Goal: Task Accomplishment & Management: Manage account settings

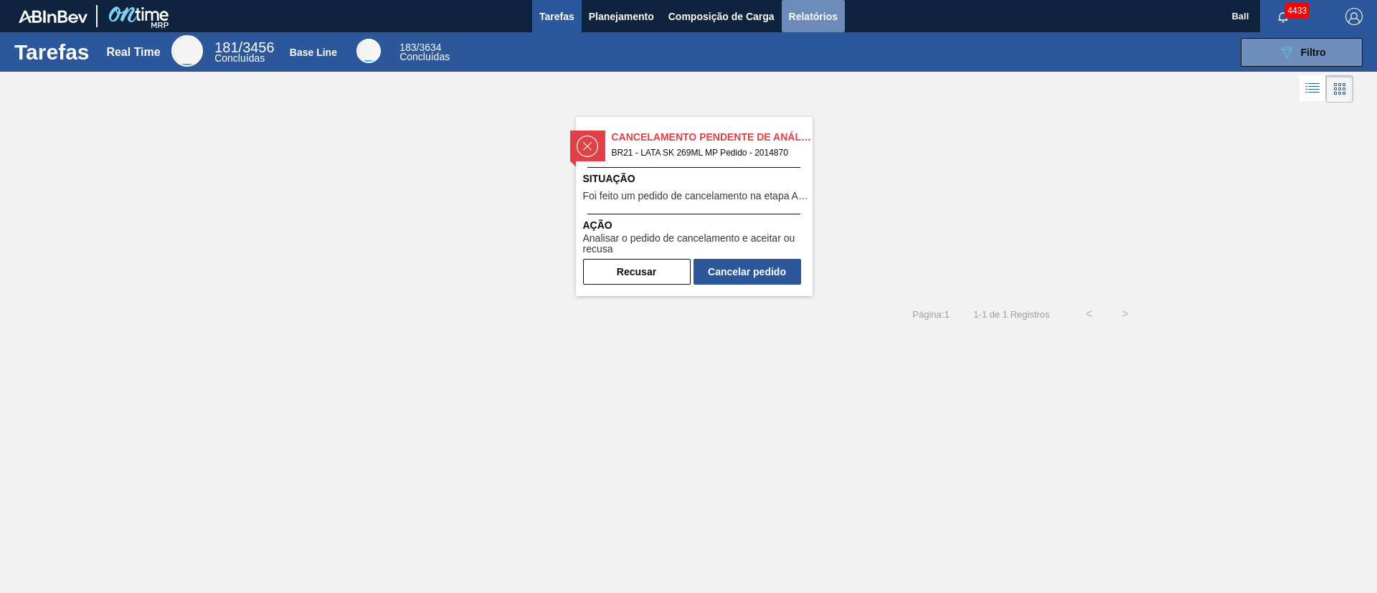
click at [811, 9] on span "Relatórios" at bounding box center [813, 16] width 49 height 17
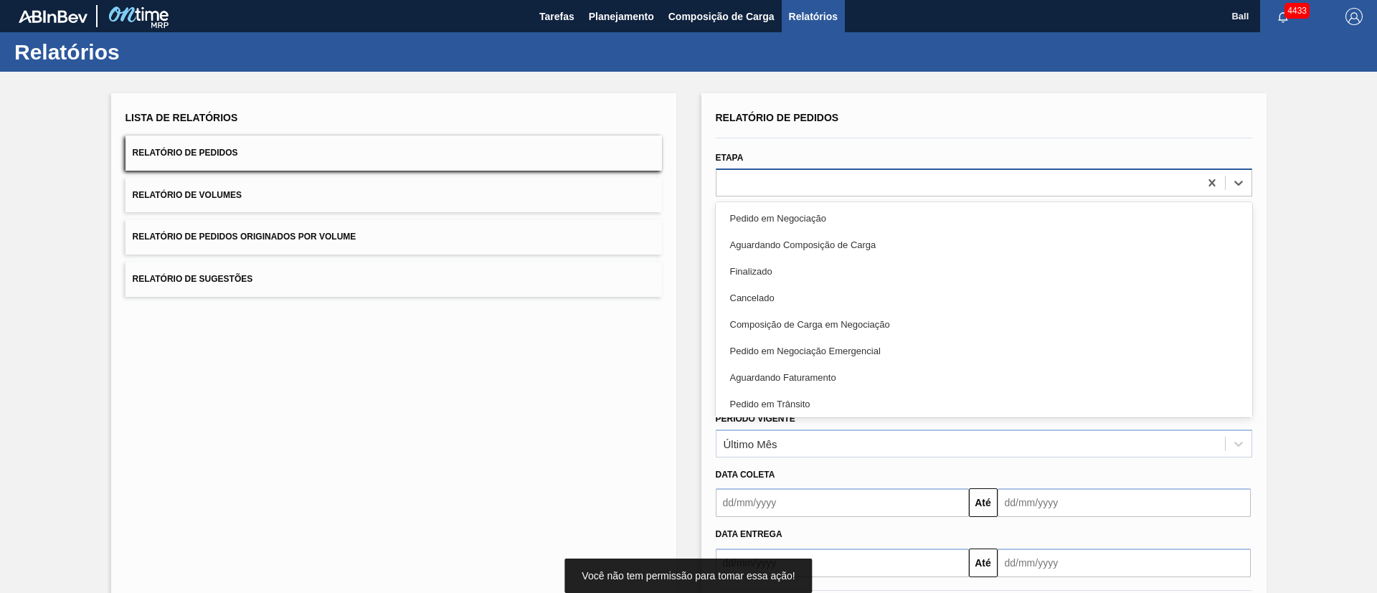
click at [810, 190] on div at bounding box center [958, 182] width 483 height 21
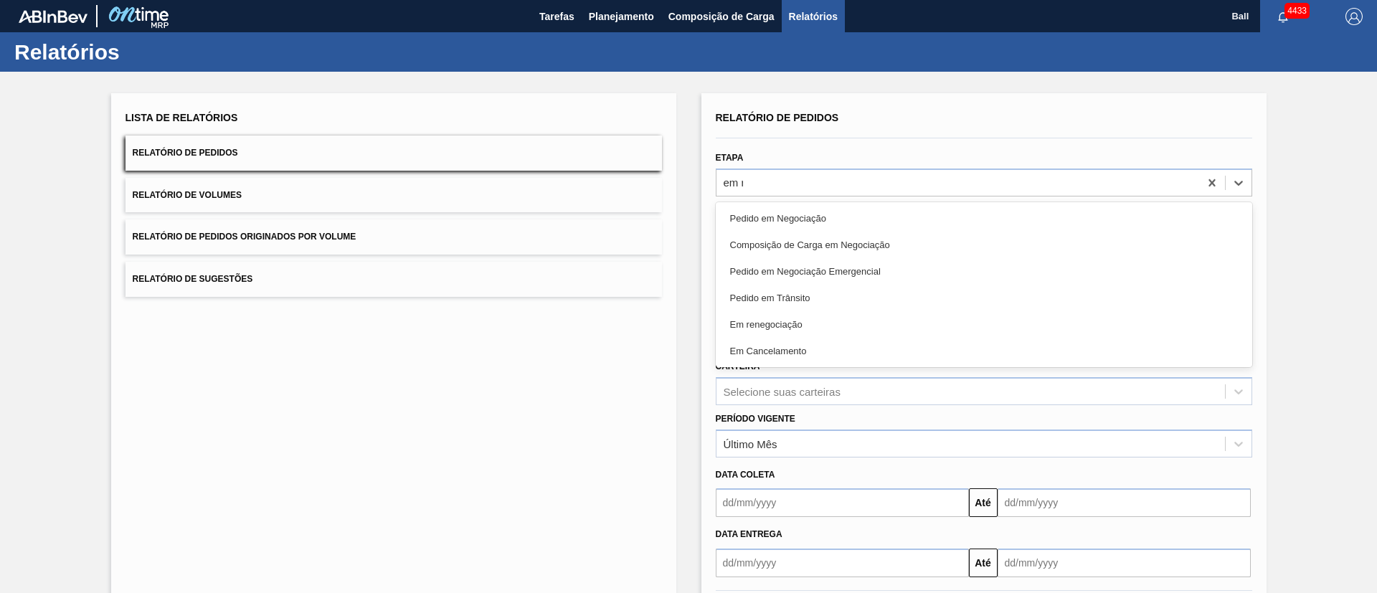
type input "em re"
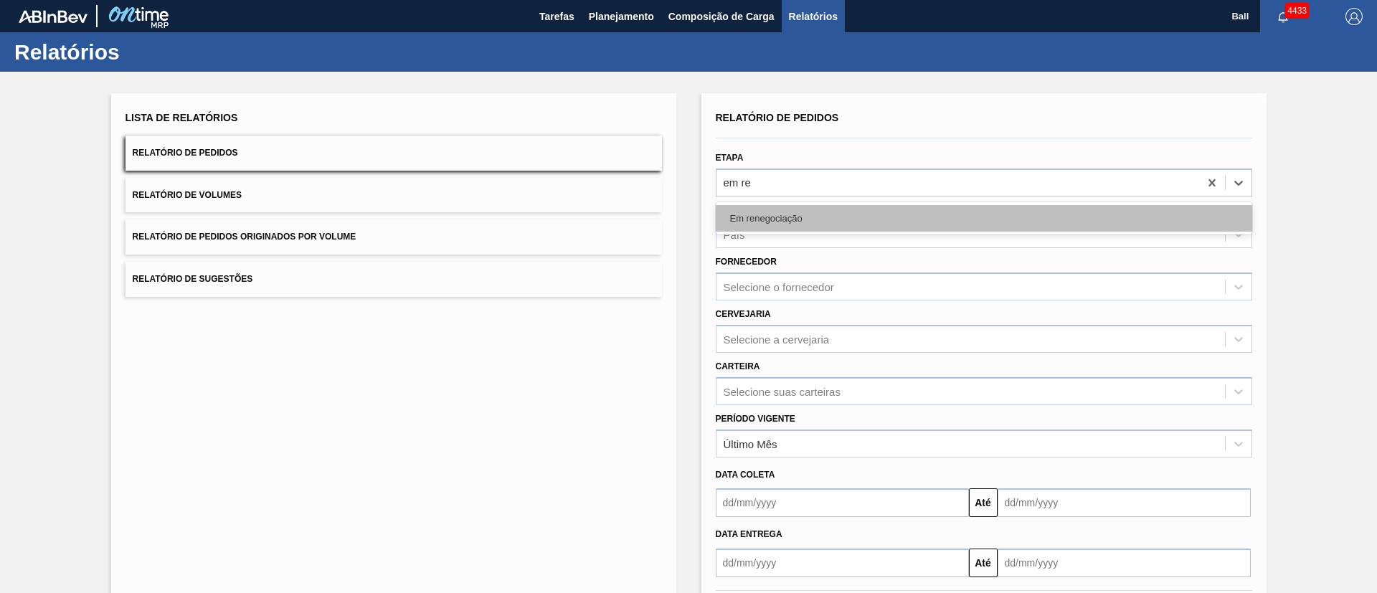
click at [802, 216] on div "Em renegociação" at bounding box center [984, 218] width 537 height 27
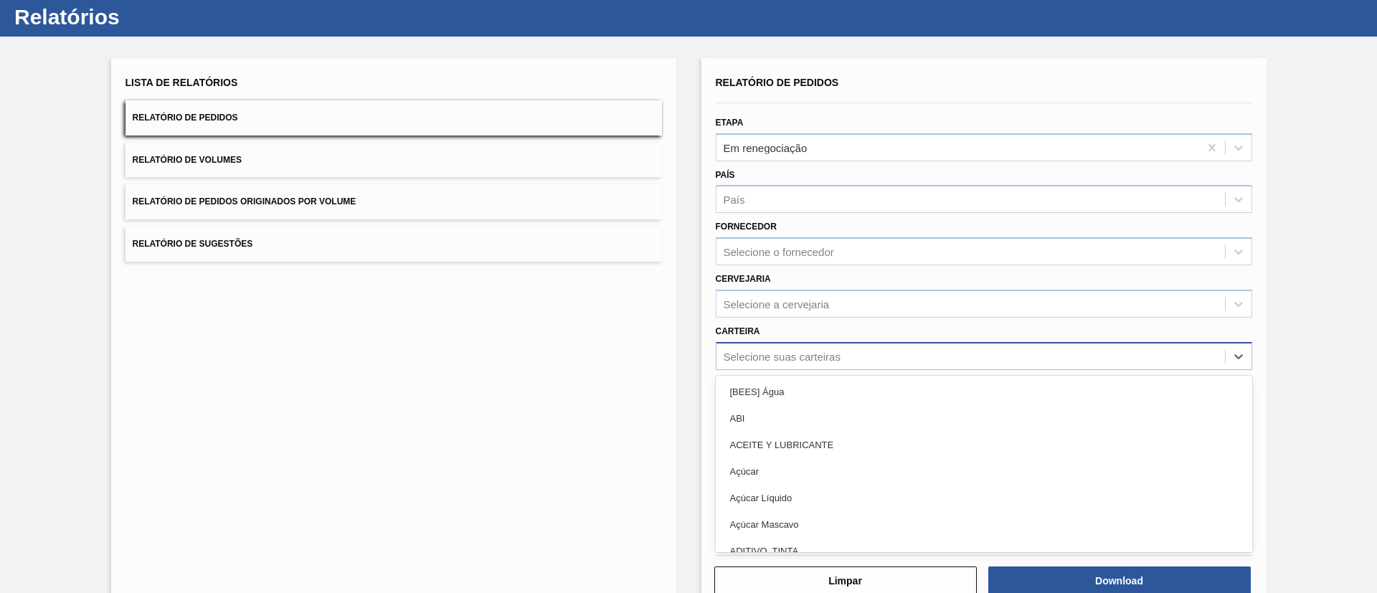
click at [801, 370] on div "option [BEES] Água focused, 1 of 101. 101 results available. Use Up and Down to…" at bounding box center [984, 356] width 537 height 28
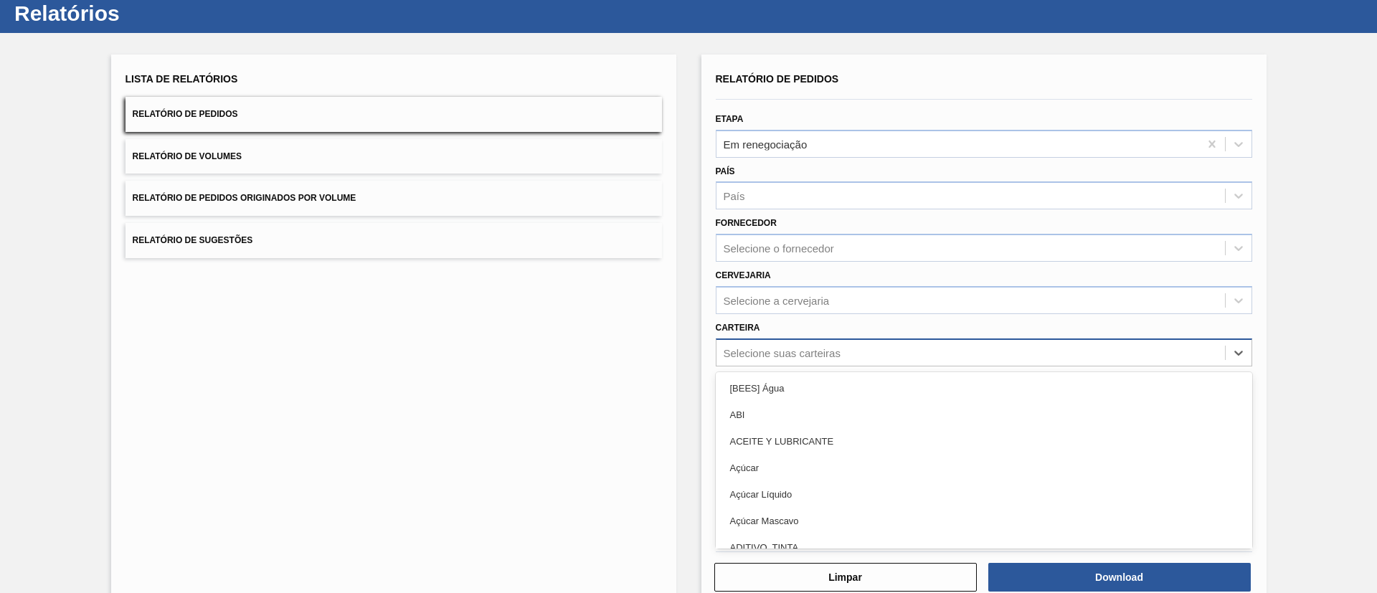
click at [801, 387] on div "[BEES] Água" at bounding box center [984, 388] width 537 height 27
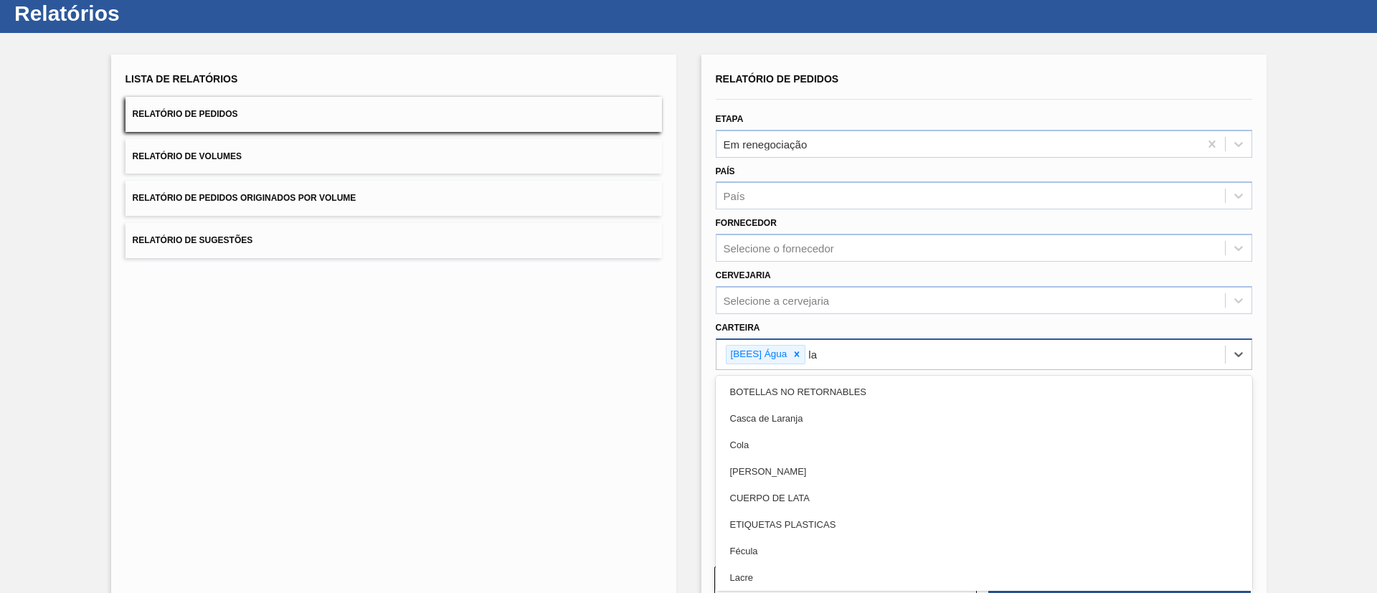
type input "l"
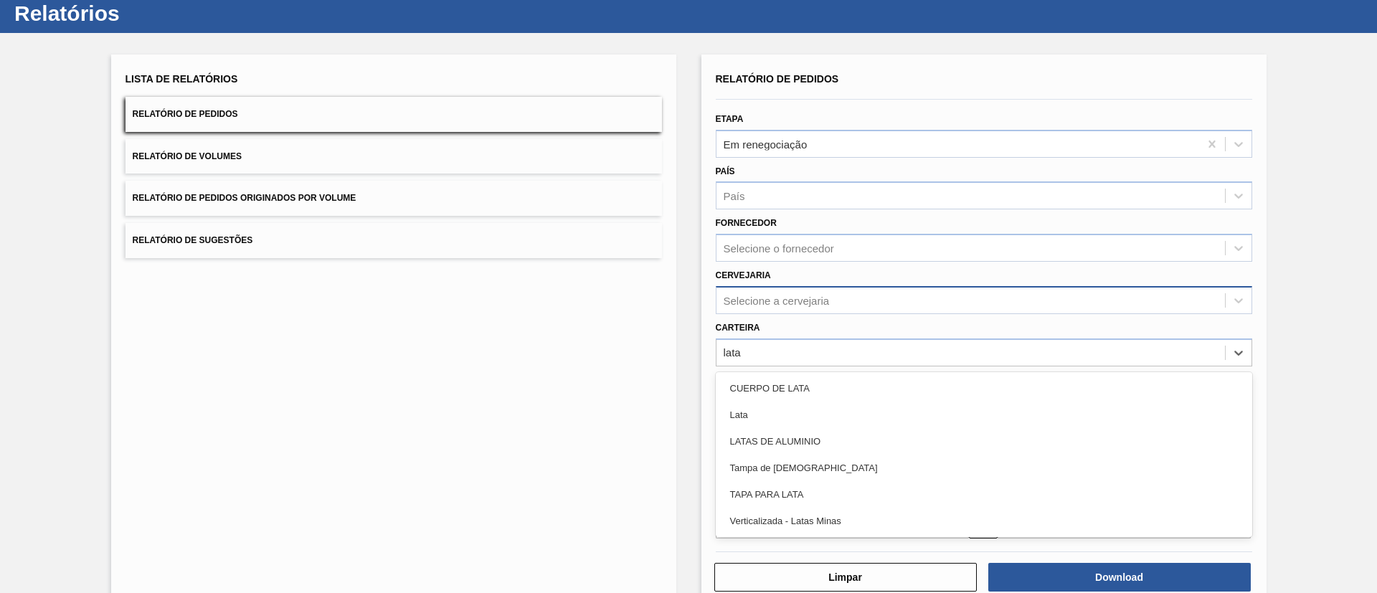
type input "lata"
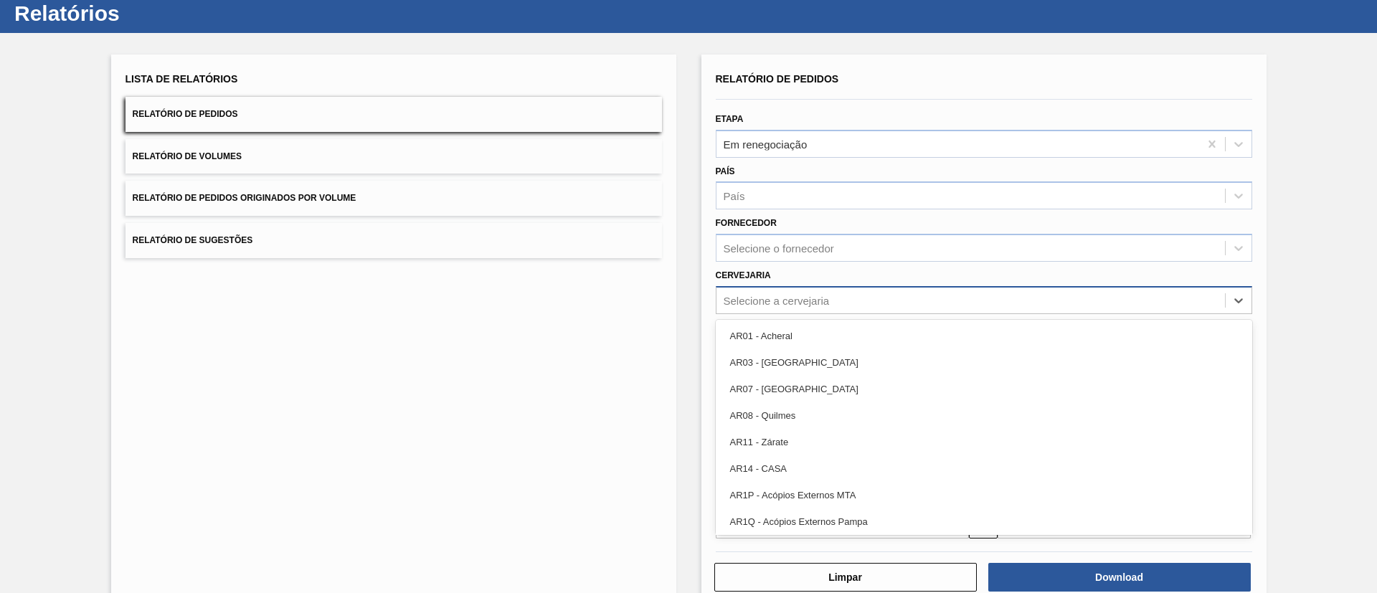
click at [844, 303] on div "Selecione a cervejaria" at bounding box center [971, 300] width 509 height 21
type input "lage"
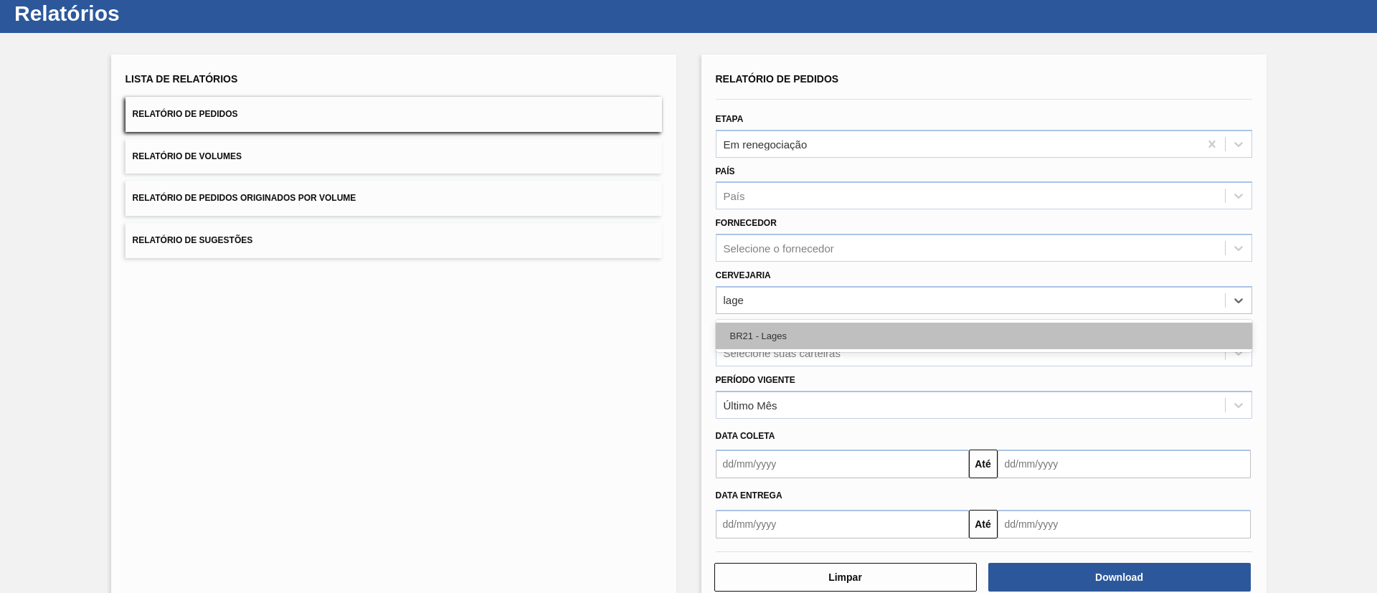
click at [811, 328] on div "BR21 - Lages" at bounding box center [984, 336] width 537 height 27
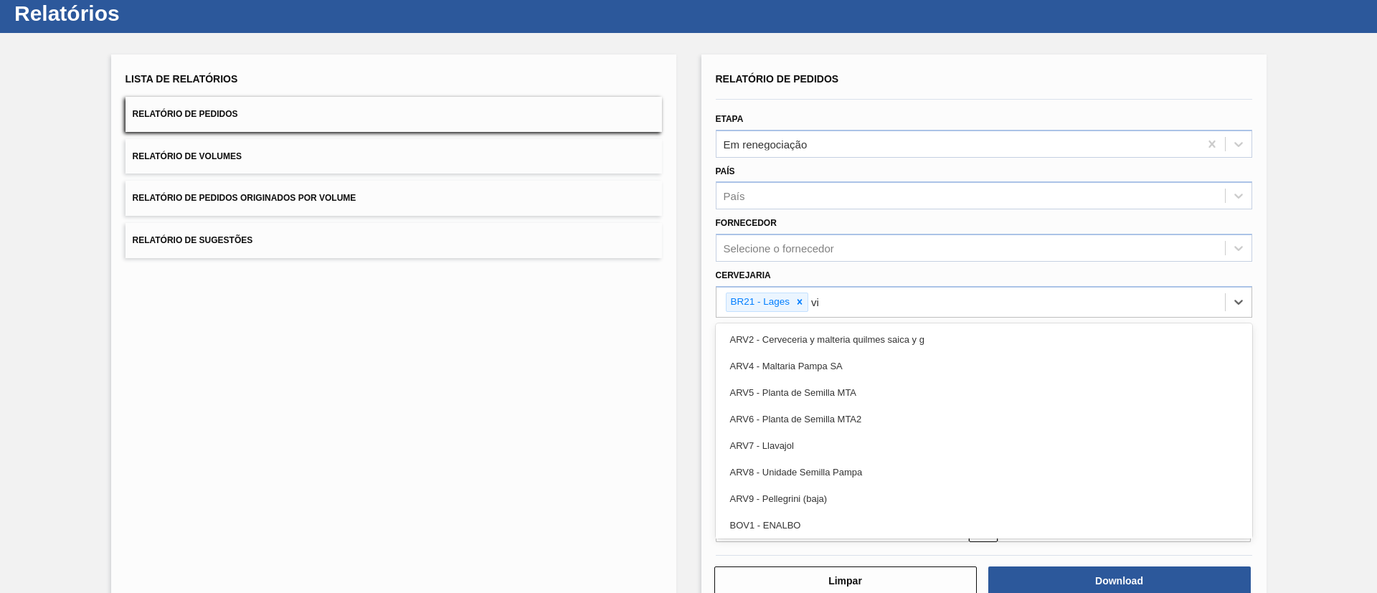
type input "via"
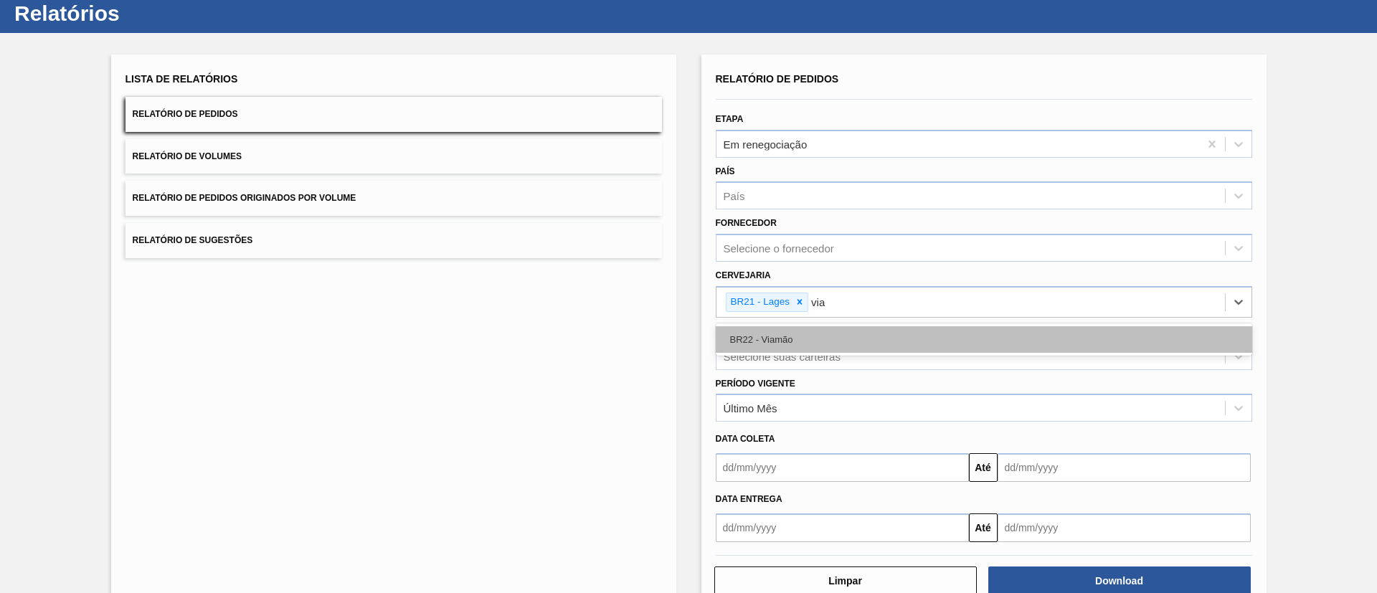
click at [803, 334] on div "BR22 - Viamão" at bounding box center [984, 339] width 537 height 27
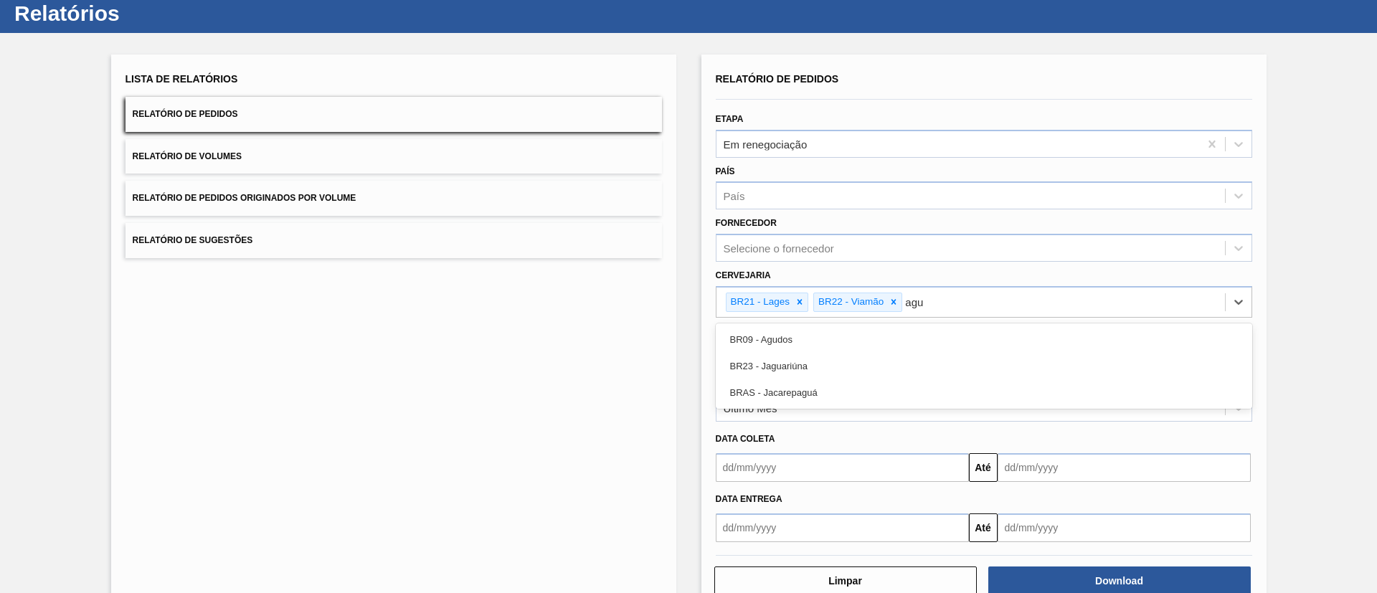
type input "agud"
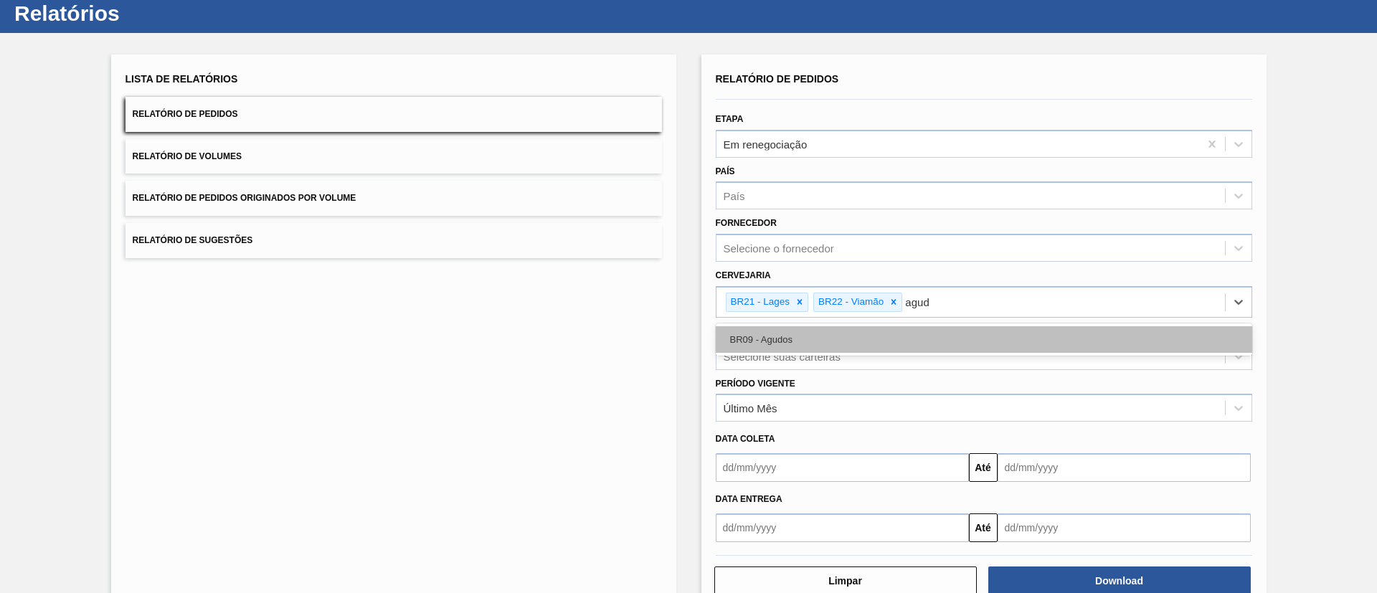
click at [869, 339] on div "BR09 - Agudos" at bounding box center [984, 339] width 537 height 27
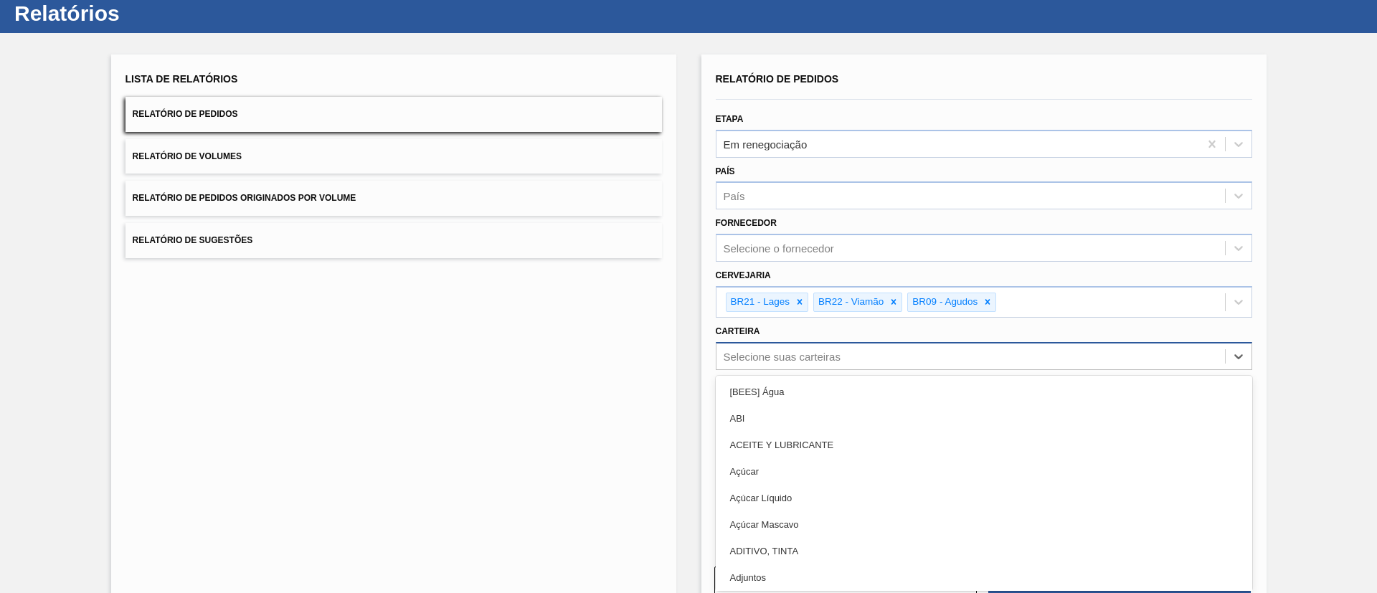
click at [823, 359] on div "Selecione suas carteiras" at bounding box center [782, 356] width 117 height 12
type input "lata"
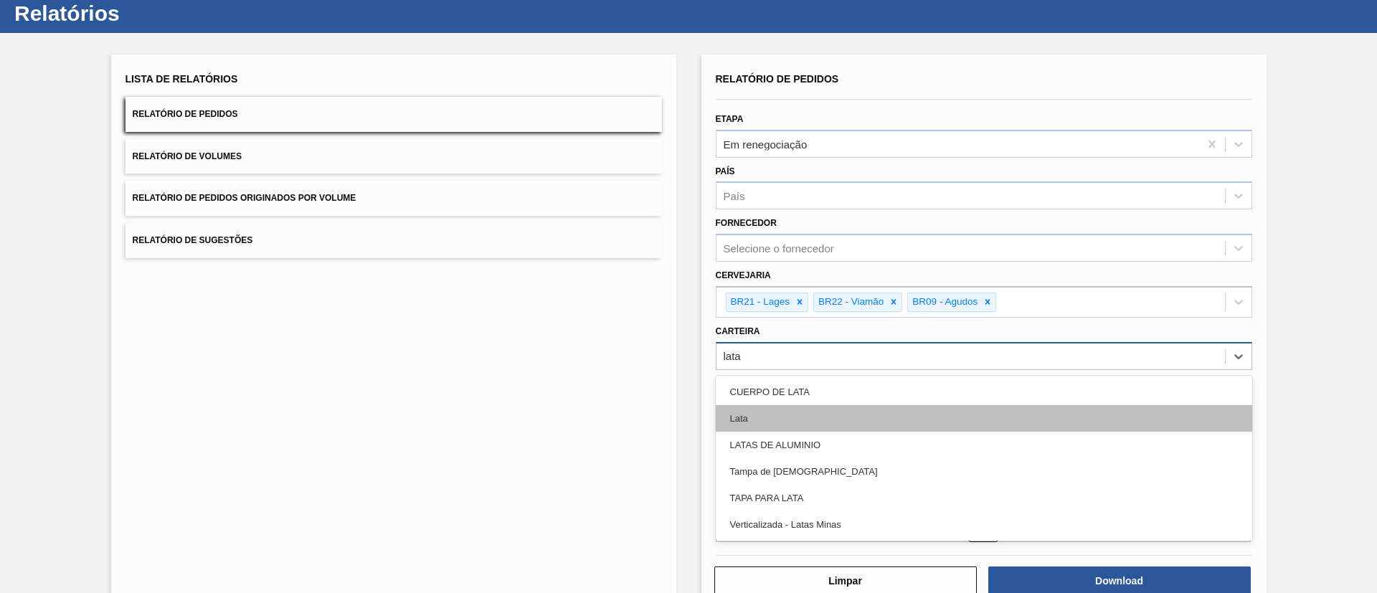
click at [766, 395] on div "Lata" at bounding box center [984, 418] width 537 height 27
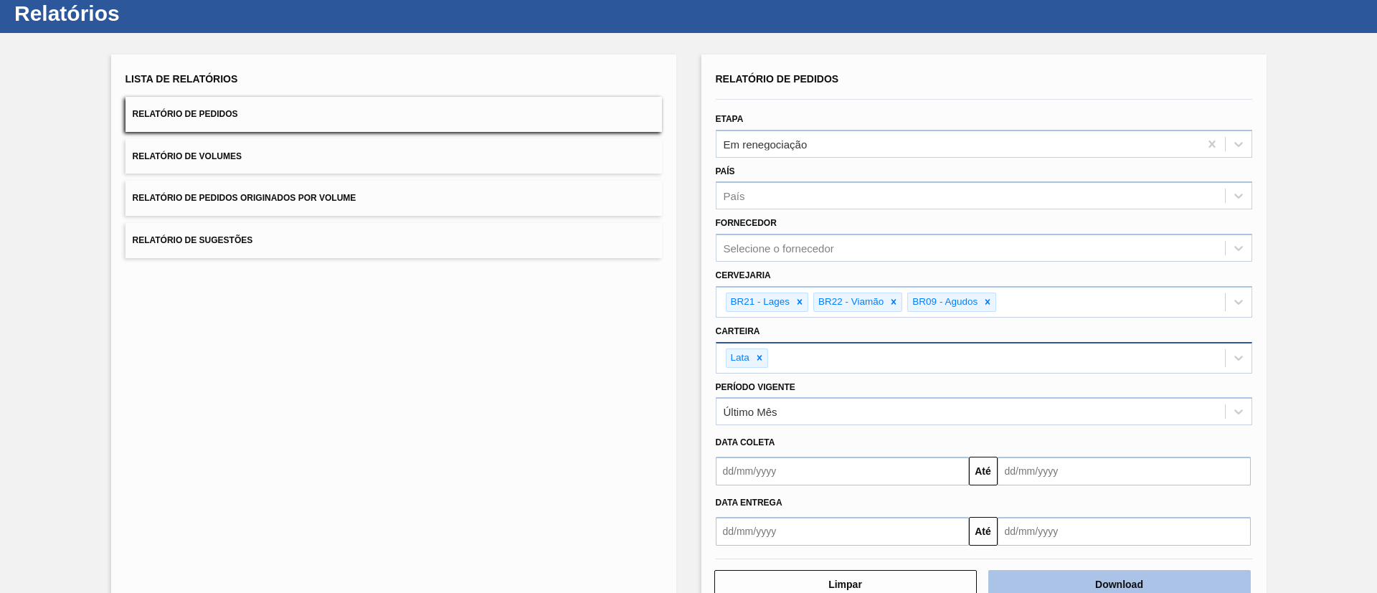
click at [918, 395] on button "Download" at bounding box center [1120, 584] width 263 height 29
click at [918, 47] on main "Tarefas Planejamento Composição de Carga Relatórios Ball 4433 Marcar todas como…" at bounding box center [688, 296] width 1377 height 593
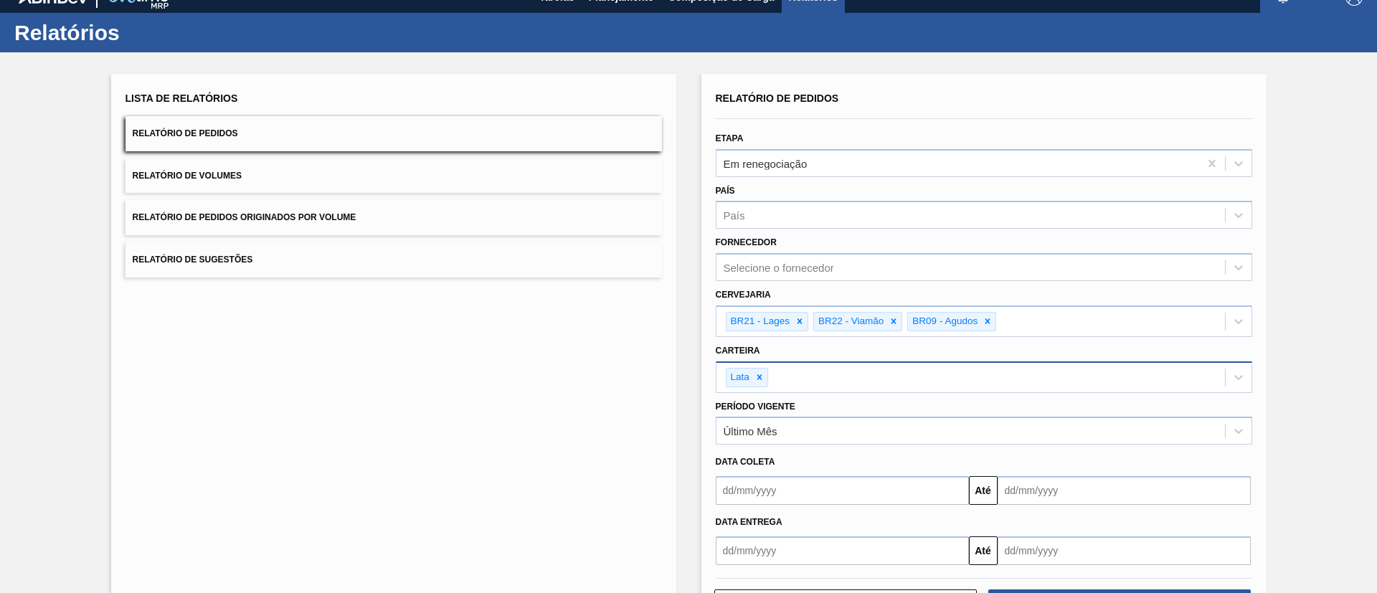
scroll to position [0, 0]
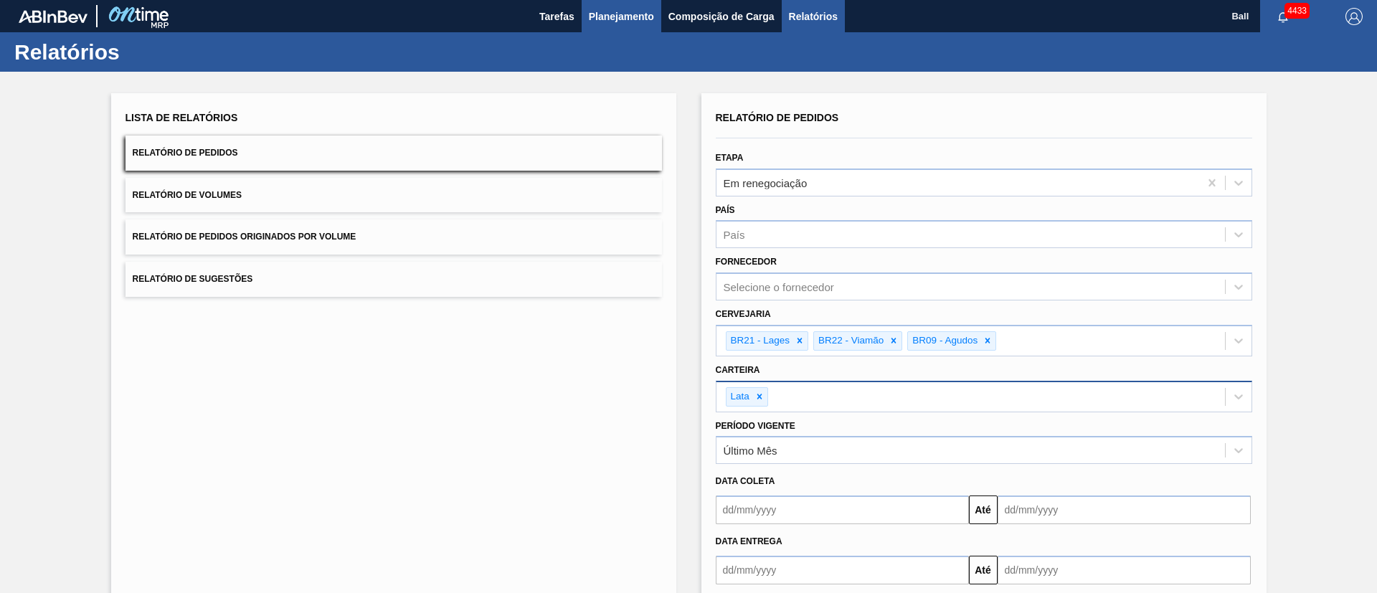
click at [620, 4] on button "Planejamento" at bounding box center [622, 16] width 80 height 32
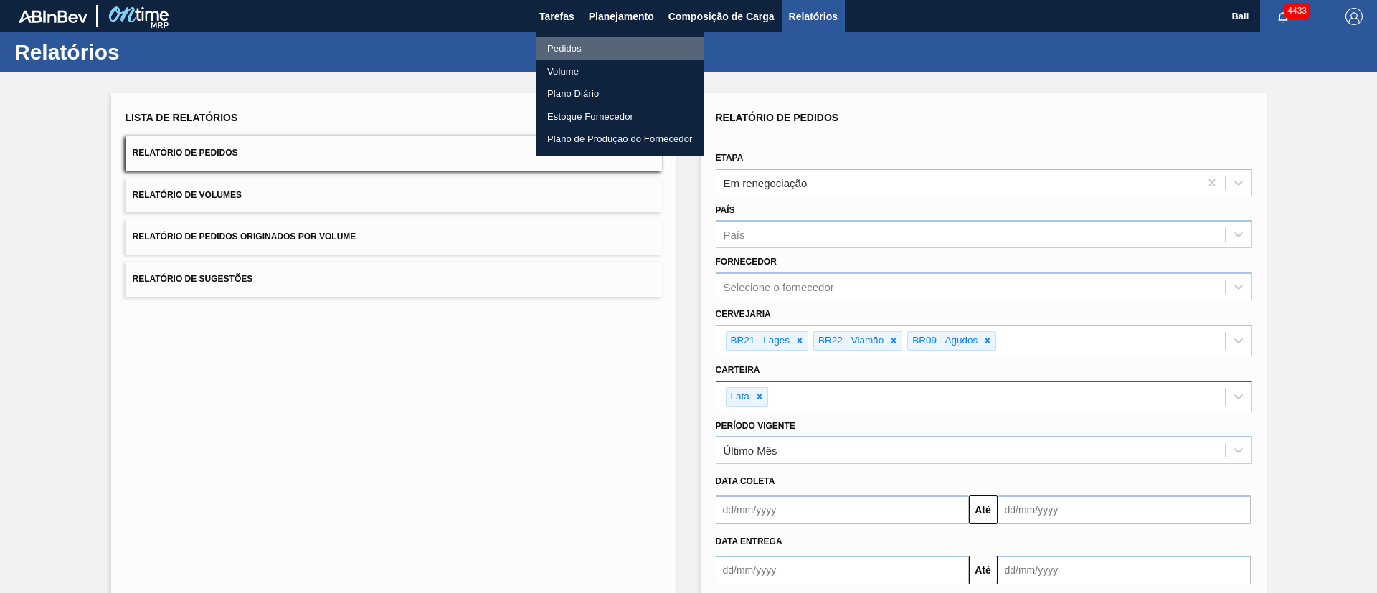
click at [576, 49] on li "Pedidos" at bounding box center [620, 48] width 169 height 23
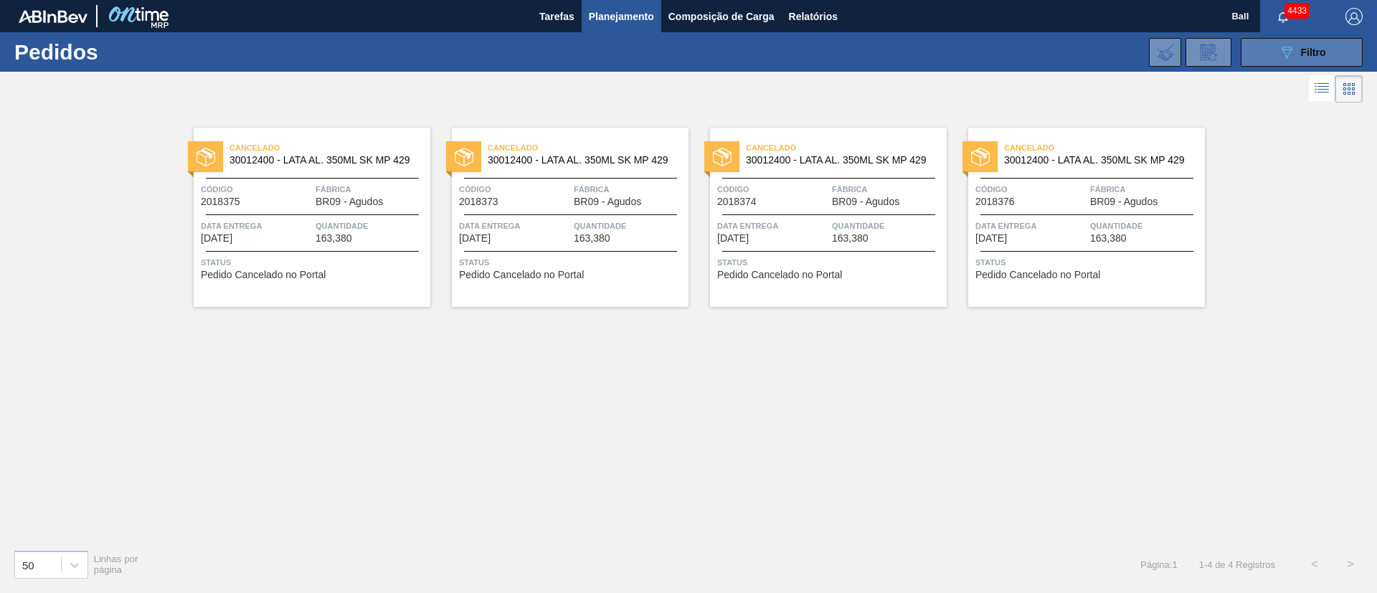
click at [918, 45] on icon "089F7B8B-B2A5-4AFE-B5C0-19BA573D28AC" at bounding box center [1286, 52] width 17 height 17
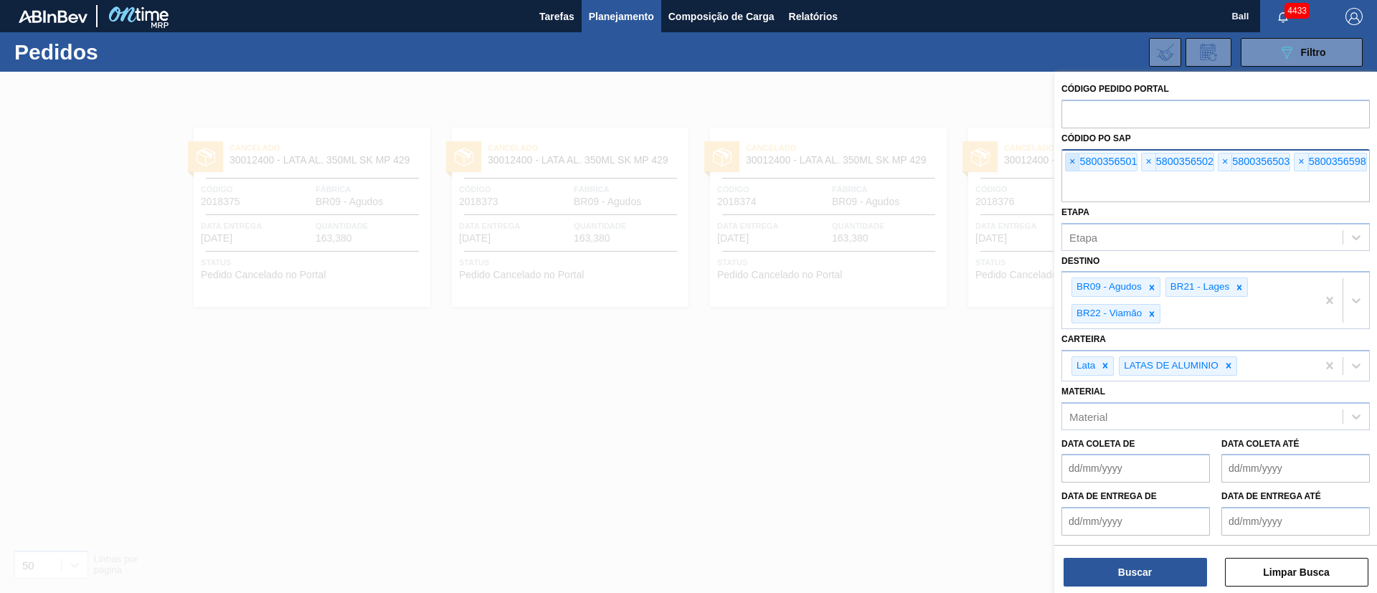
click at [918, 166] on span "×" at bounding box center [1073, 162] width 14 height 17
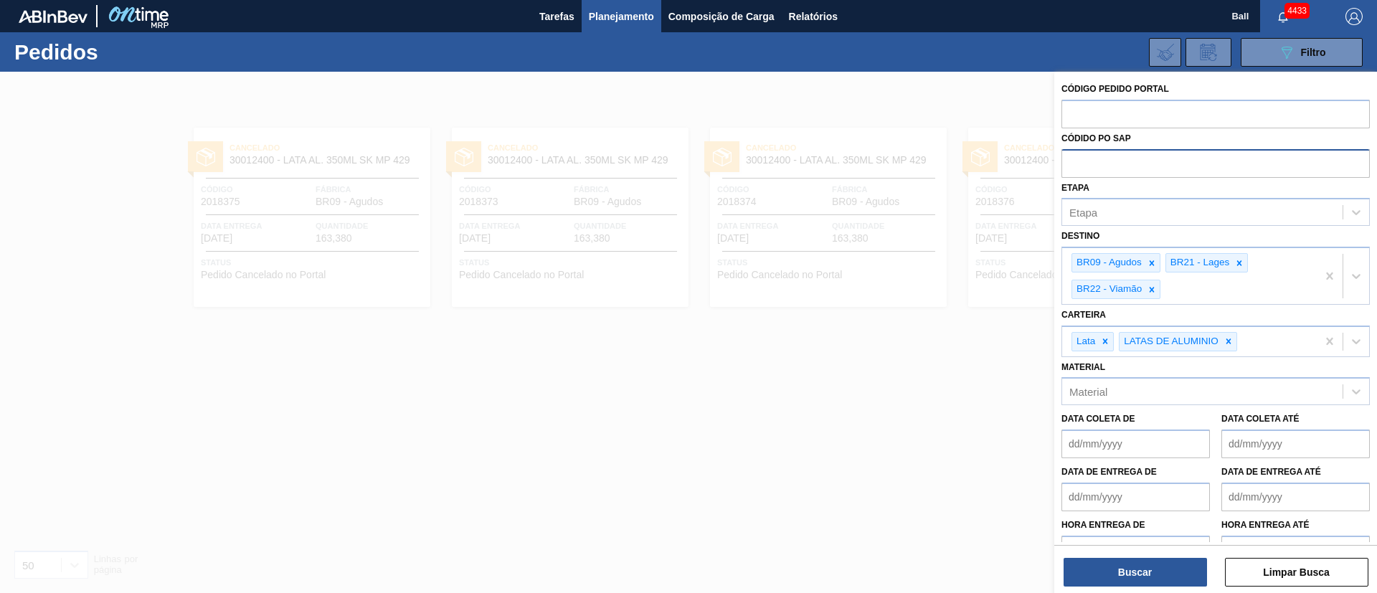
click at [918, 166] on input "text" at bounding box center [1216, 162] width 308 height 27
paste input "text"
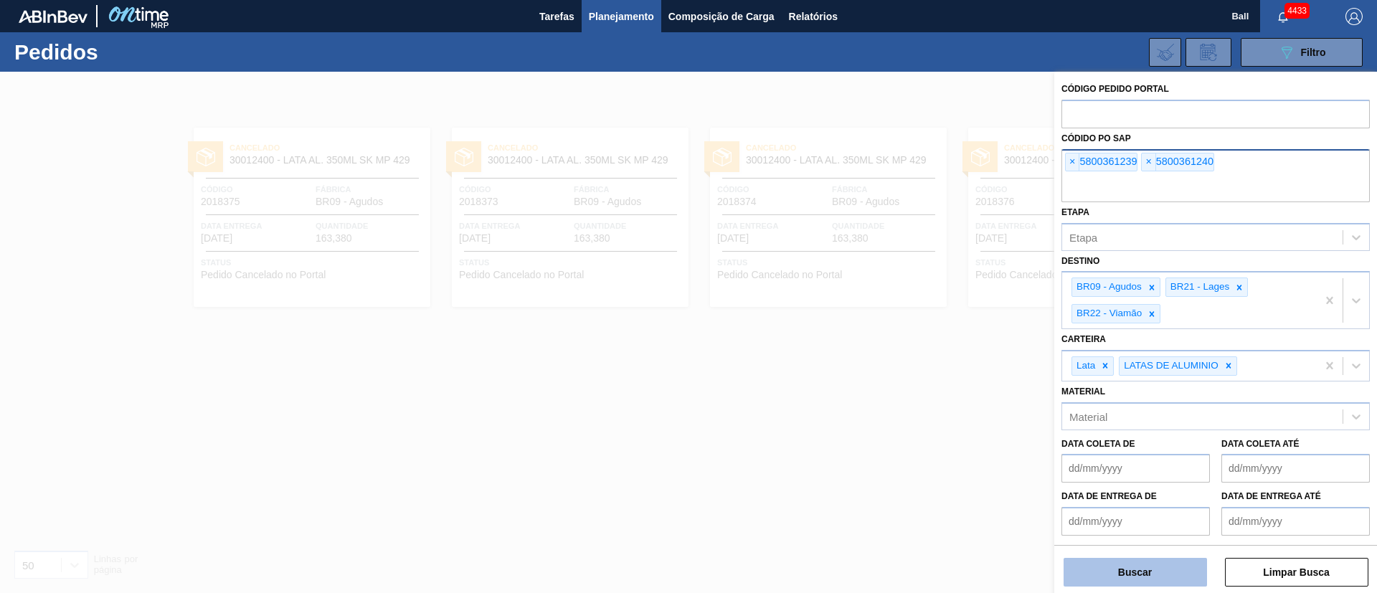
click at [918, 395] on button "Buscar" at bounding box center [1135, 572] width 143 height 29
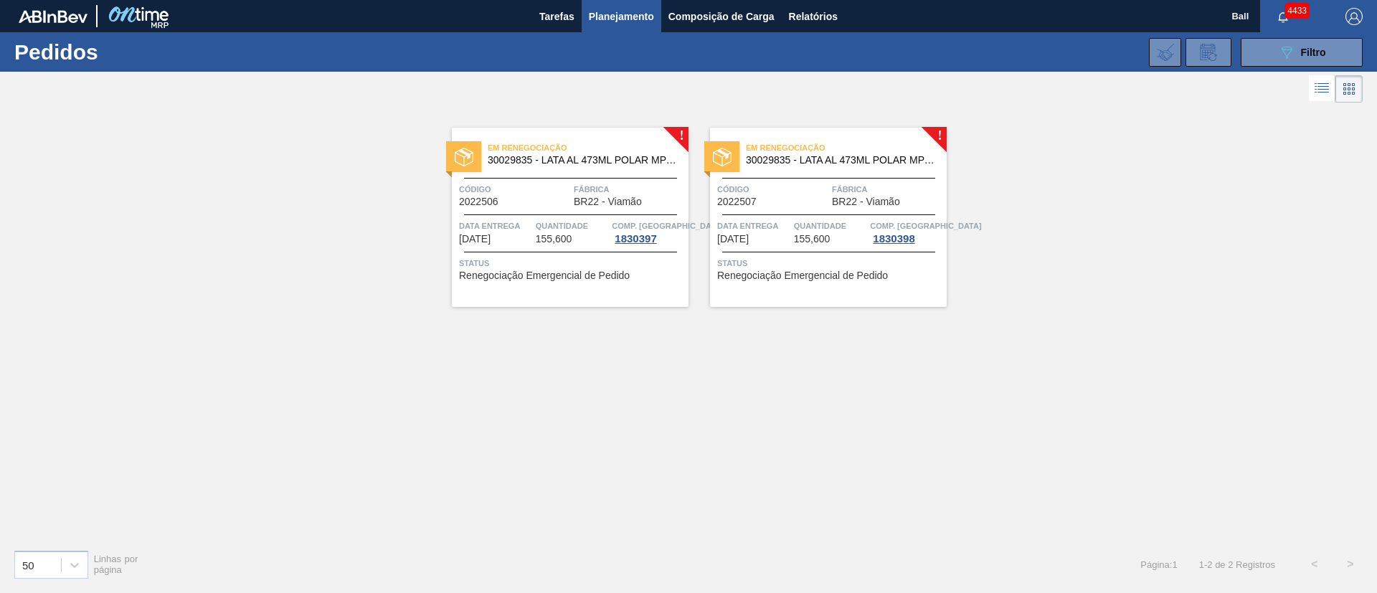
click at [844, 263] on span "Status" at bounding box center [830, 263] width 226 height 14
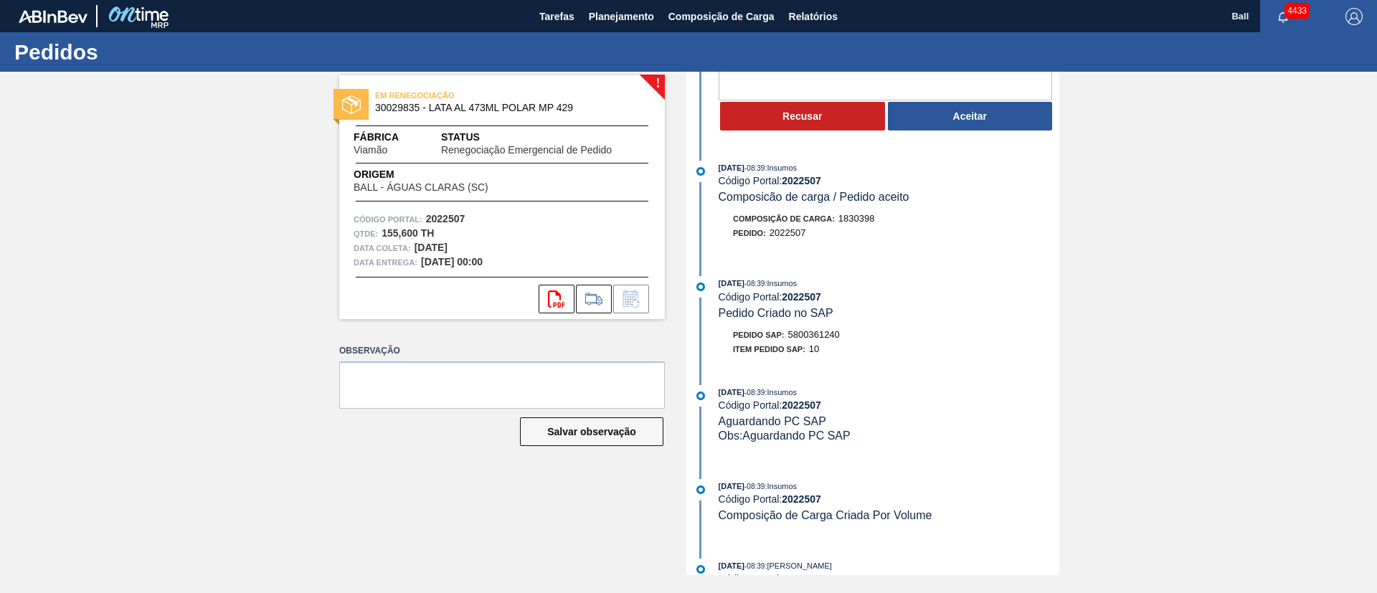
scroll to position [183, 0]
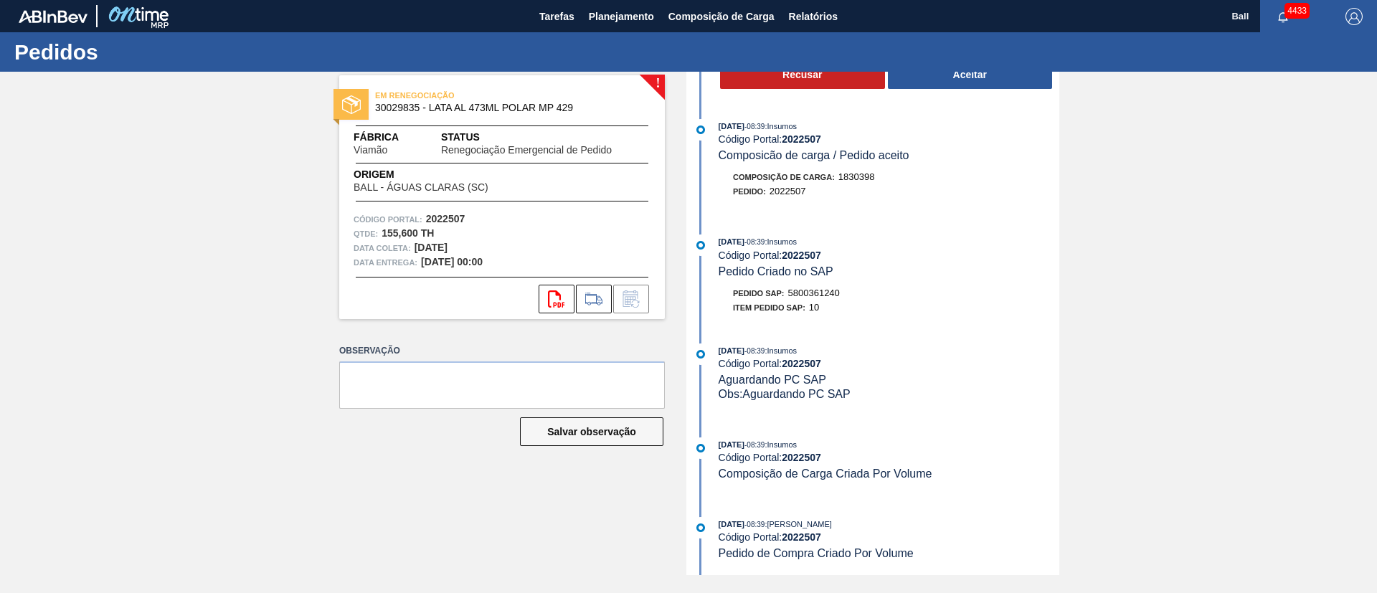
click at [918, 120] on div "! EM RENEGOCIAÇÃO 30029835 - LATA AL 473ML POLAR MP 429 Fábrica Viamão Status R…" at bounding box center [688, 324] width 1377 height 504
click at [608, 10] on span "Planejamento" at bounding box center [621, 16] width 65 height 17
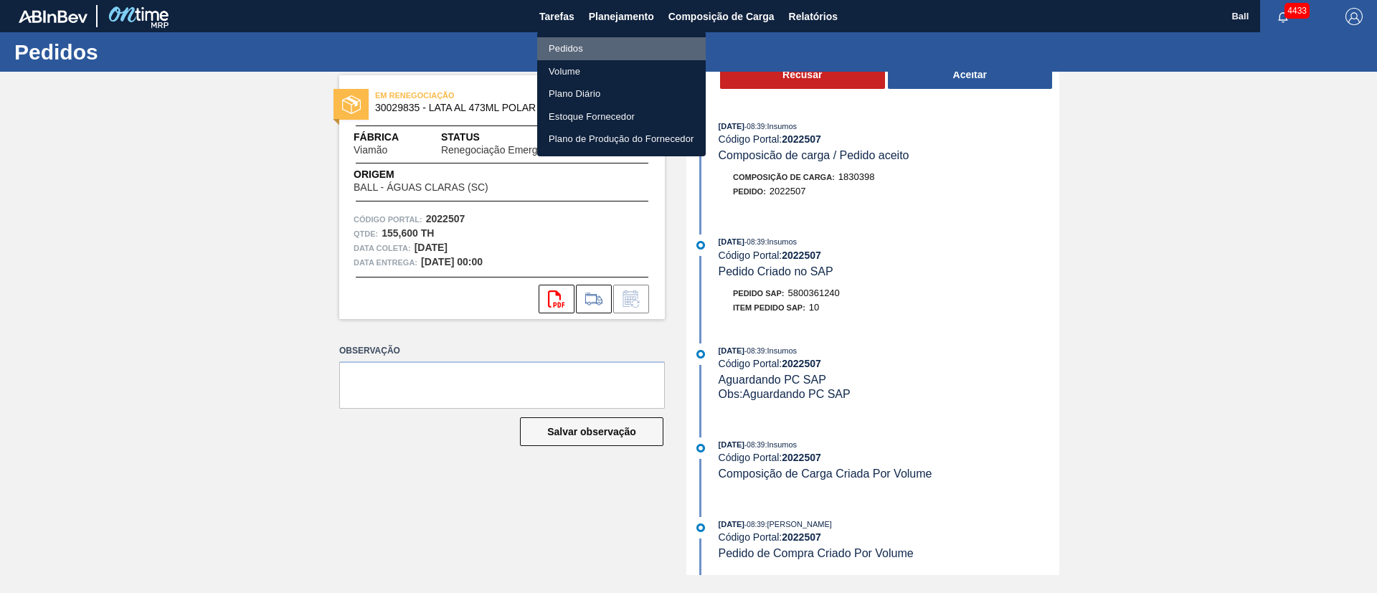
click at [585, 42] on li "Pedidos" at bounding box center [621, 48] width 169 height 23
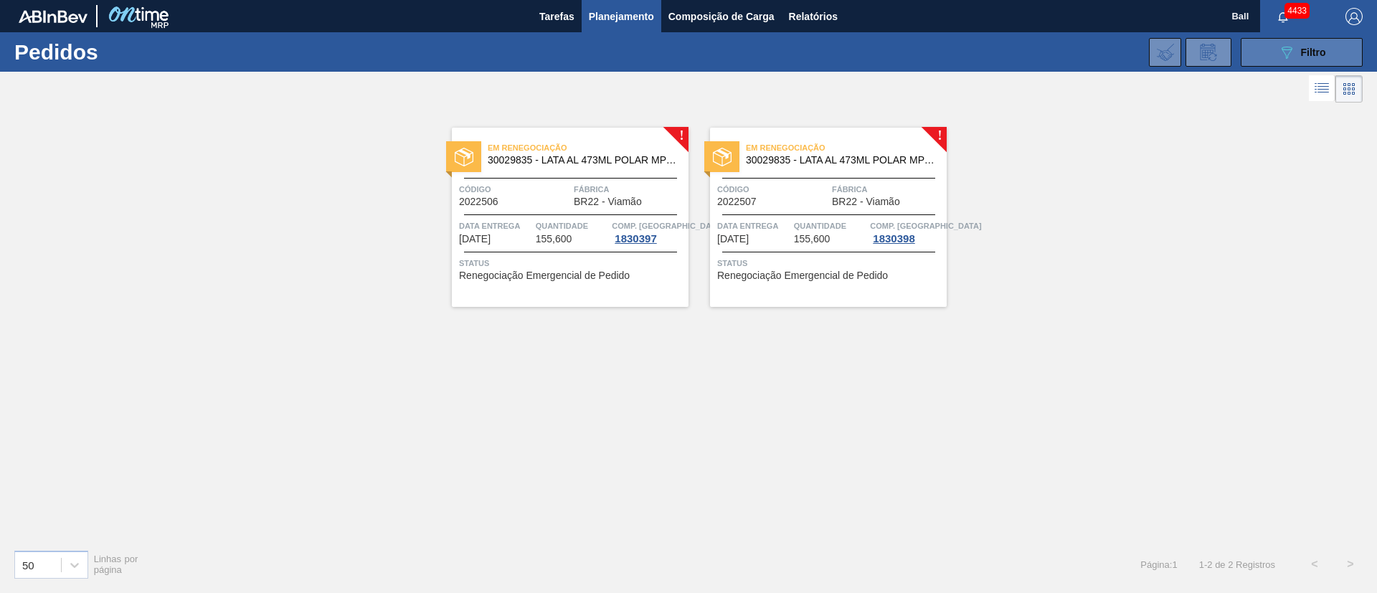
click at [918, 44] on icon "089F7B8B-B2A5-4AFE-B5C0-19BA573D28AC" at bounding box center [1286, 52] width 17 height 17
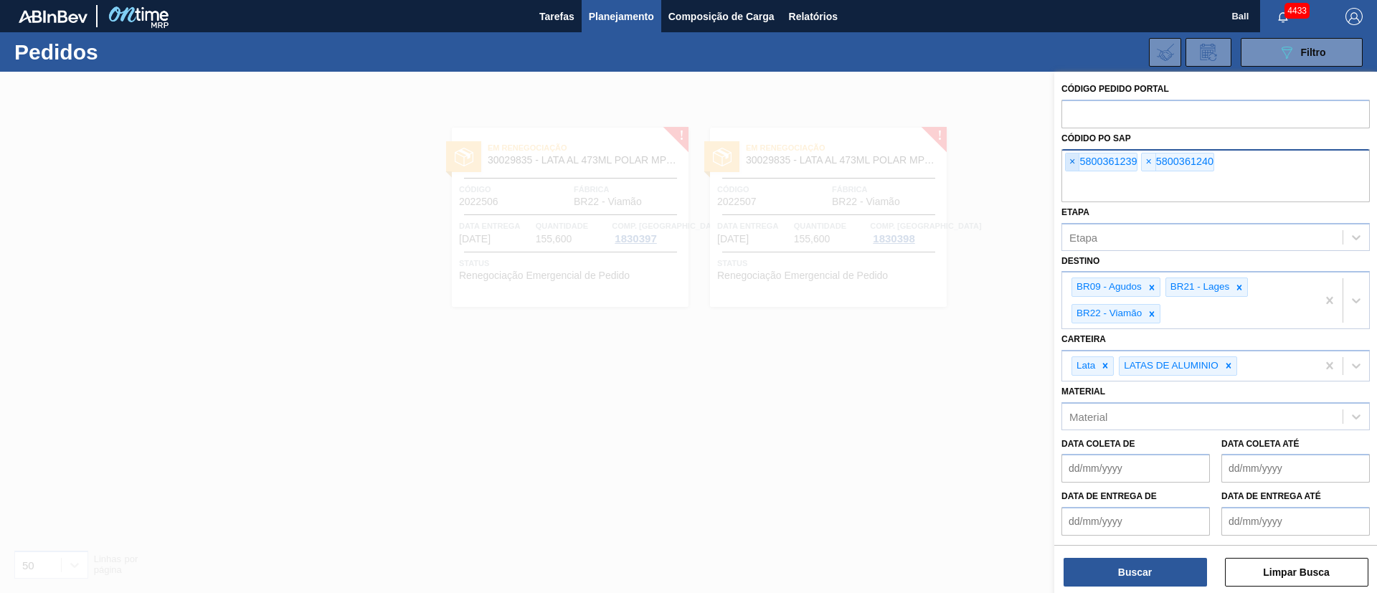
click at [918, 166] on span "×" at bounding box center [1073, 162] width 14 height 17
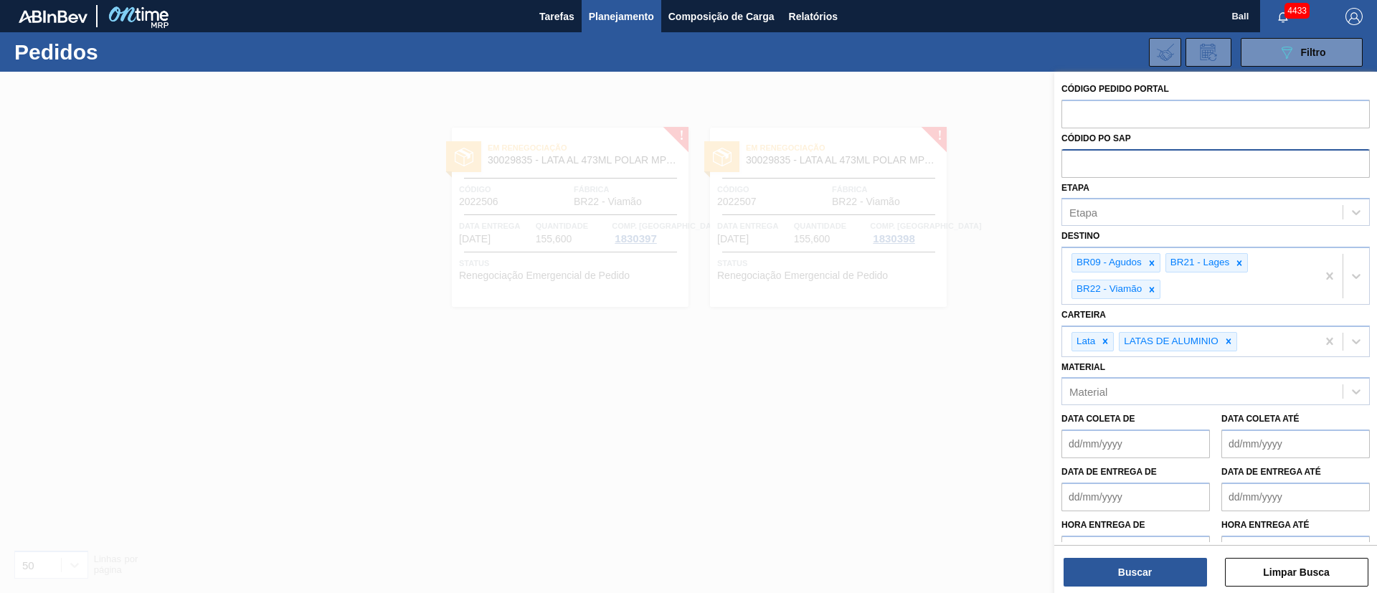
paste input "text"
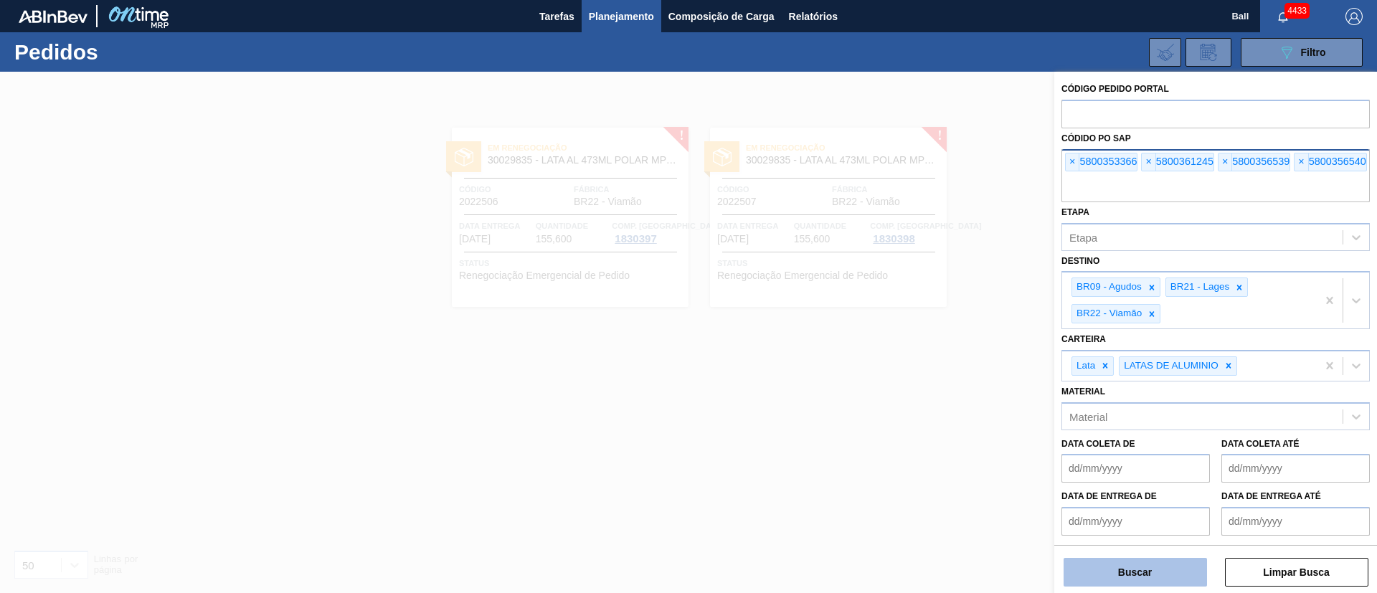
click at [918, 395] on button "Buscar" at bounding box center [1135, 572] width 143 height 29
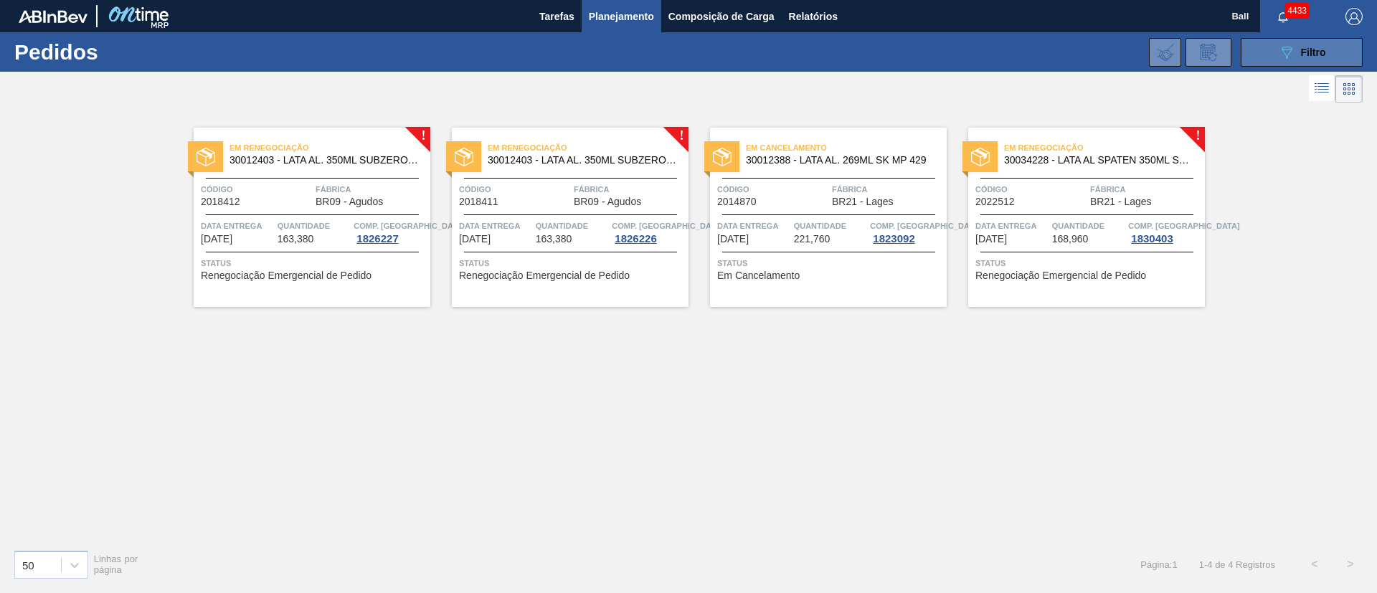
click at [918, 53] on button "089F7B8B-B2A5-4AFE-B5C0-19BA573D28AC Filtro" at bounding box center [1302, 52] width 122 height 29
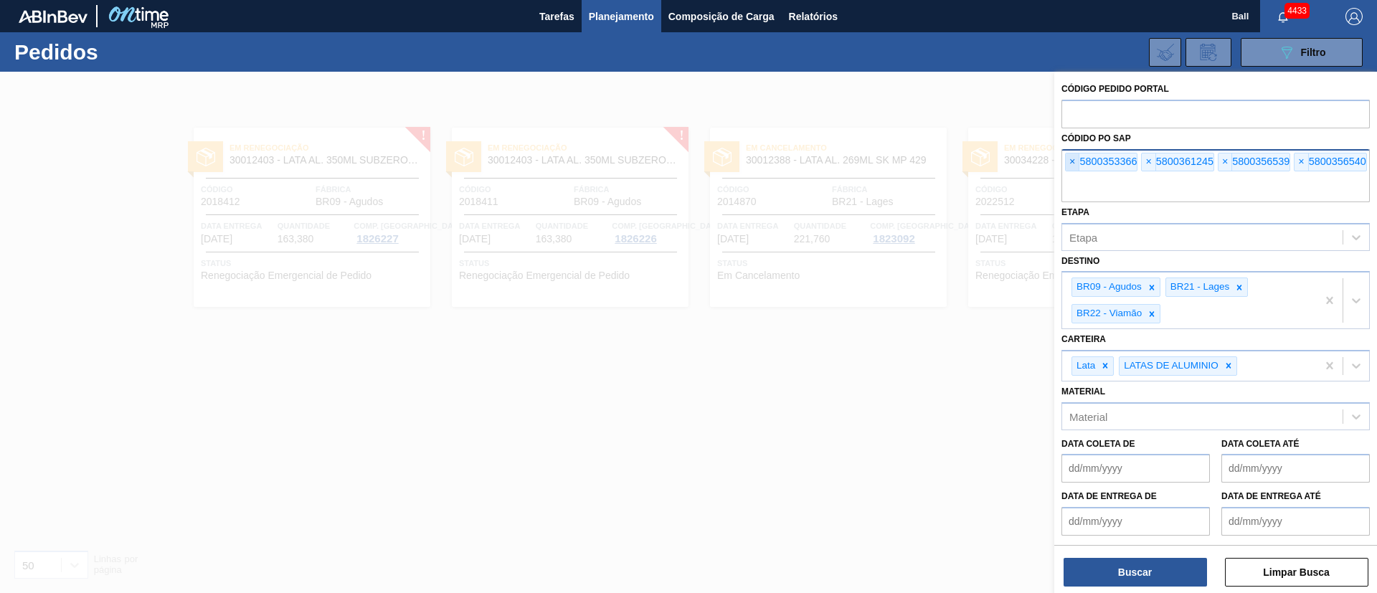
click at [918, 164] on span "×" at bounding box center [1073, 162] width 14 height 17
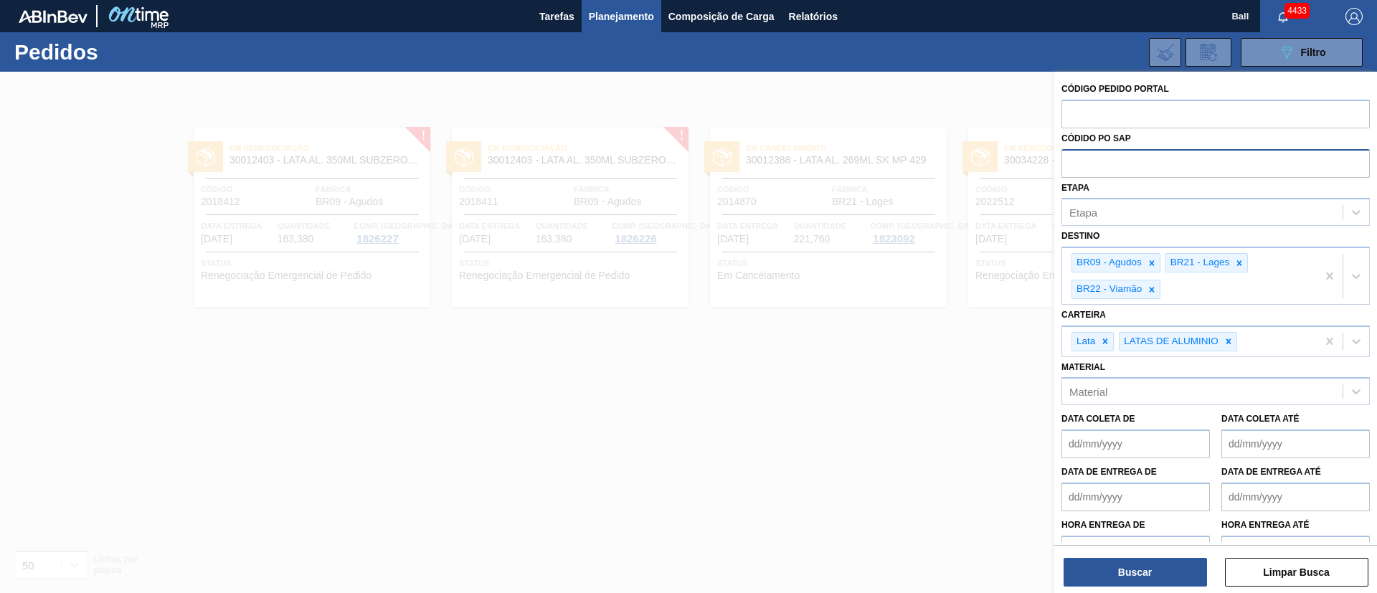
click at [918, 164] on input "text" at bounding box center [1216, 162] width 308 height 27
click at [918, 204] on div "Etapa" at bounding box center [1202, 212] width 280 height 21
type input "EM RE"
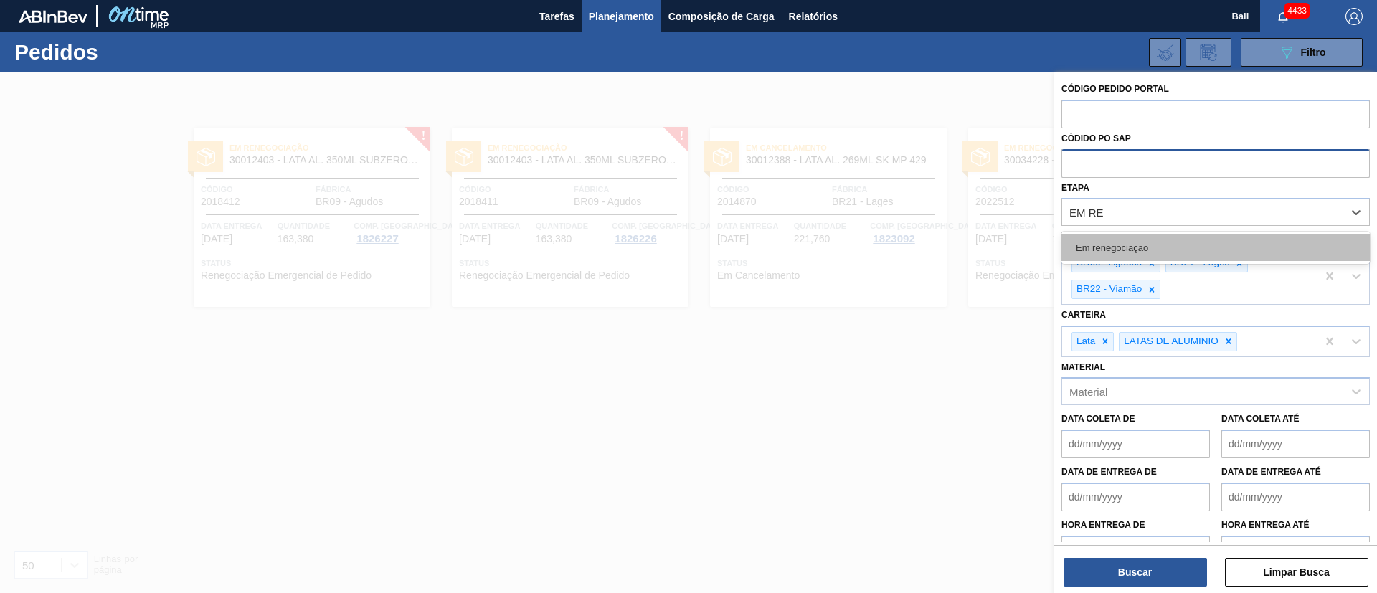
click at [918, 253] on div "Em renegociação" at bounding box center [1216, 248] width 308 height 27
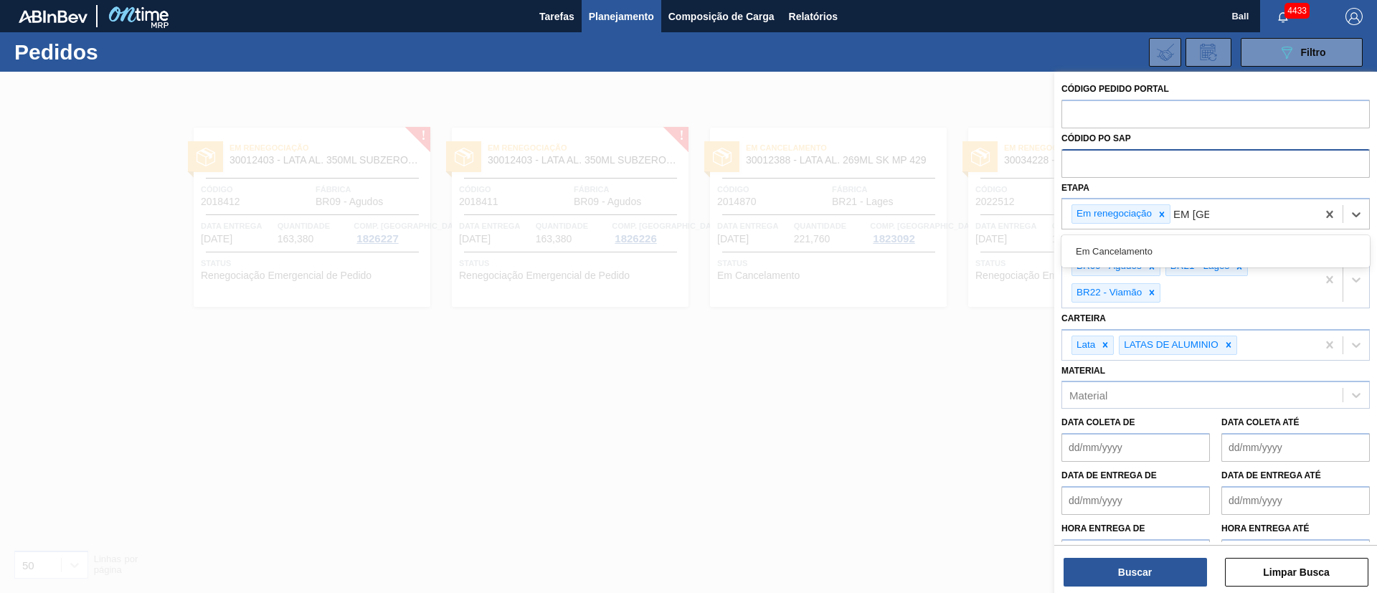
type input "EM CAN"
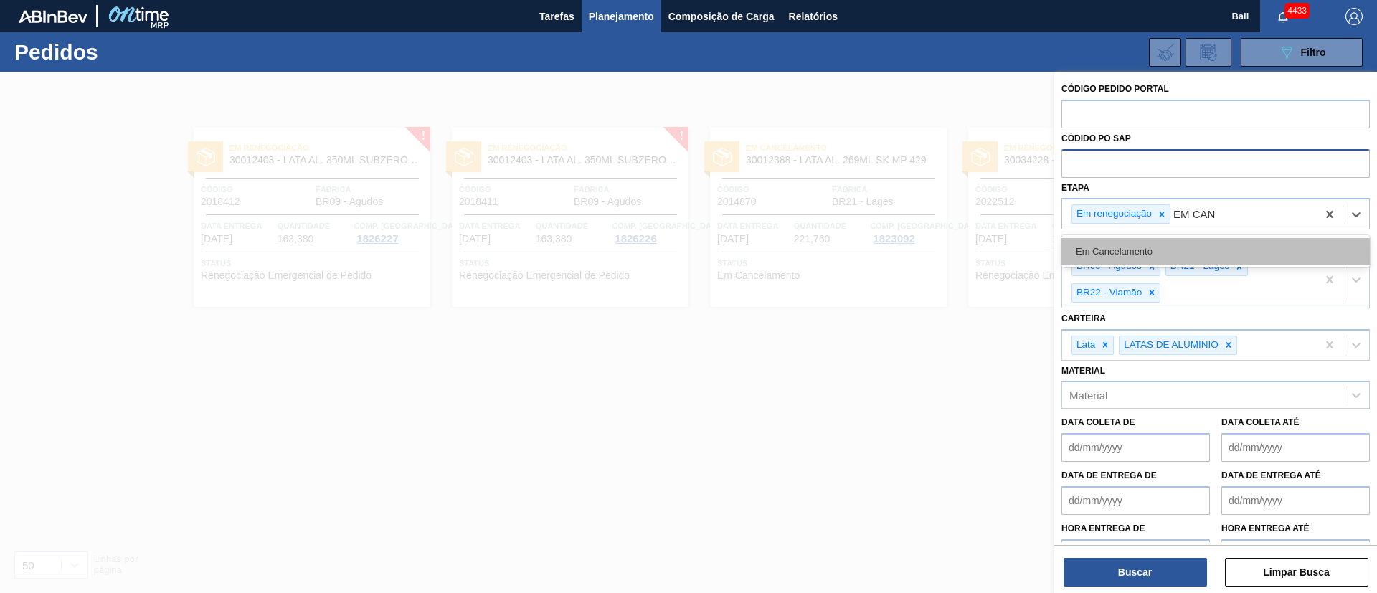
click at [918, 255] on div "Em Cancelamento" at bounding box center [1216, 251] width 308 height 27
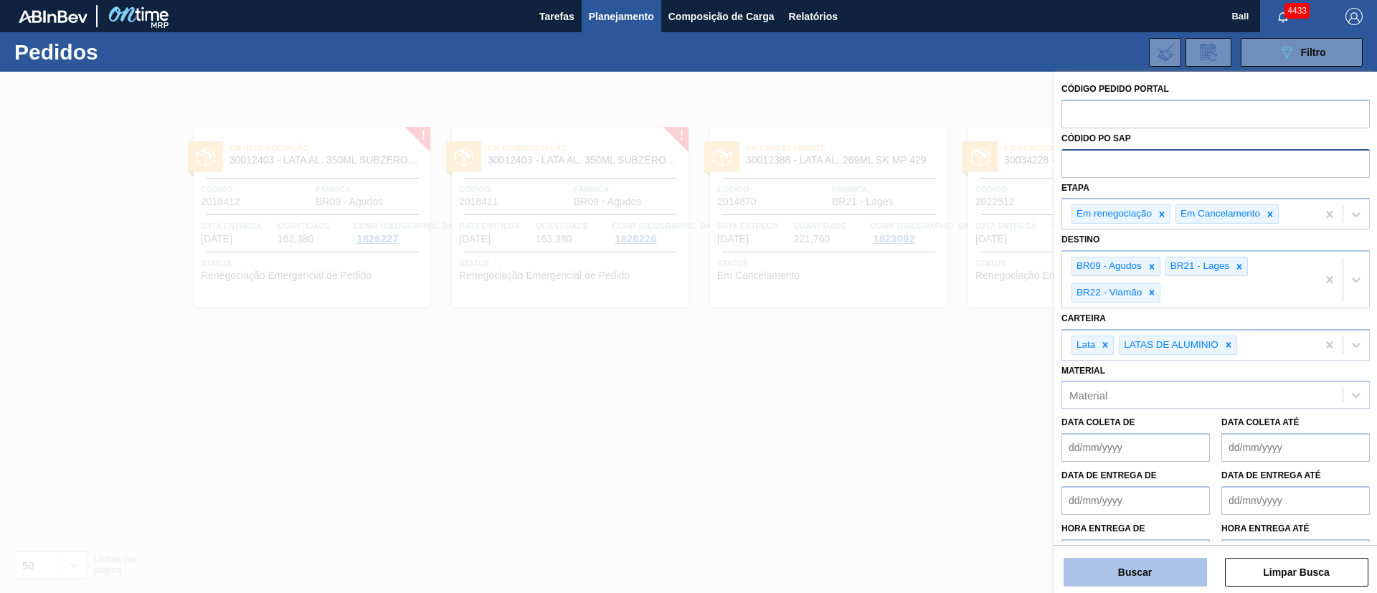
click at [918, 395] on button "Buscar" at bounding box center [1135, 572] width 143 height 29
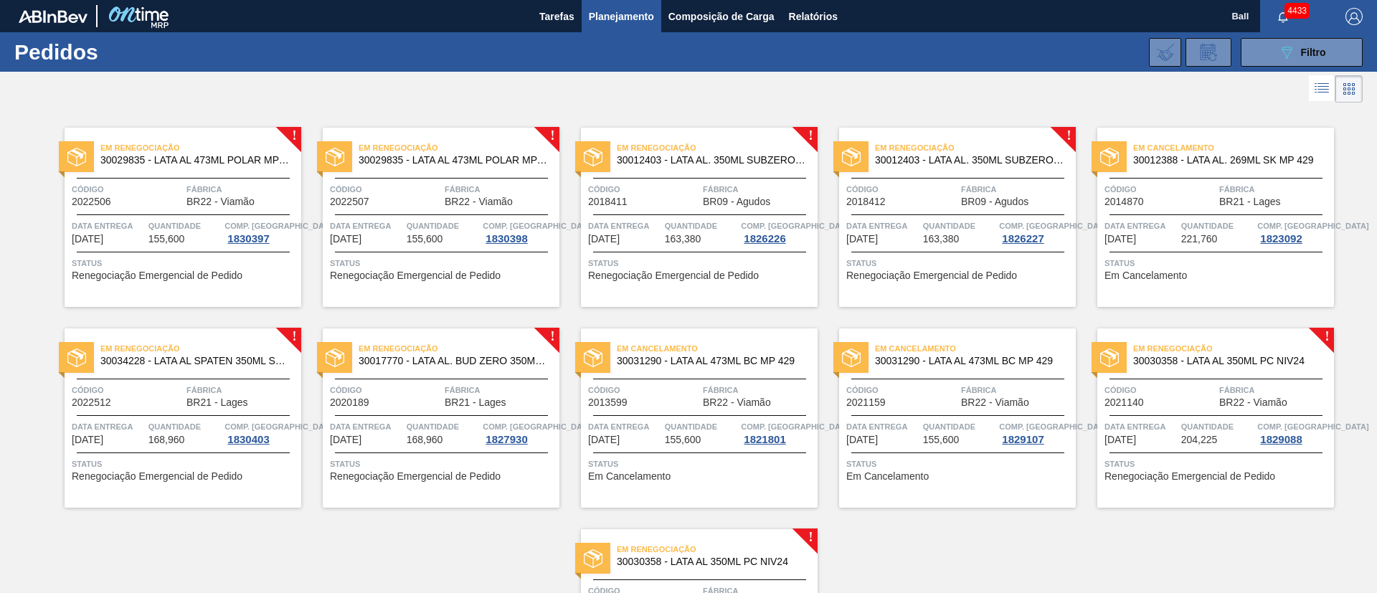
click at [918, 93] on icon at bounding box center [1323, 92] width 11 height 1
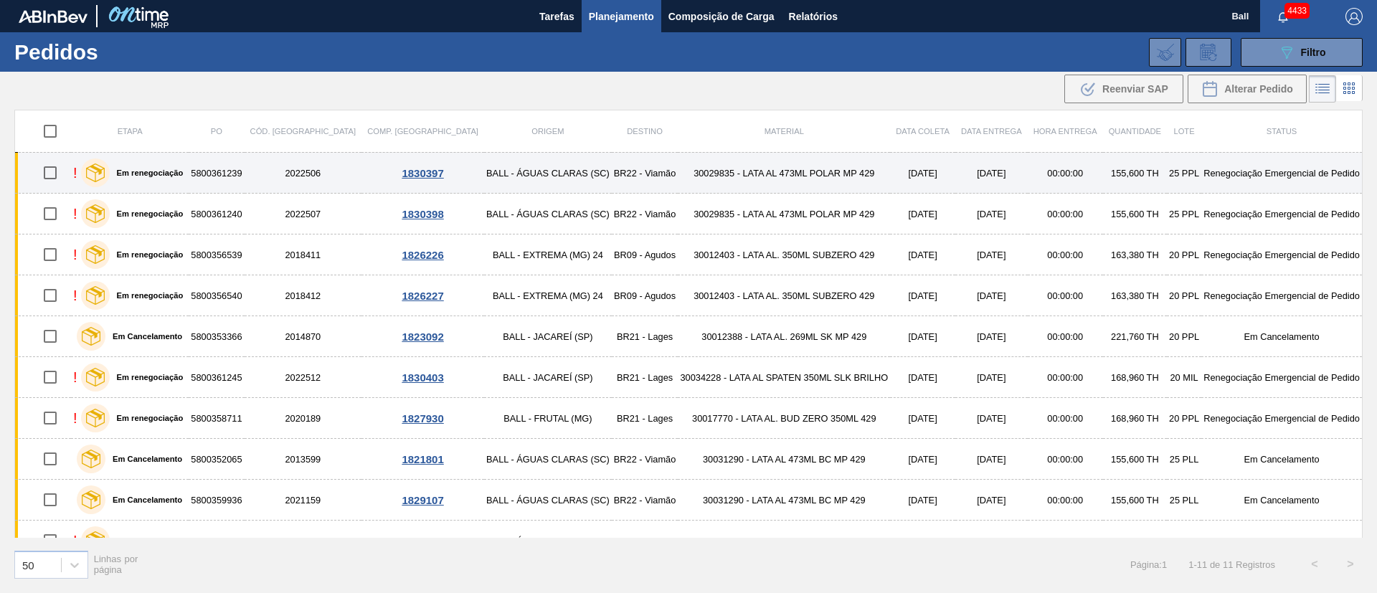
click at [808, 170] on td "30029835 - LATA AL 473ML POLAR MP 429" at bounding box center [784, 173] width 212 height 41
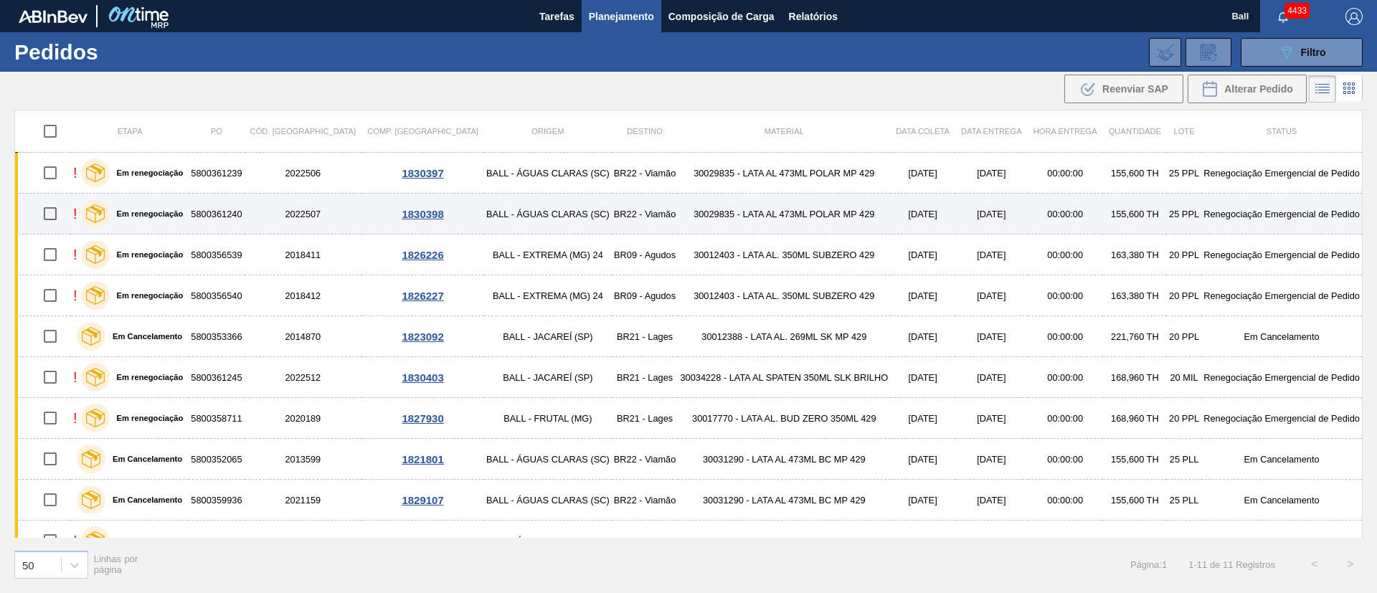
click at [801, 207] on td "30029835 - LATA AL 473ML POLAR MP 429" at bounding box center [784, 214] width 212 height 41
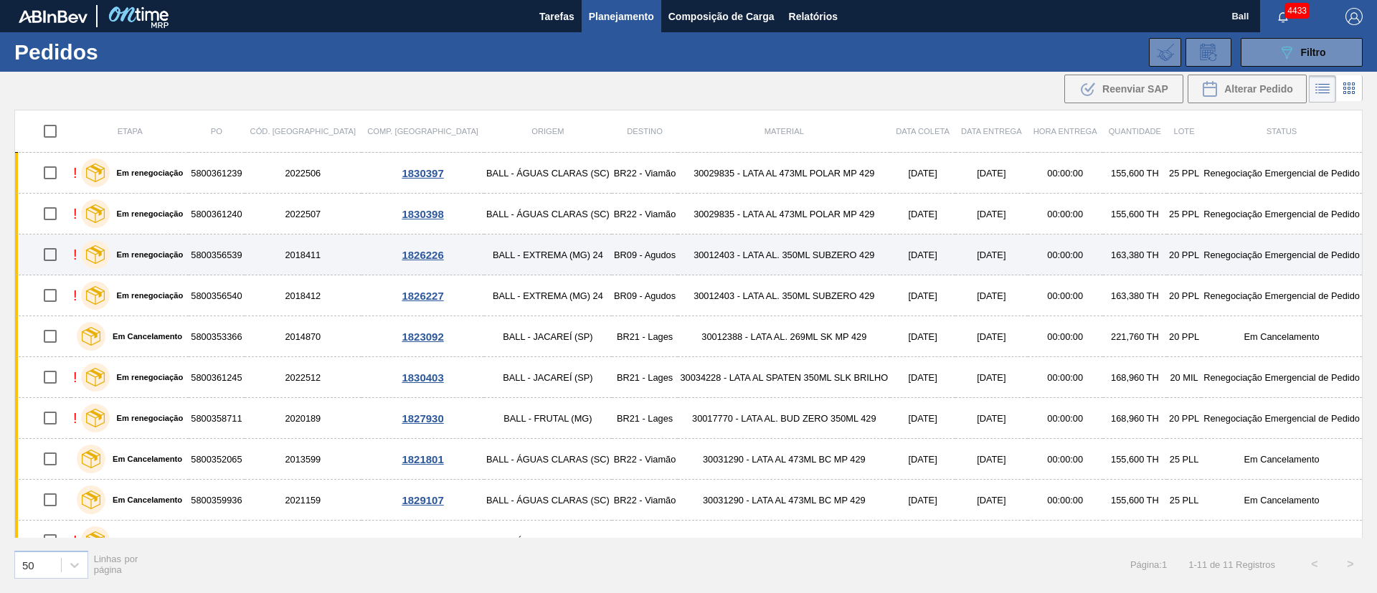
click at [792, 254] on td "30012403 - LATA AL. 350ML SUBZERO 429" at bounding box center [784, 255] width 212 height 41
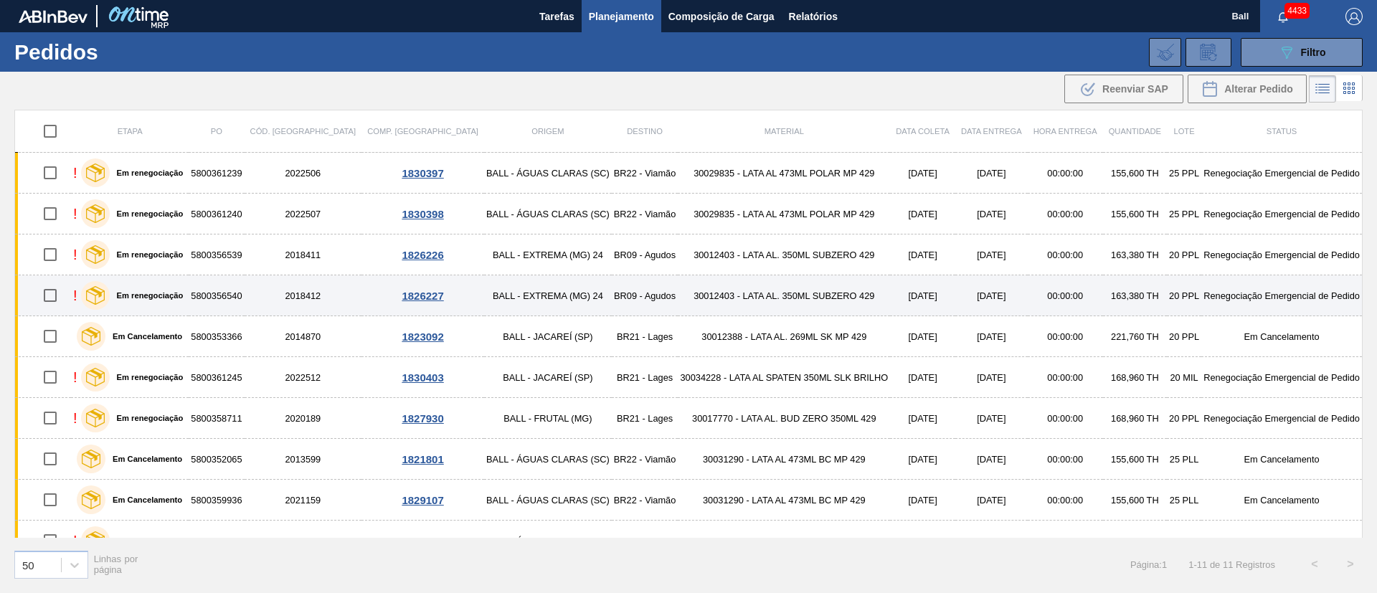
click at [791, 296] on td "30012403 - LATA AL. 350ML SUBZERO 429" at bounding box center [784, 295] width 212 height 41
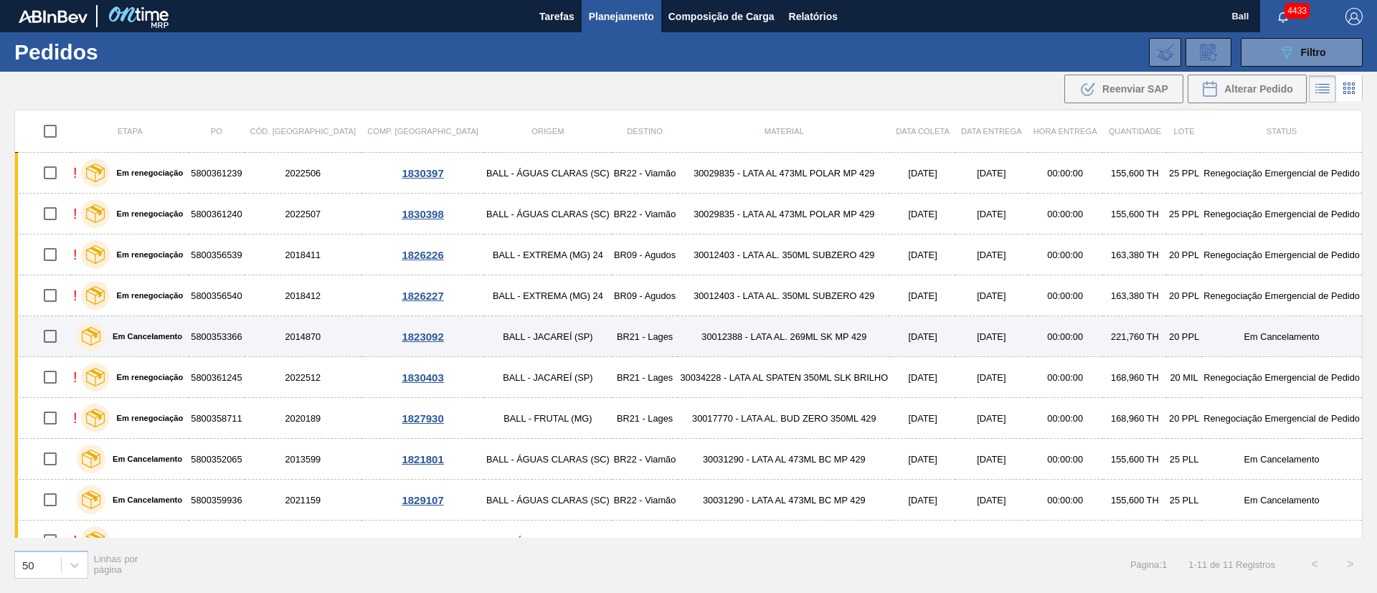
click at [791, 329] on td "30012388 - LATA AL. 269ML SK MP 429" at bounding box center [784, 336] width 212 height 41
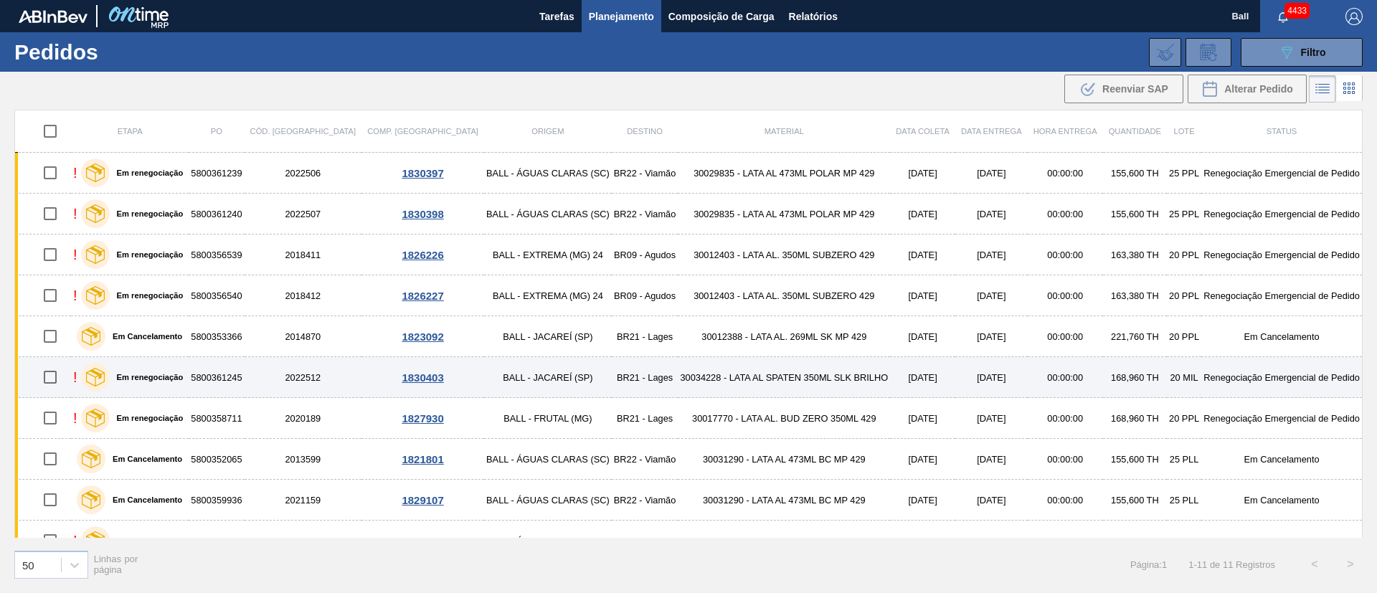
click at [791, 362] on td "30034228 - LATA AL SPATEN 350ML SLK BRILHO" at bounding box center [784, 377] width 212 height 41
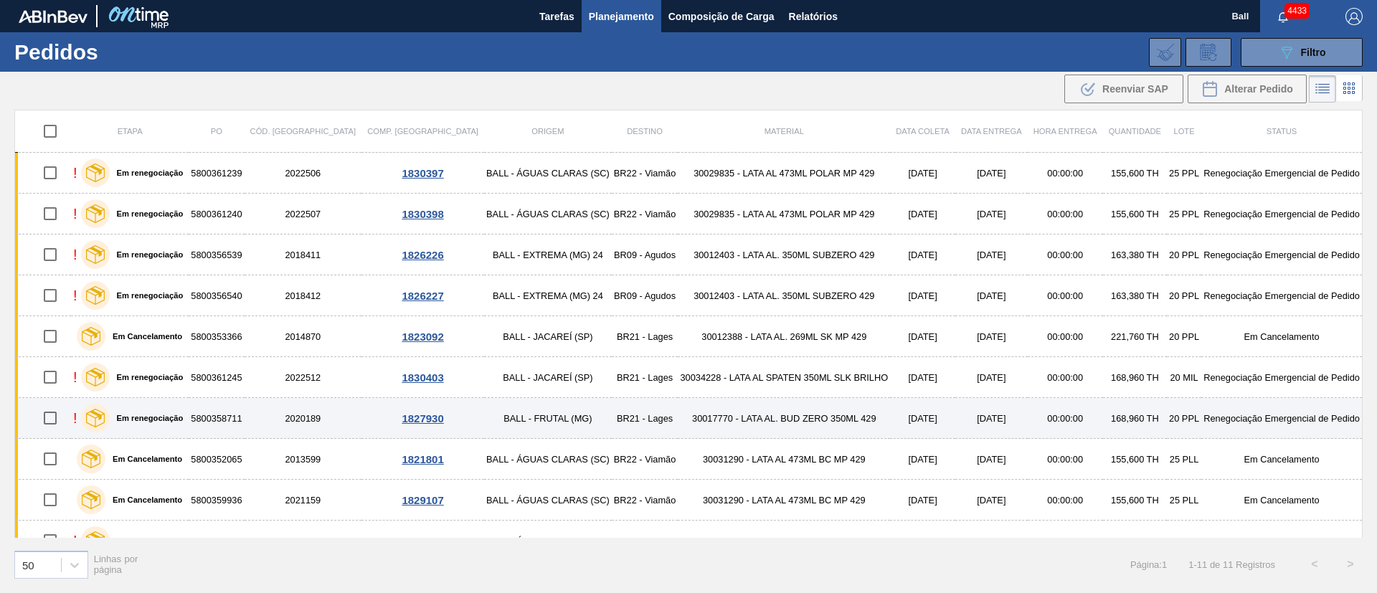
click at [785, 395] on td "30017770 - LATA AL. BUD ZERO 350ML 429" at bounding box center [784, 418] width 212 height 41
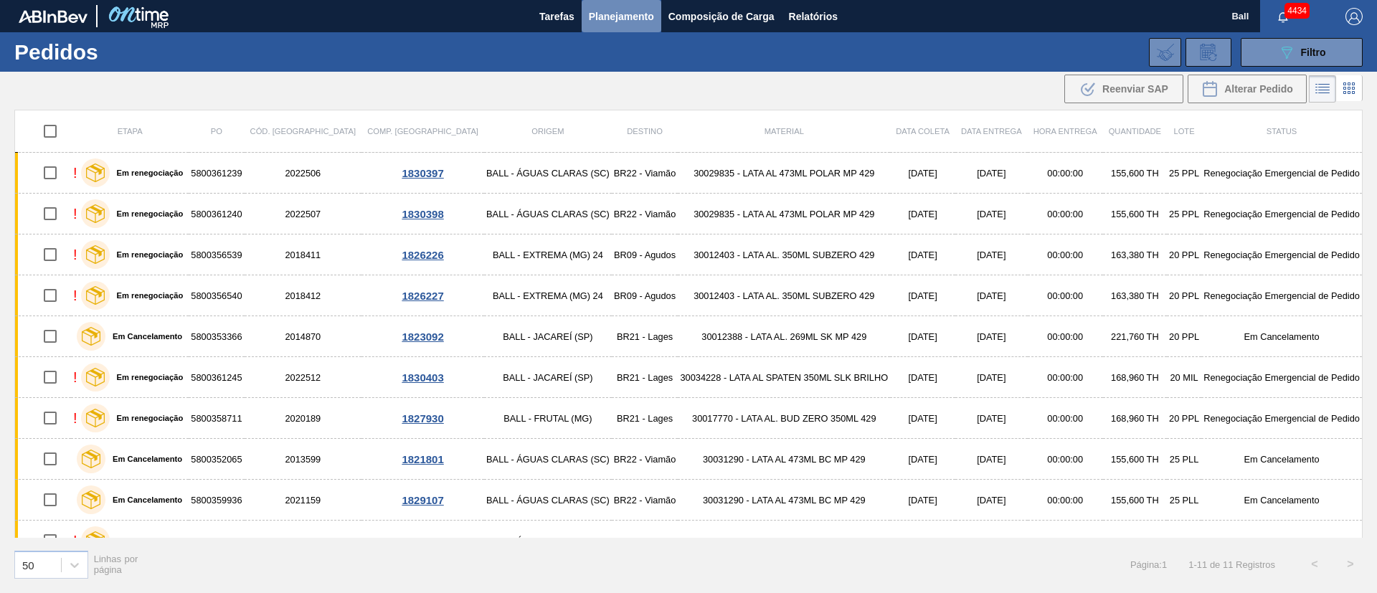
click at [636, 14] on span "Planejamento" at bounding box center [621, 16] width 65 height 17
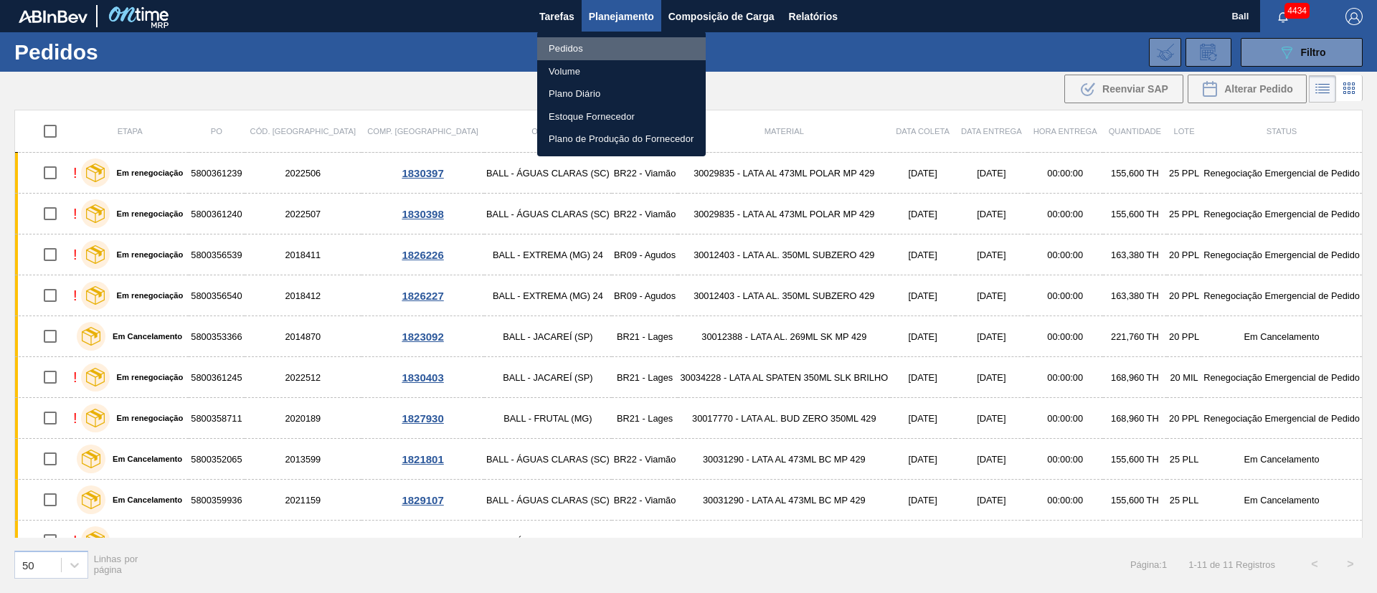
click at [578, 42] on li "Pedidos" at bounding box center [621, 48] width 169 height 23
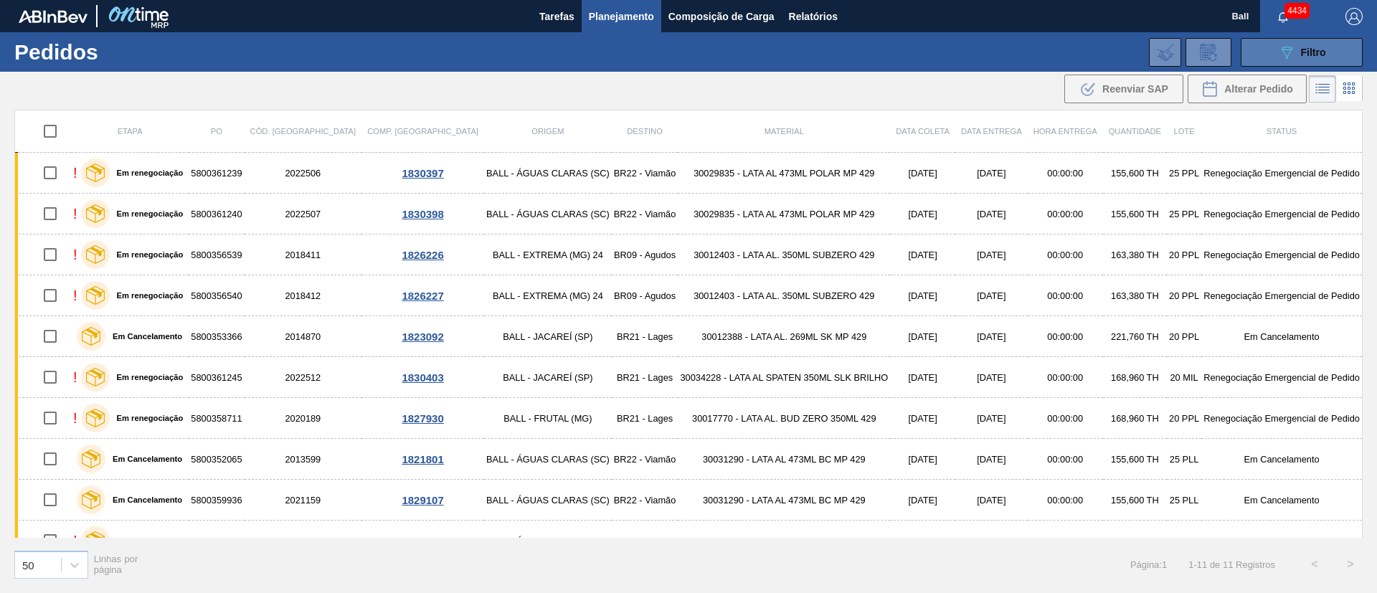
click at [918, 52] on span "Filtro" at bounding box center [1313, 52] width 25 height 11
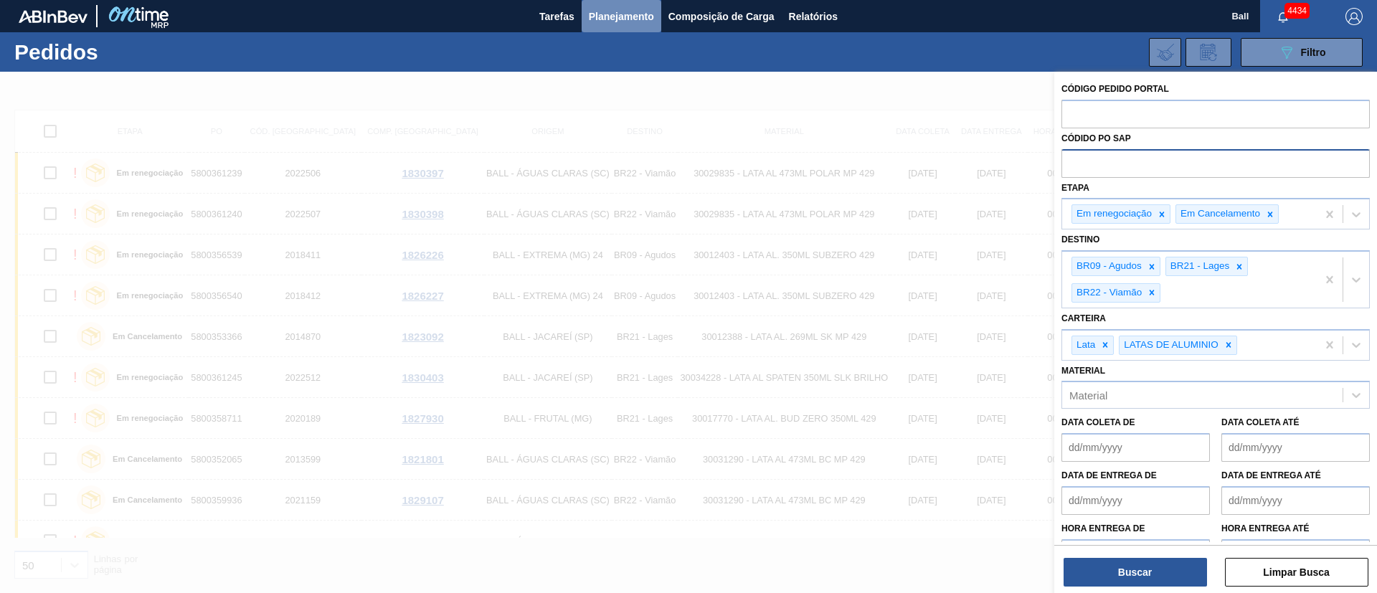
click at [626, 9] on span "Planejamento" at bounding box center [621, 16] width 65 height 17
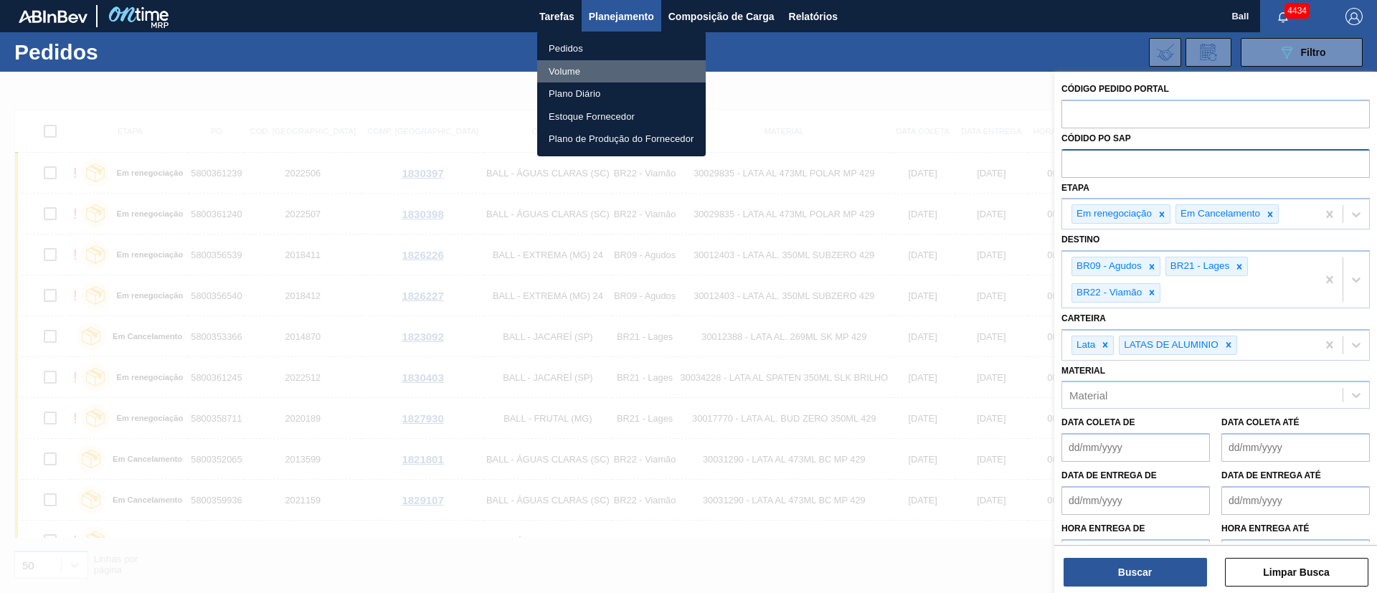
click at [567, 72] on li "Volume" at bounding box center [621, 71] width 169 height 23
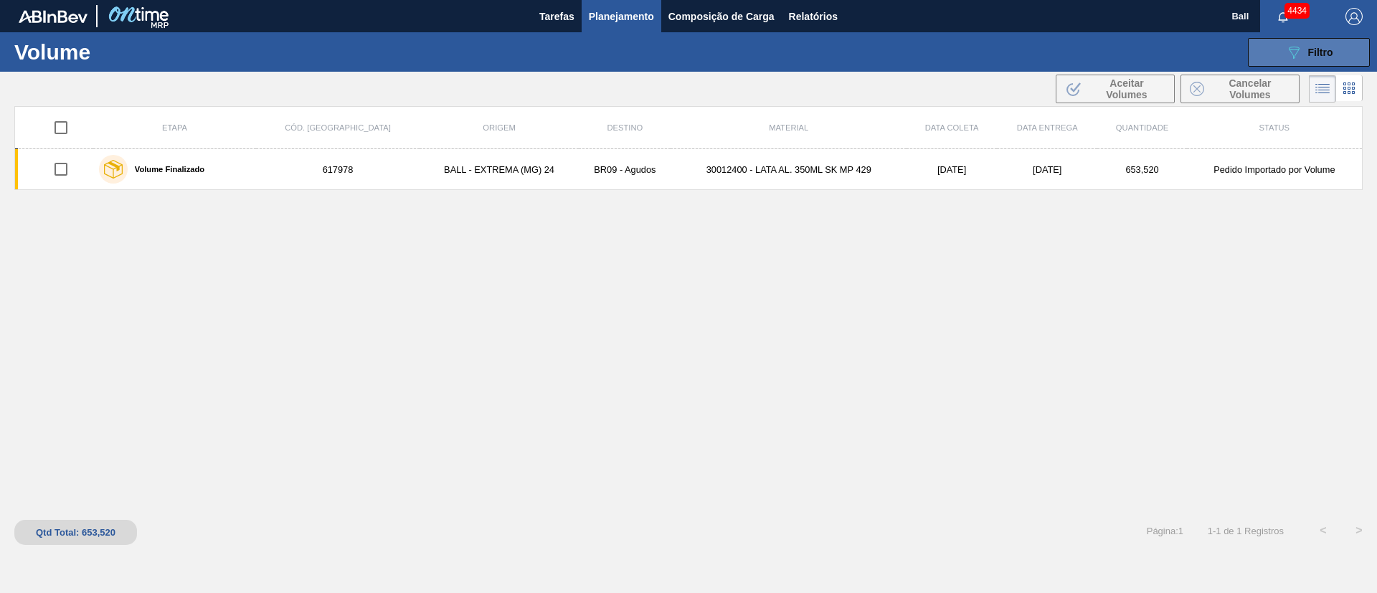
click at [918, 62] on button "089F7B8B-B2A5-4AFE-B5C0-19BA573D28AC Filtro" at bounding box center [1309, 52] width 122 height 29
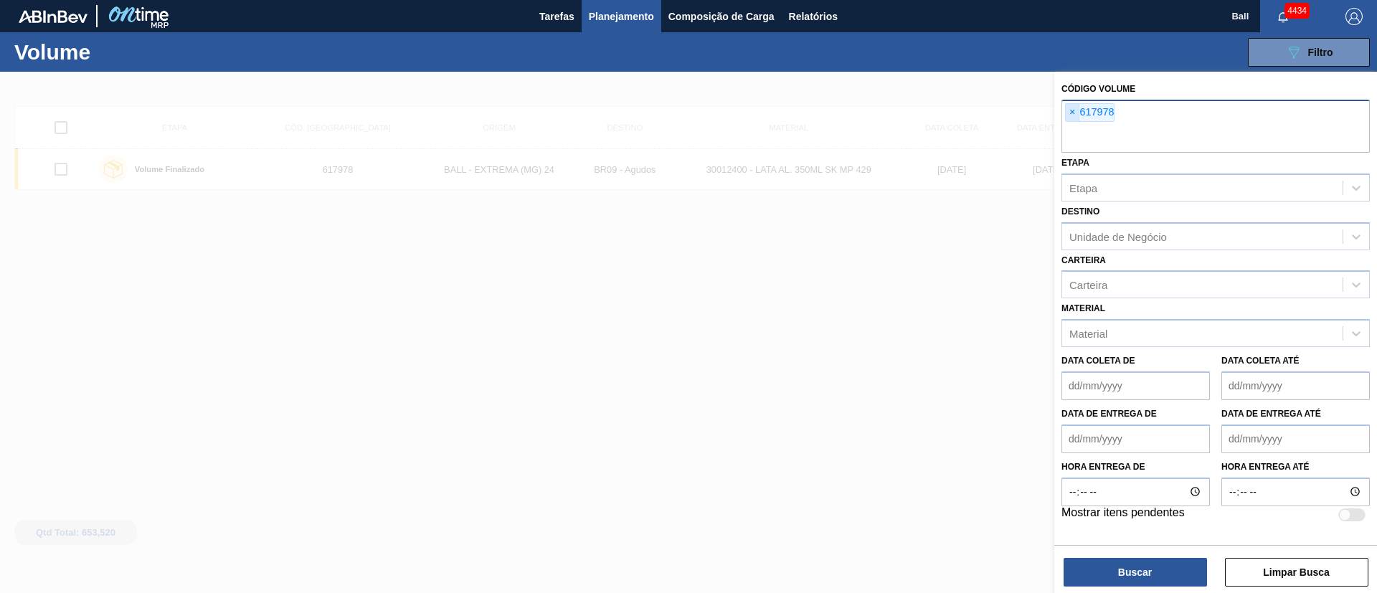
click at [918, 113] on span "×" at bounding box center [1073, 112] width 14 height 17
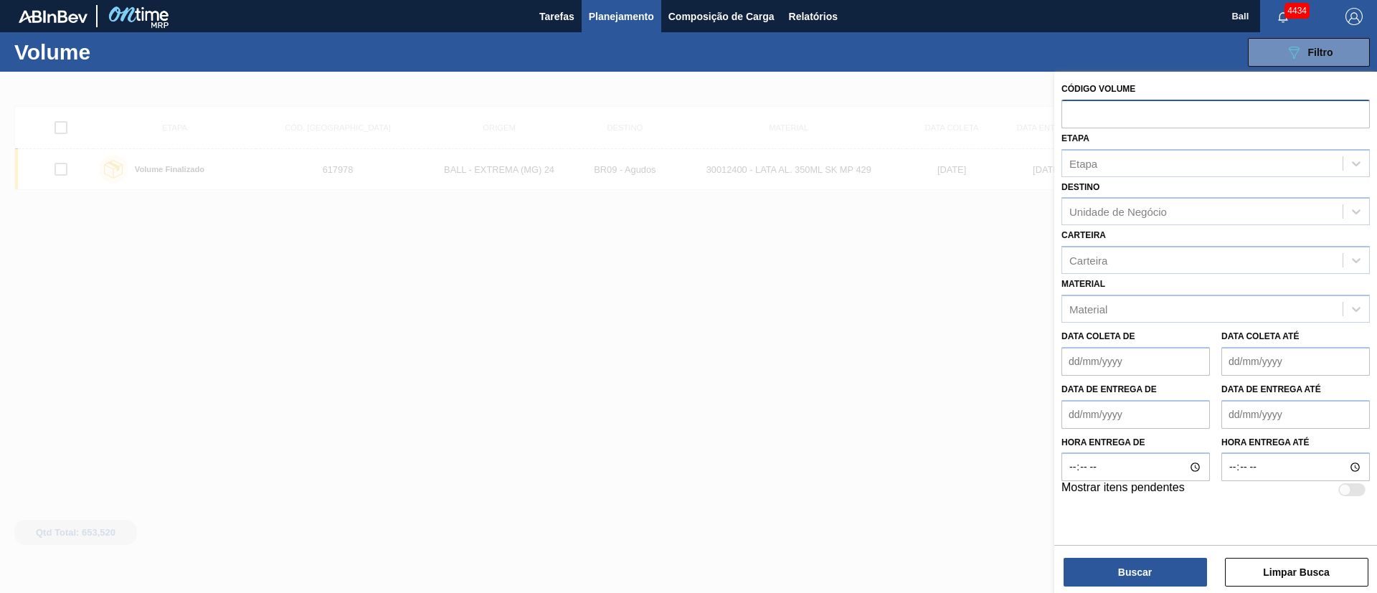
paste input "V619658"
click at [918, 110] on input "619658" at bounding box center [1216, 113] width 308 height 27
type input "619658"
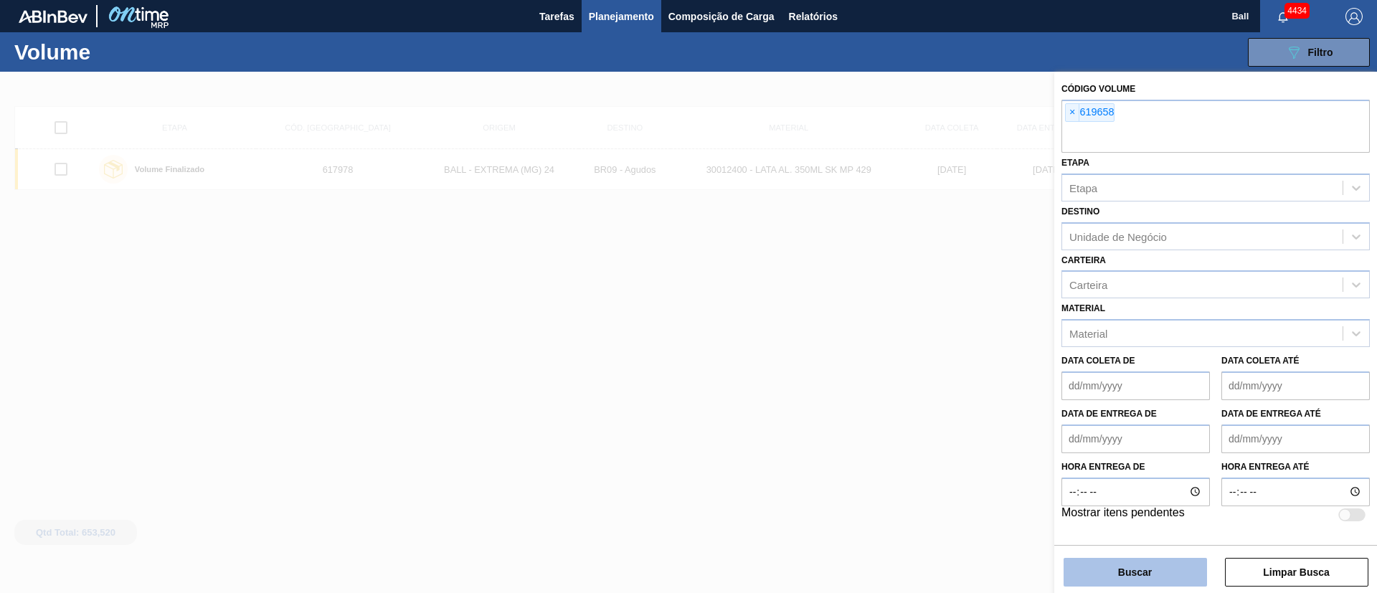
click at [918, 395] on button "Buscar" at bounding box center [1135, 572] width 143 height 29
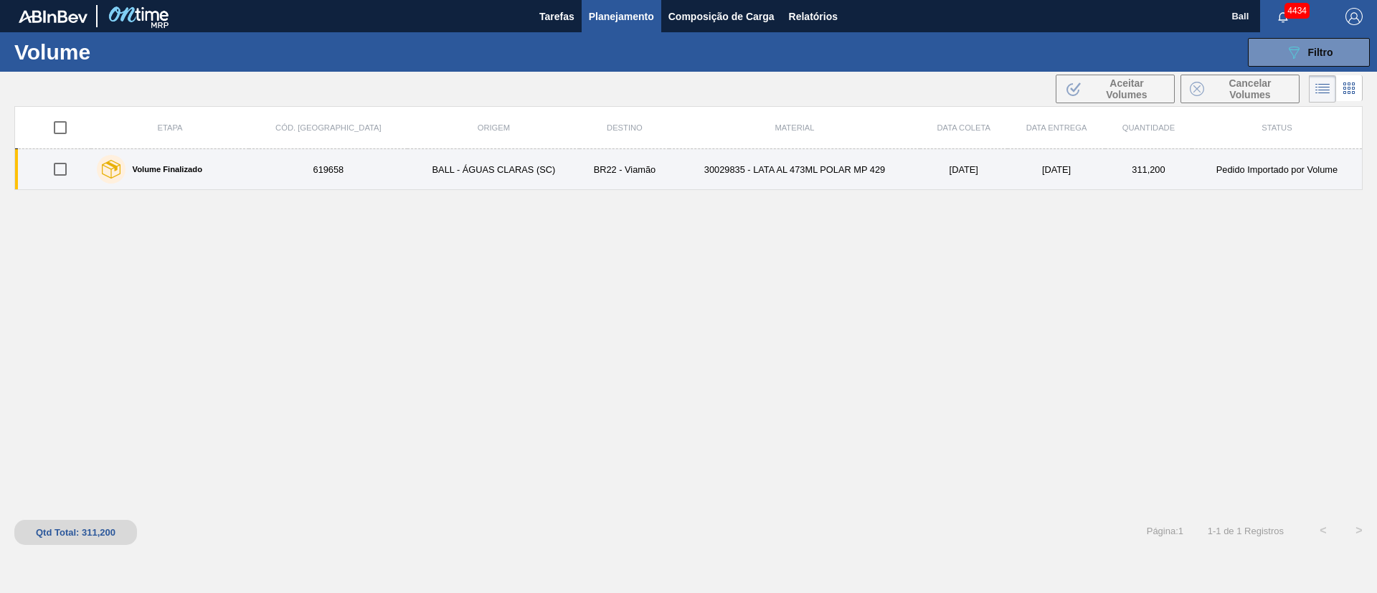
click at [852, 156] on td "30029835 - LATA AL 473ML POLAR MP 429" at bounding box center [794, 169] width 250 height 41
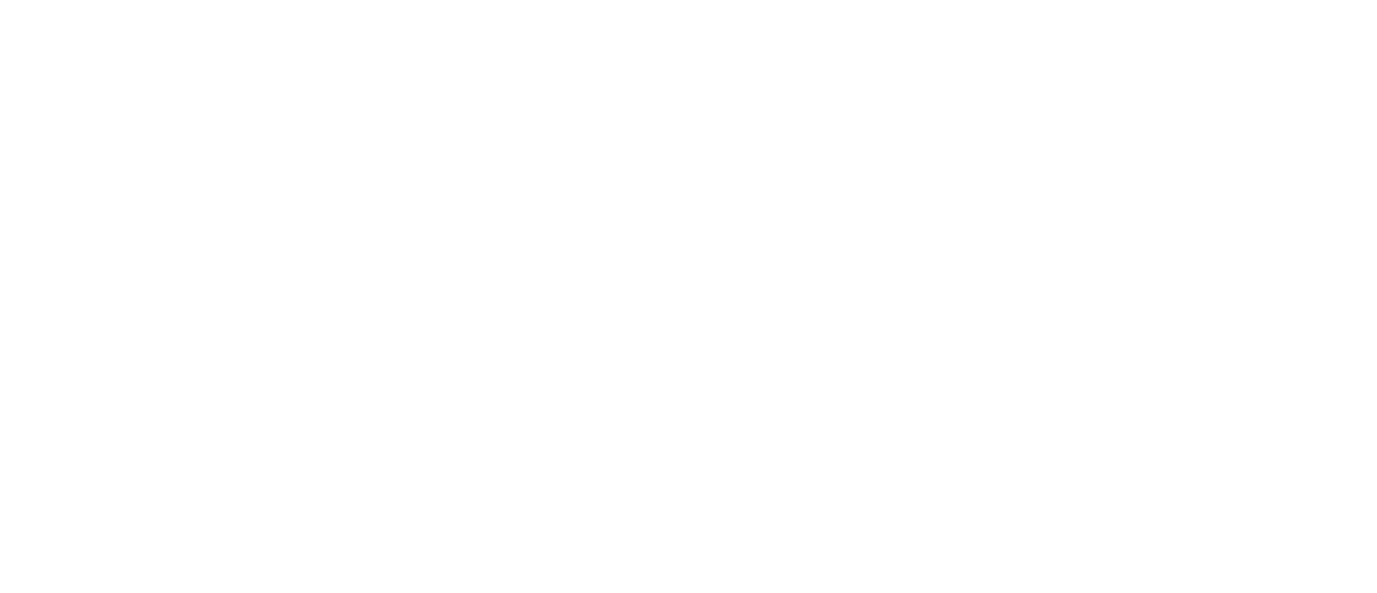
click at [169, 0] on html at bounding box center [688, 0] width 1377 height 0
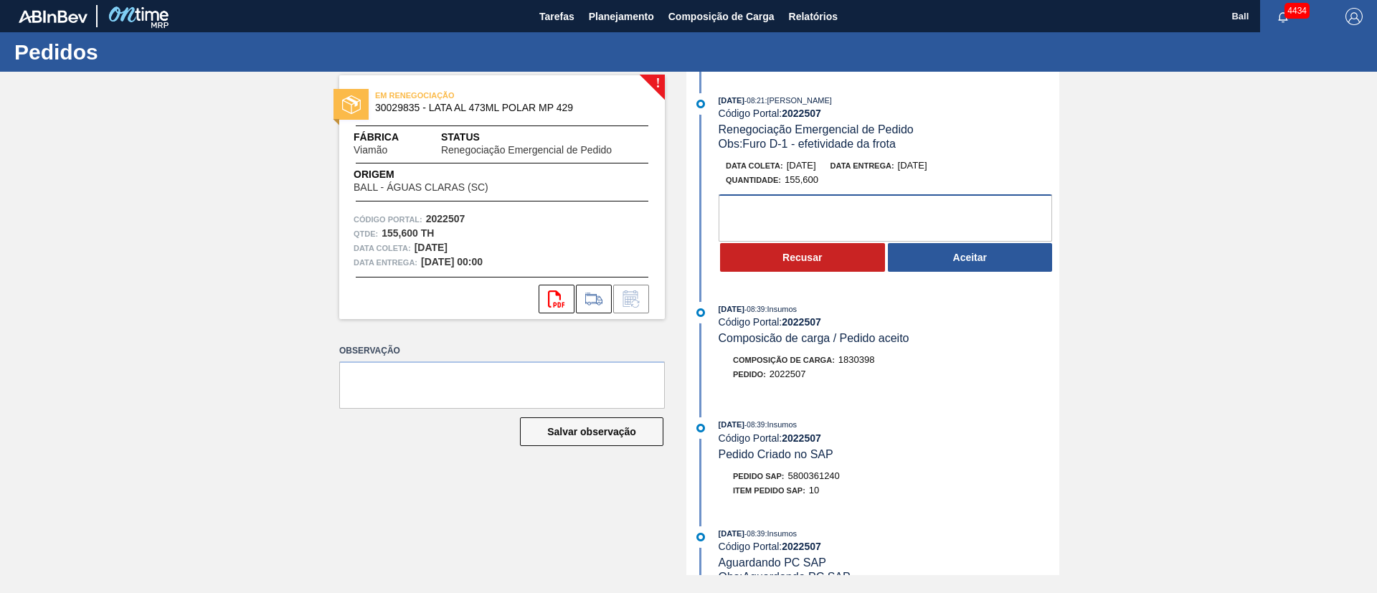
click at [869, 225] on textarea at bounding box center [886, 217] width 334 height 47
type textarea "NOK, solicitado exclusão na dispersão"
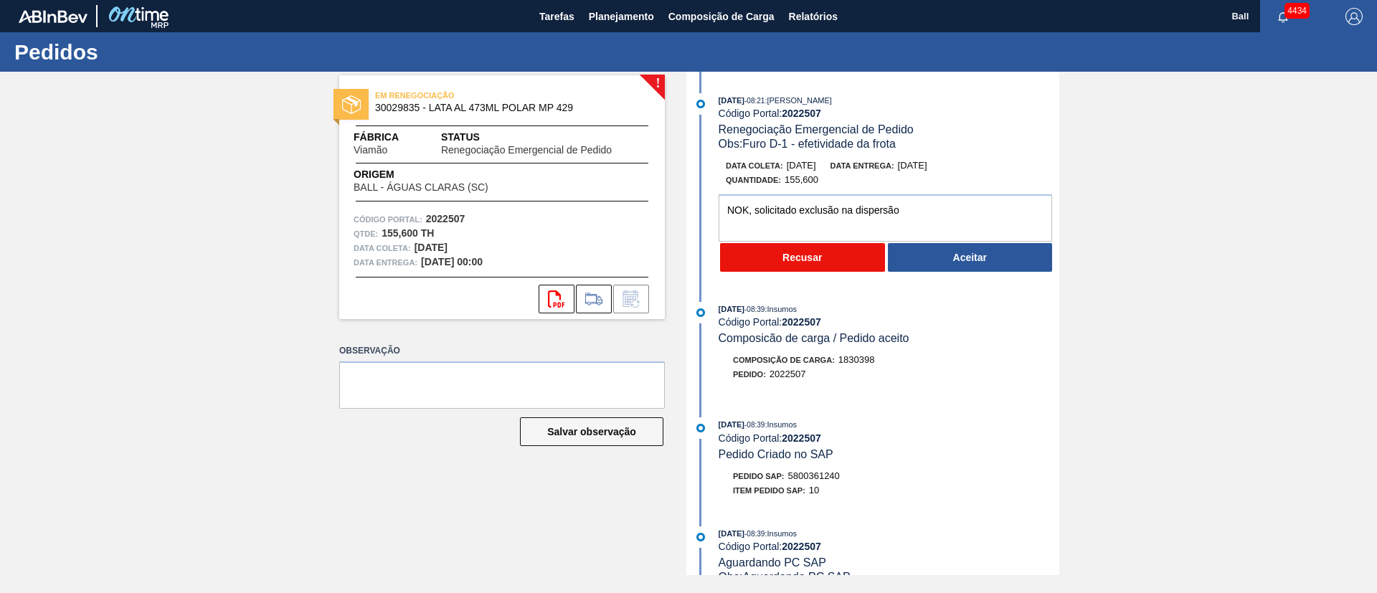
click at [843, 256] on button "Recusar" at bounding box center [802, 257] width 165 height 29
click at [843, 256] on div "Recusar Aceitar" at bounding box center [889, 258] width 341 height 32
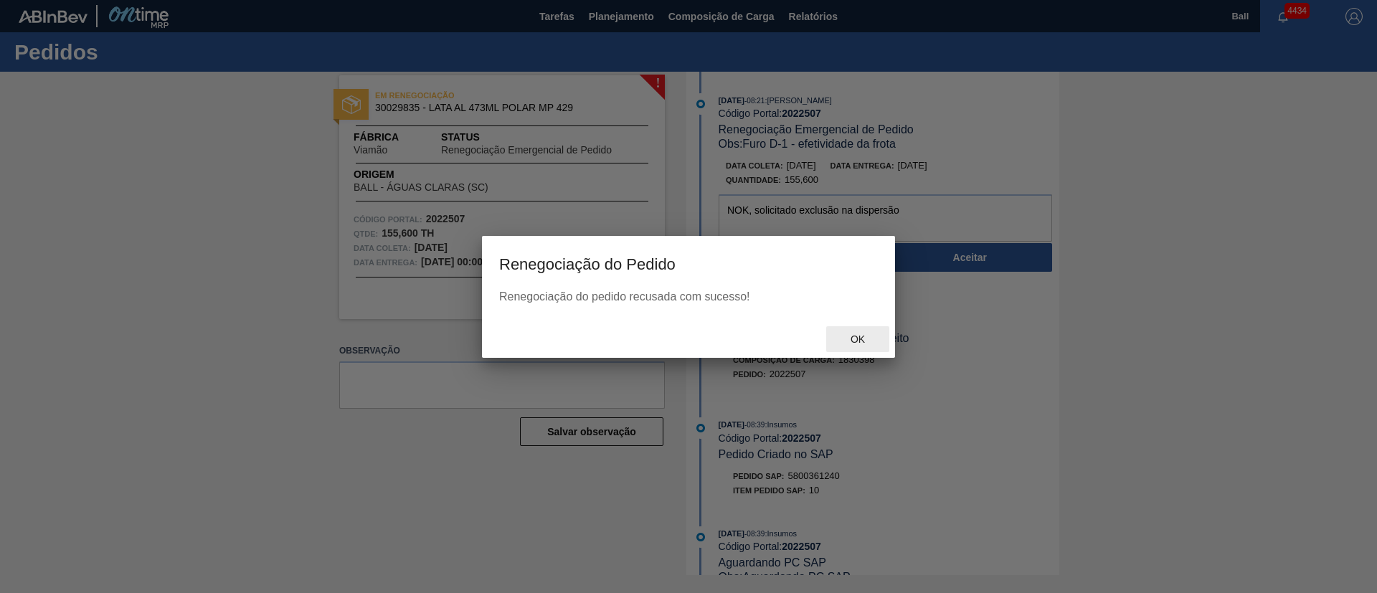
click at [854, 337] on span "Ok" at bounding box center [857, 339] width 37 height 11
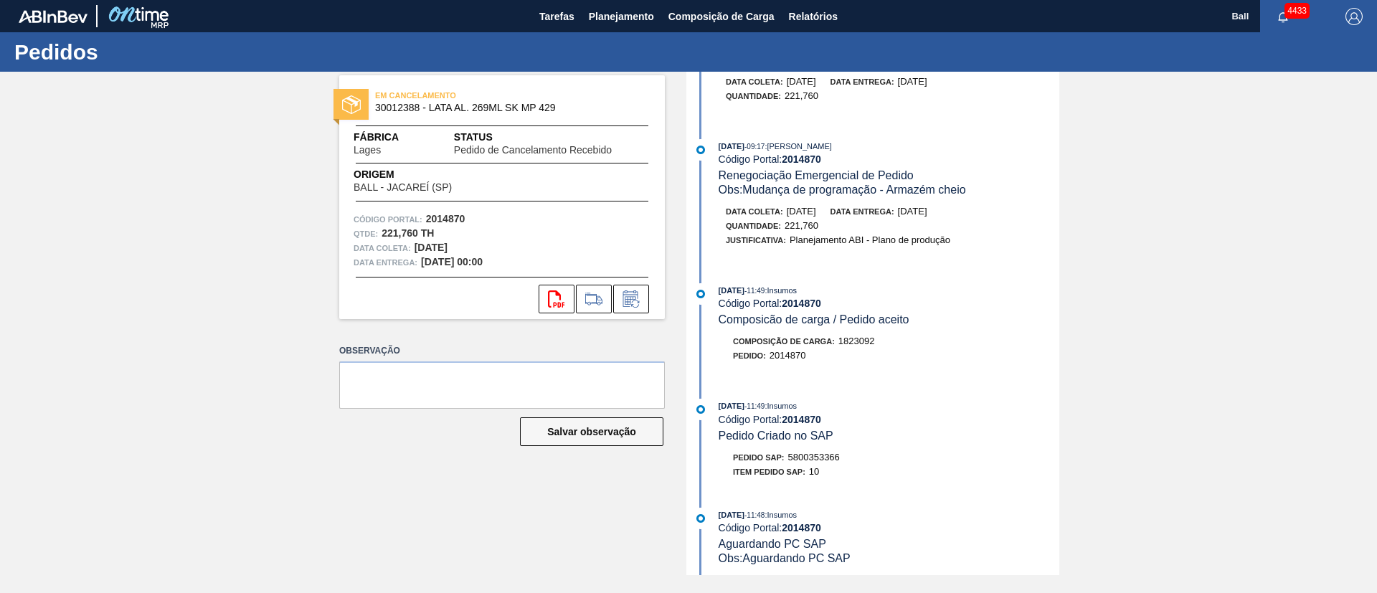
scroll to position [524, 0]
drag, startPoint x: 849, startPoint y: 454, endPoint x: 789, endPoint y: 456, distance: 60.3
click at [789, 456] on div "Pedido SAP: 5800353366" at bounding box center [889, 454] width 341 height 14
copy span "5800353366"
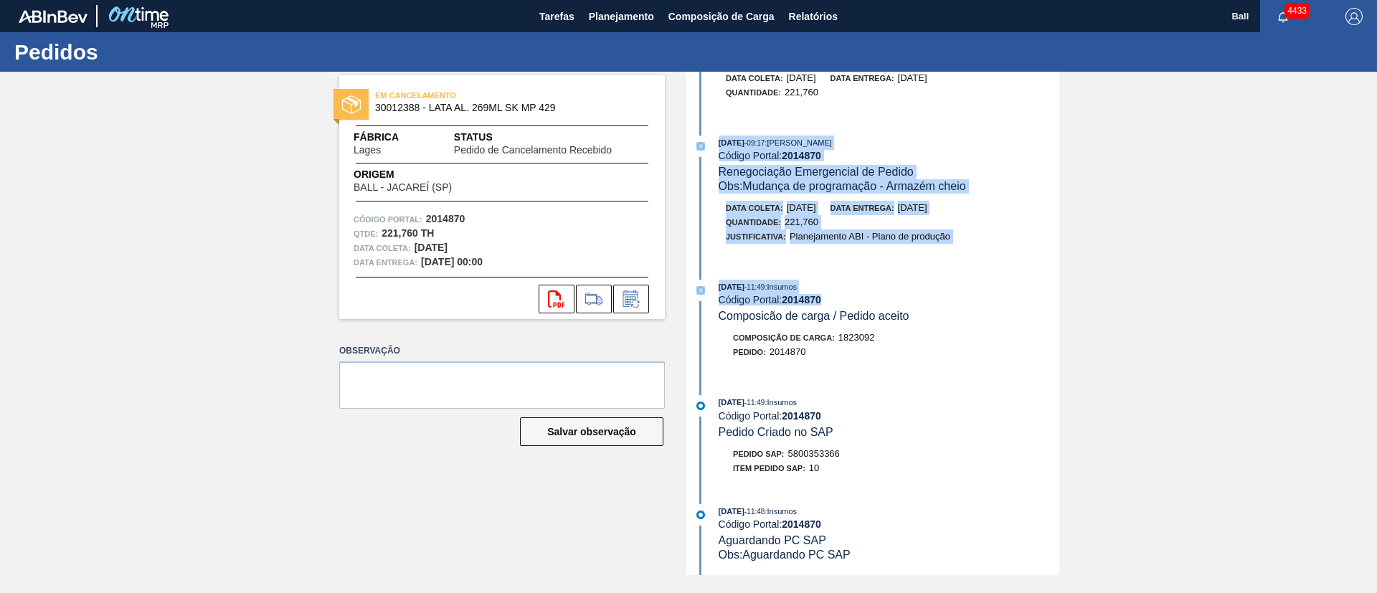
drag, startPoint x: 1056, startPoint y: 318, endPoint x: 1055, endPoint y: 151, distance: 166.4
click at [1018, 230] on div "Justificativa: Planejamento ABI - Plano de produção" at bounding box center [896, 237] width 341 height 14
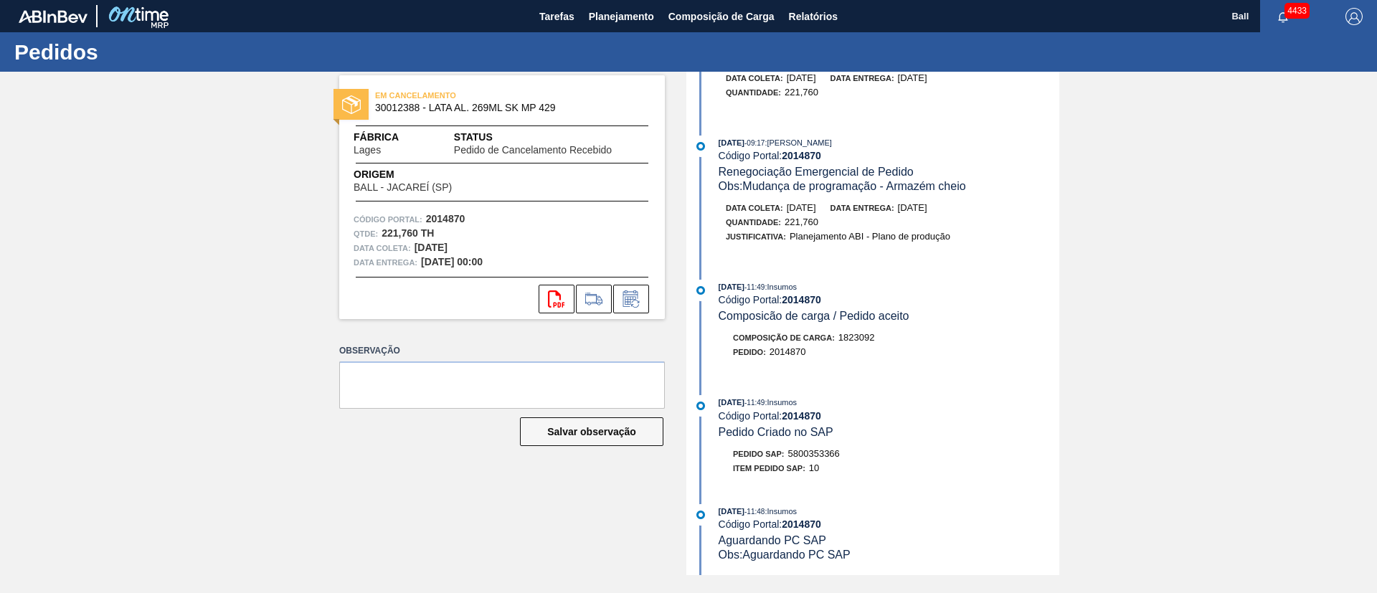
click at [1055, 322] on div "22/08/2025 - 11:49 : Insumos Código Portal: 2014870 Composicão de carga / Pedid…" at bounding box center [889, 302] width 341 height 44
click at [1057, 321] on div "22/08/2025 - 11:49 : Insumos Código Portal: 2014870 Composicão de carga / Pedid…" at bounding box center [889, 302] width 341 height 44
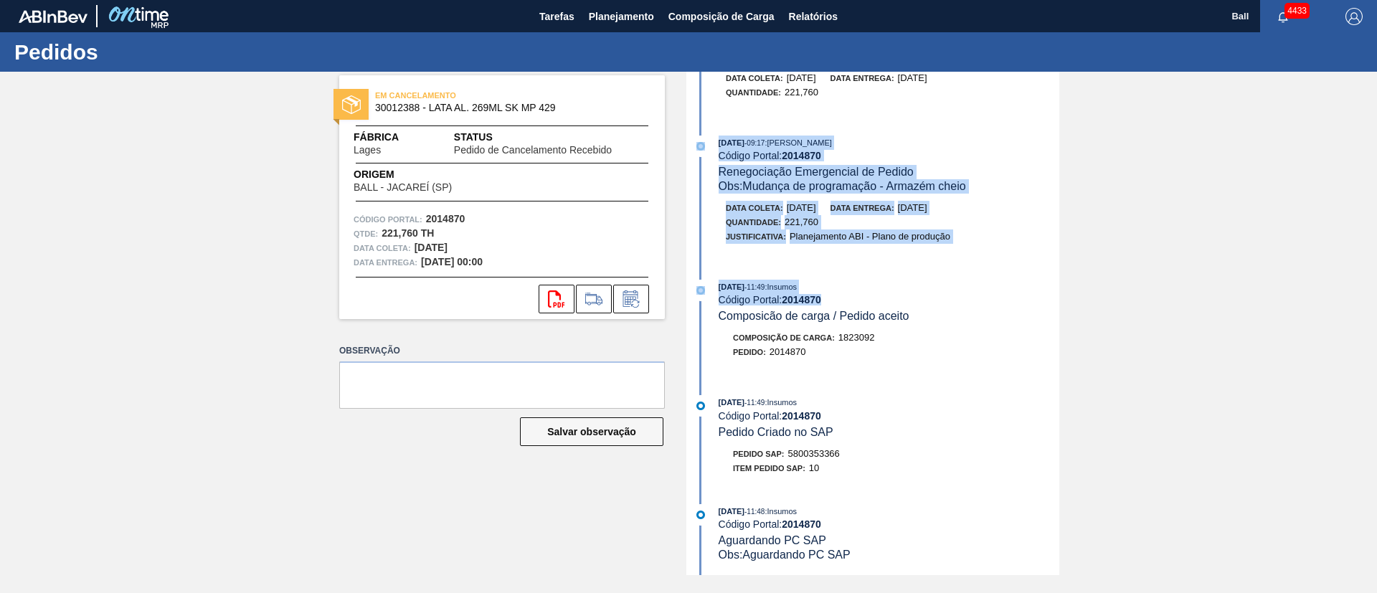
drag, startPoint x: 1057, startPoint y: 321, endPoint x: 1055, endPoint y: 205, distance: 116.2
click at [1055, 205] on div "Data coleta: 01/09/2025 Data entrega: 03/09/2025" at bounding box center [896, 208] width 341 height 14
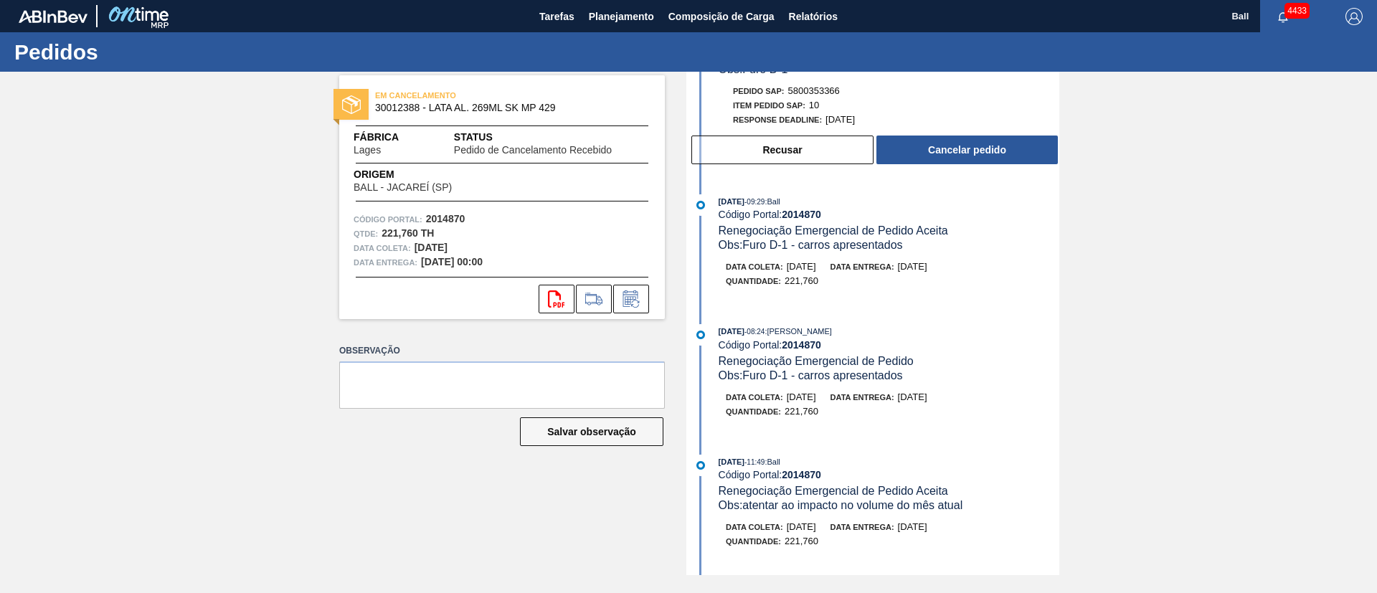
scroll to position [0, 0]
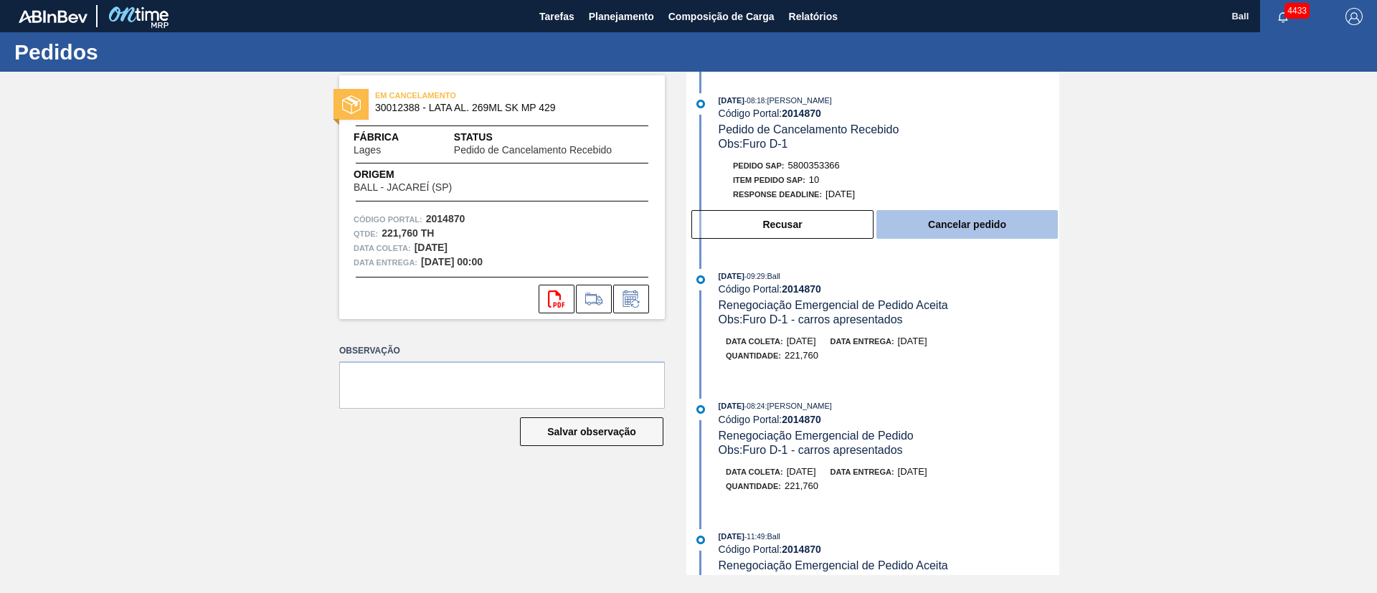
click at [972, 220] on button "Cancelar pedido" at bounding box center [967, 224] width 181 height 29
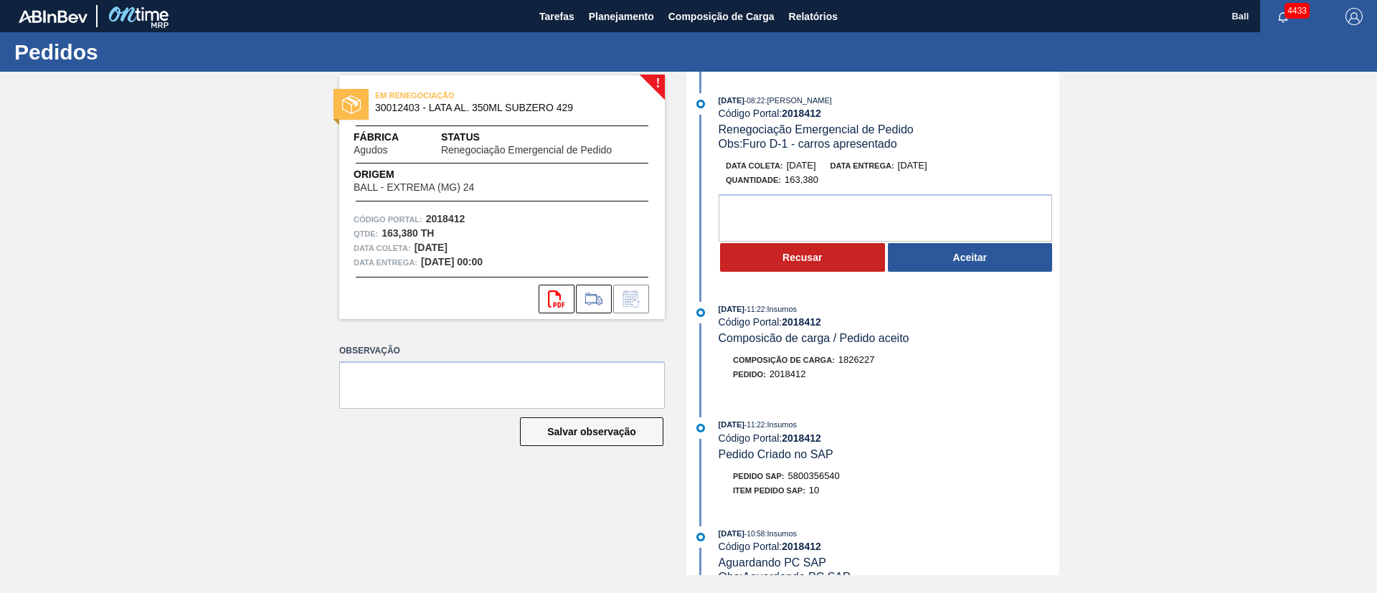
click at [966, 274] on div "[DATE] 08:22 : [PERSON_NAME] Código Portal: 2018412 Renegociação Emergencial de…" at bounding box center [874, 186] width 369 height 187
click at [973, 263] on button "Aceitar" at bounding box center [970, 257] width 165 height 29
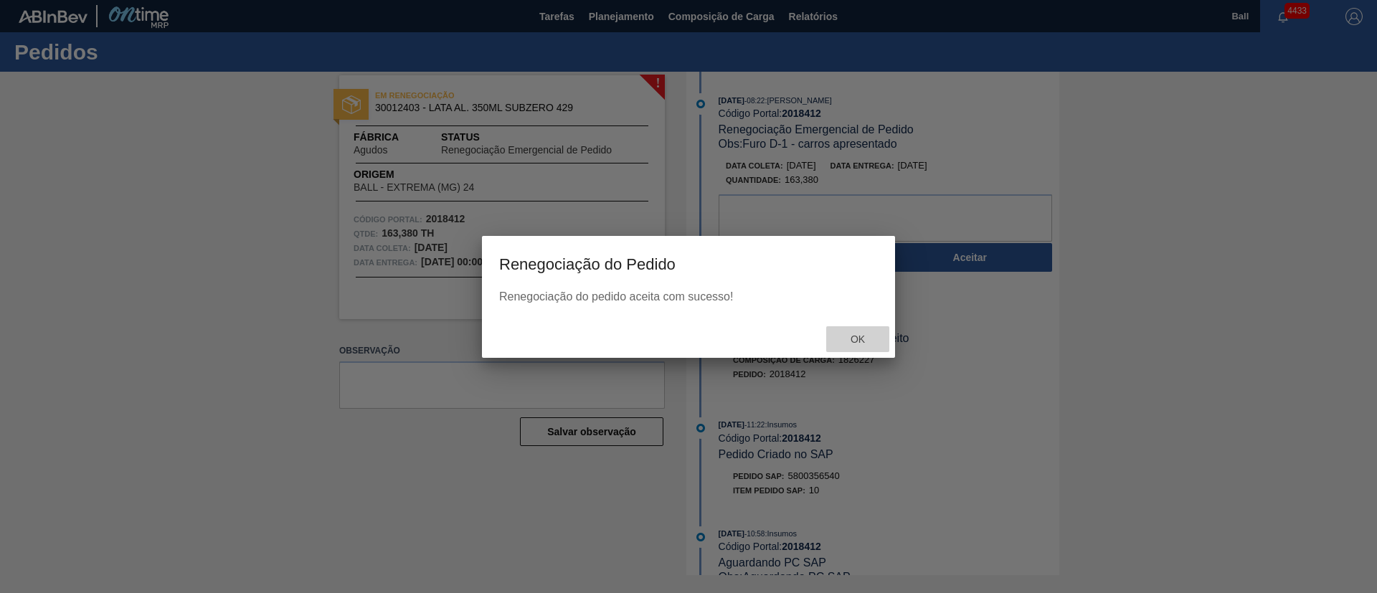
click at [858, 334] on span "Ok" at bounding box center [857, 339] width 37 height 11
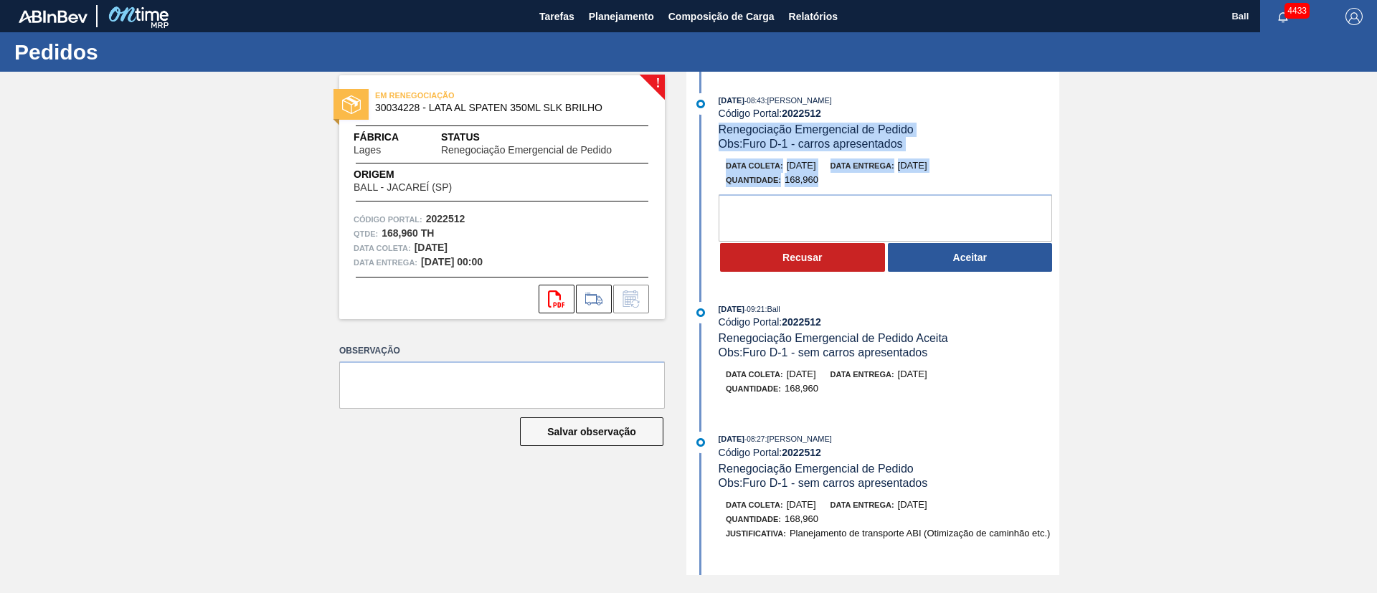
drag, startPoint x: 1057, startPoint y: 115, endPoint x: 1057, endPoint y: 197, distance: 81.1
click at [1057, 197] on div "[DATE] 08:43 : [PERSON_NAME] Código Portal: 2022512 Renegociação Emergencial de…" at bounding box center [874, 324] width 369 height 504
click at [1012, 136] on div "[DATE] 08:43 : [PERSON_NAME] Código Portal: 2022512 Renegociação Emergencial de…" at bounding box center [889, 122] width 341 height 58
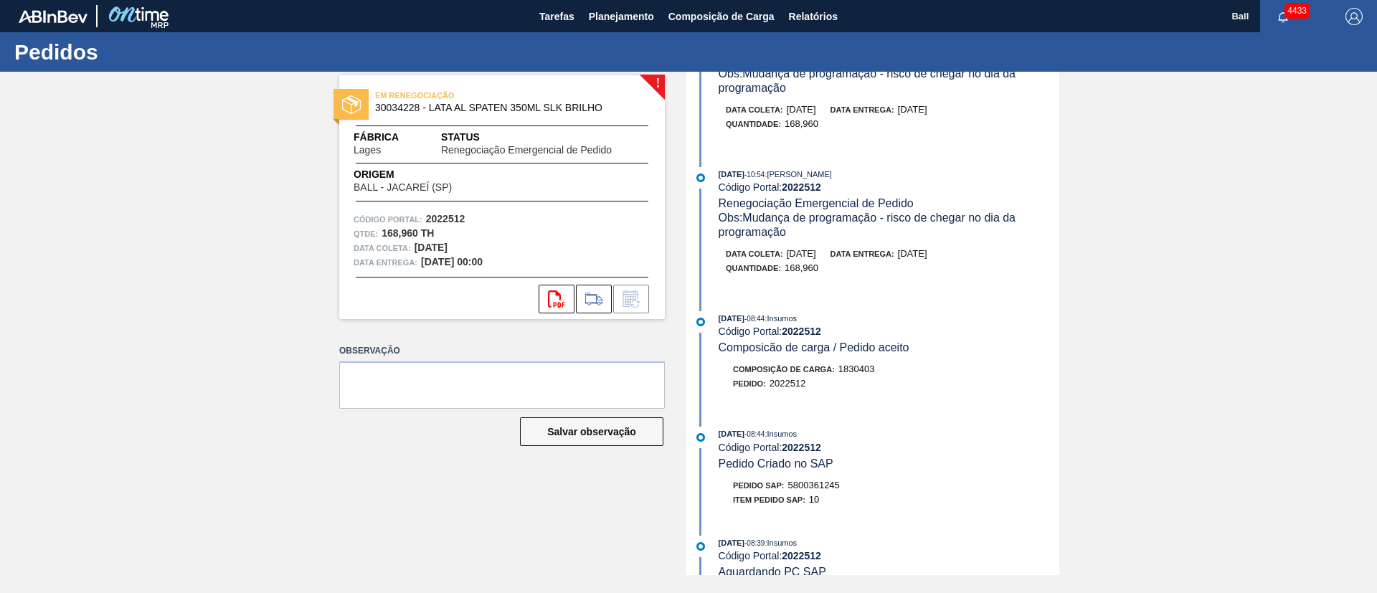
scroll to position [561, 0]
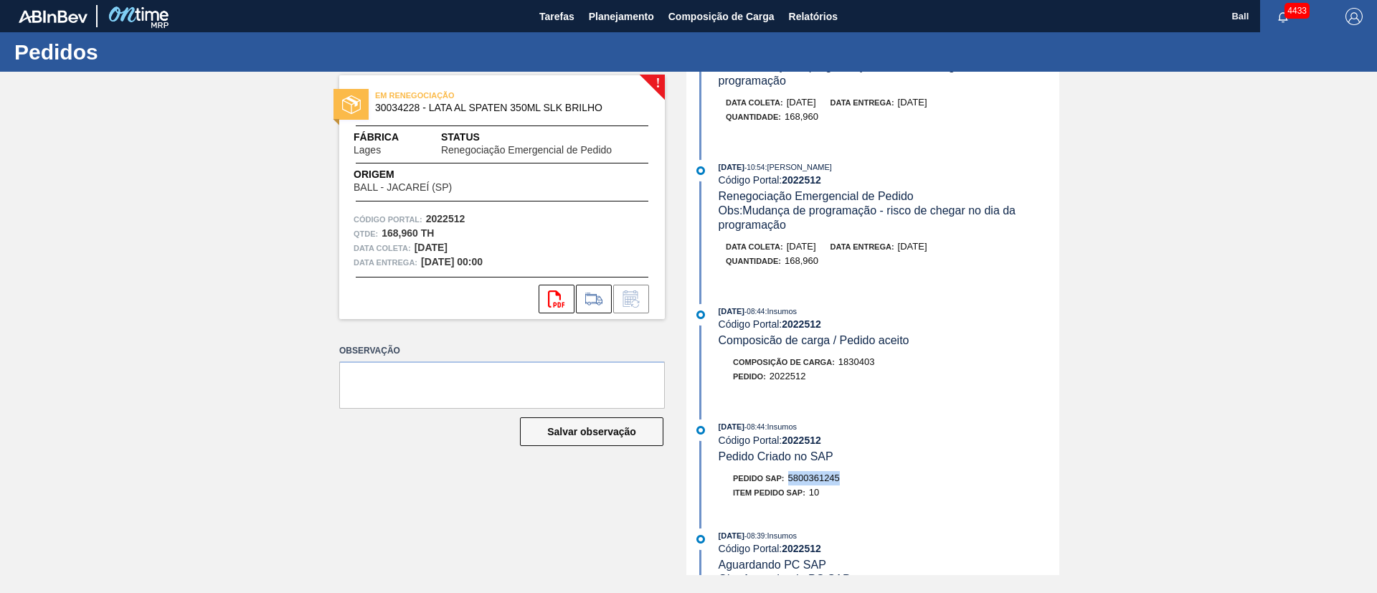
drag, startPoint x: 846, startPoint y: 481, endPoint x: 792, endPoint y: 476, distance: 54.0
click at [792, 476] on div "Pedido SAP: 5800361245" at bounding box center [889, 478] width 341 height 14
copy span "5800361245"
click at [1057, 326] on div "[DATE] 08:43 : [PERSON_NAME] Código Portal: 2022512 Renegociação Emergencial de…" at bounding box center [874, 324] width 369 height 504
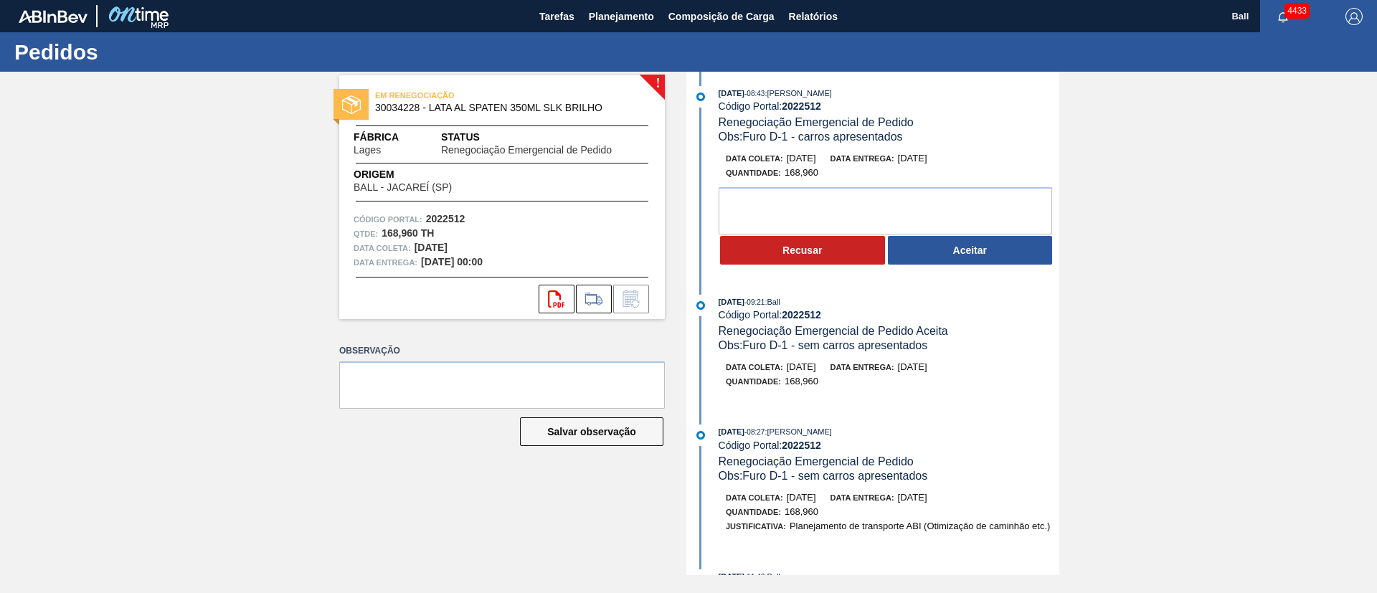
scroll to position [0, 0]
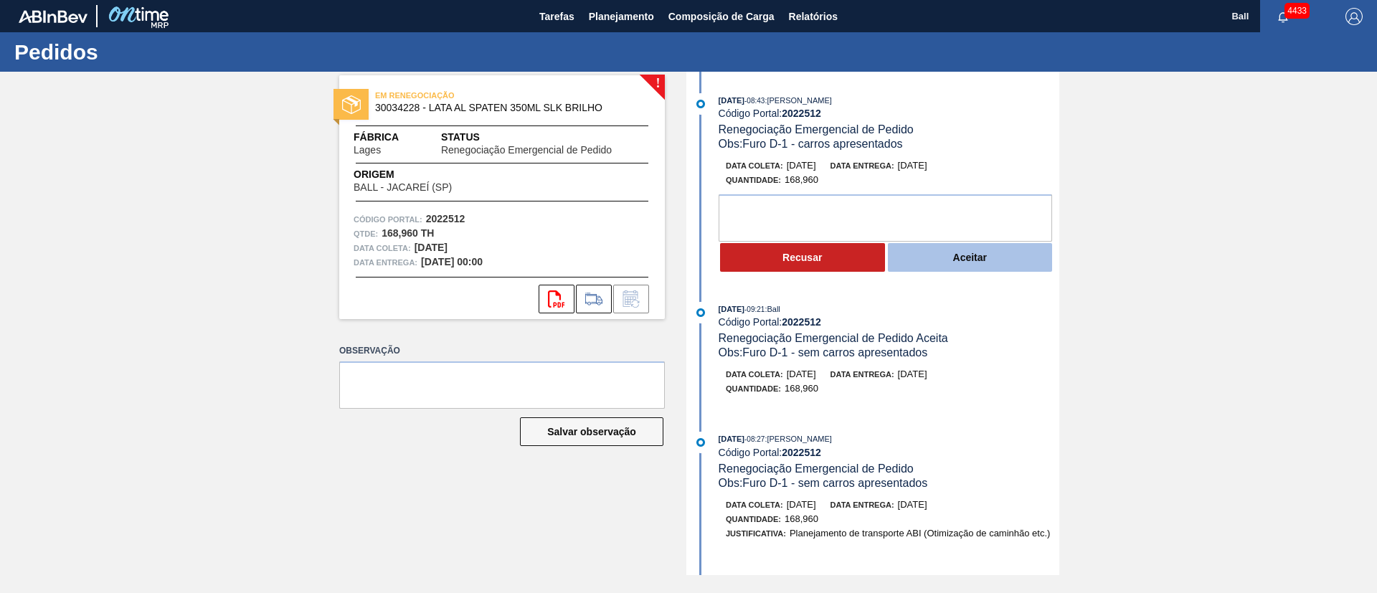
click at [951, 263] on button "Aceitar" at bounding box center [970, 257] width 165 height 29
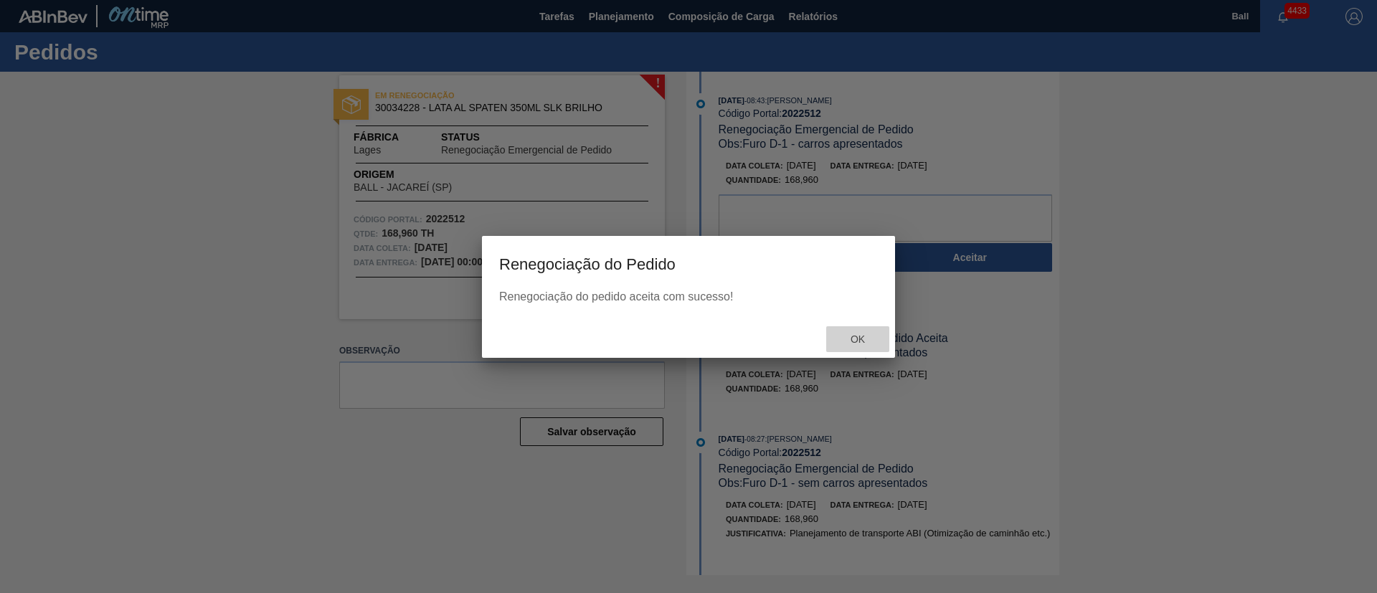
click at [869, 332] on div "Ok" at bounding box center [857, 339] width 63 height 27
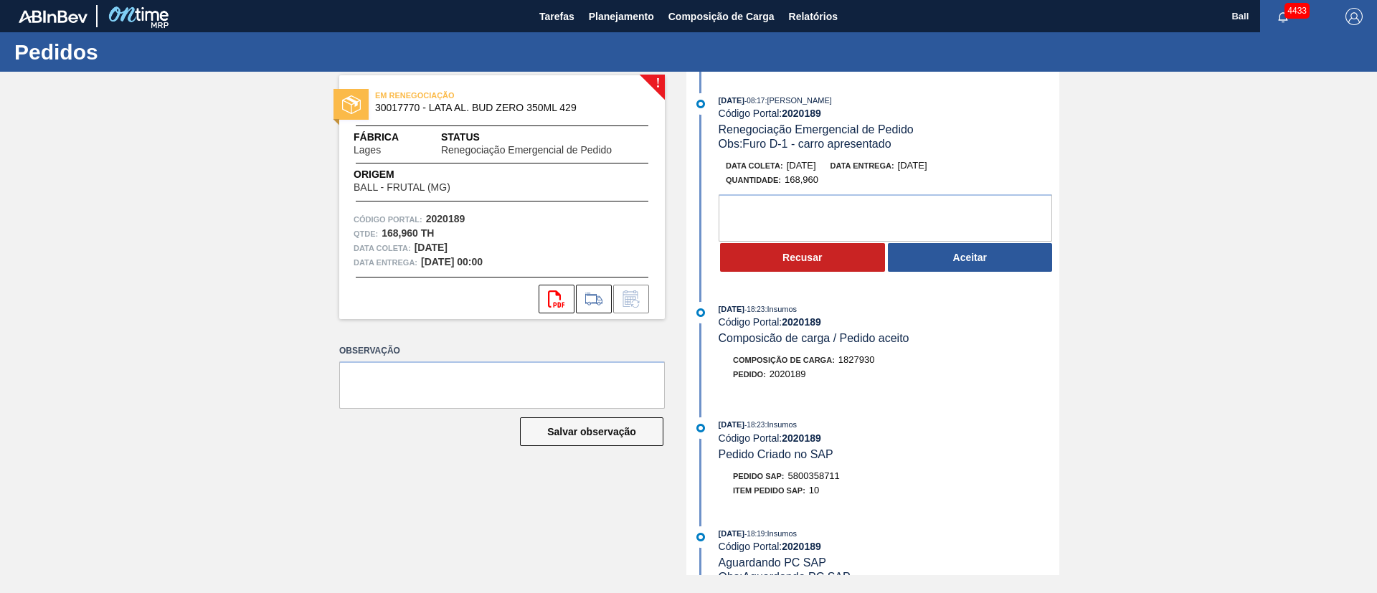
click at [1057, 120] on div "[DATE] 08:17 : [PERSON_NAME] Código Portal: 2020189 Renegociação Emergencial de…" at bounding box center [889, 122] width 341 height 58
drag, startPoint x: 856, startPoint y: 467, endPoint x: 841, endPoint y: 466, distance: 15.1
click at [841, 466] on div "[DATE] 18:23 : Insumos Código Portal: 2020189 Pedido Criado no SAP Pedido SAP: …" at bounding box center [874, 461] width 369 height 87
drag, startPoint x: 843, startPoint y: 469, endPoint x: 791, endPoint y: 475, distance: 52.7
click at [791, 475] on div "Pedido SAP: 5800358711" at bounding box center [889, 476] width 341 height 14
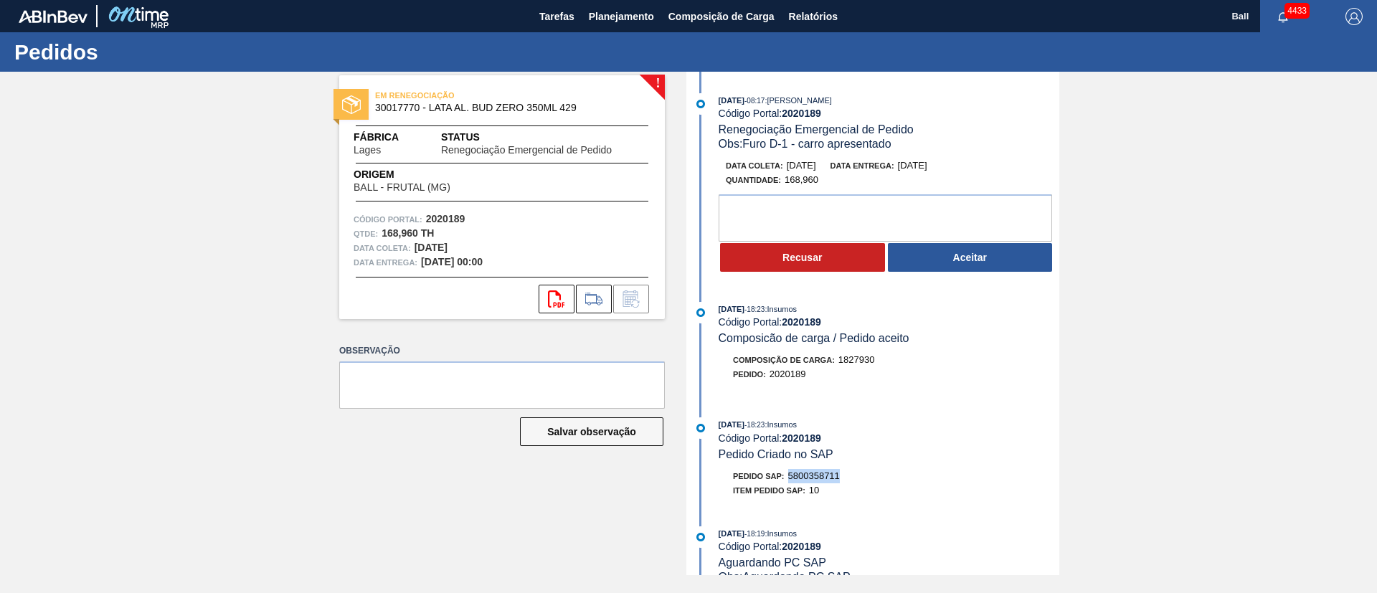
copy span "5800358711"
click at [968, 259] on button "Aceitar" at bounding box center [970, 257] width 165 height 29
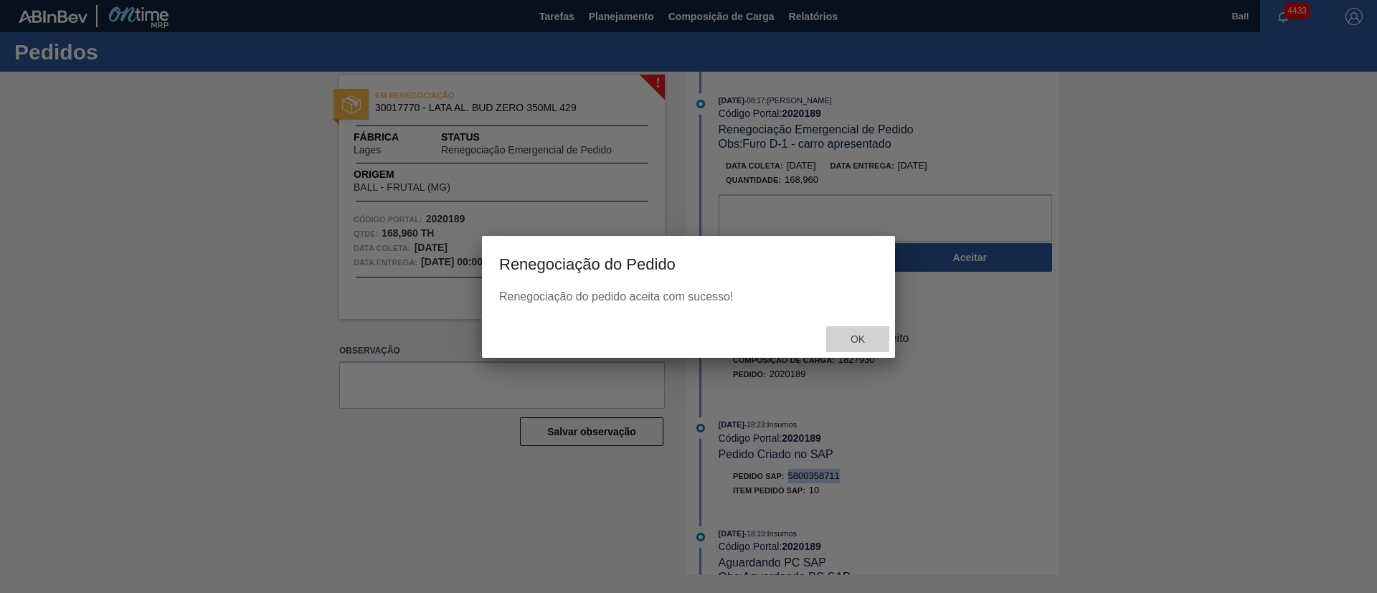
click at [856, 333] on div "Ok" at bounding box center [857, 339] width 63 height 27
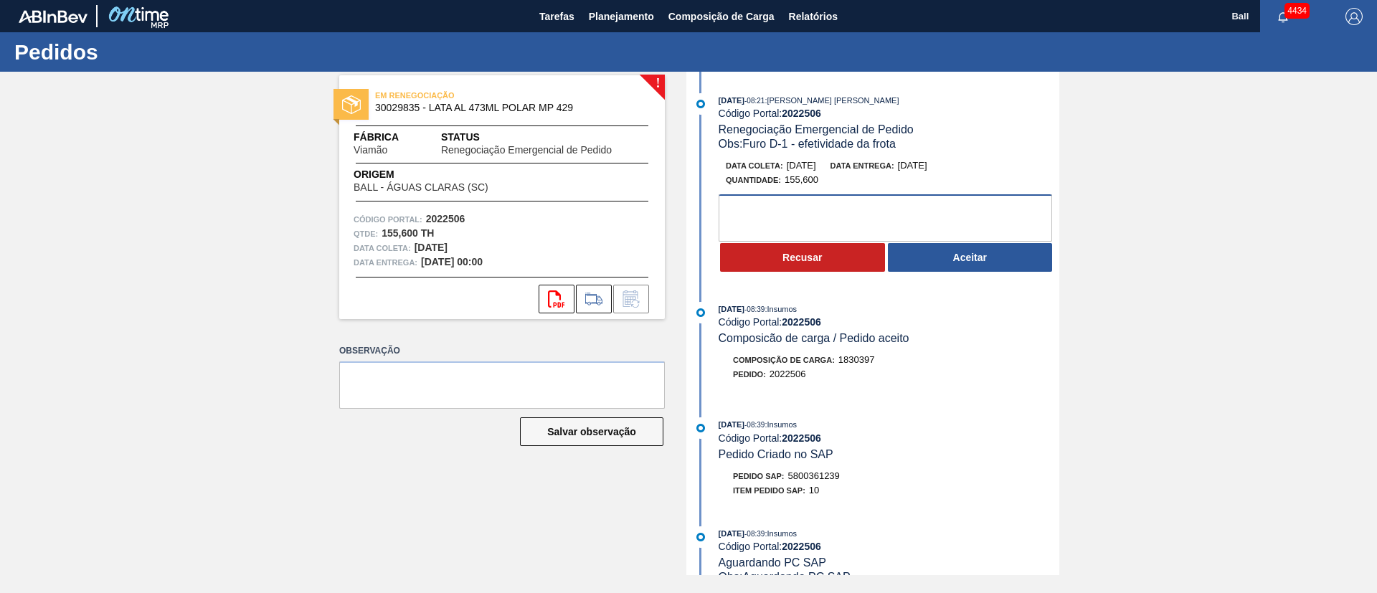
click at [834, 223] on textarea at bounding box center [886, 217] width 334 height 47
type textarea "Nok, solicitado exclusão na dispersão"
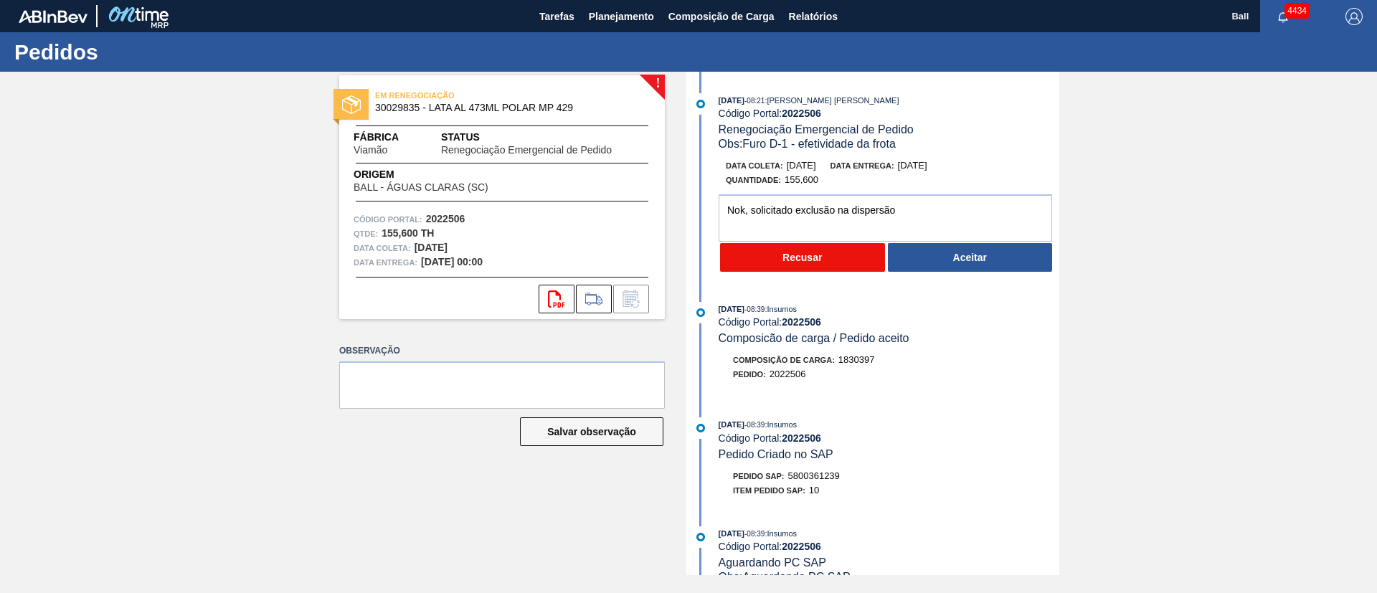
click at [817, 250] on button "Recusar" at bounding box center [802, 257] width 165 height 29
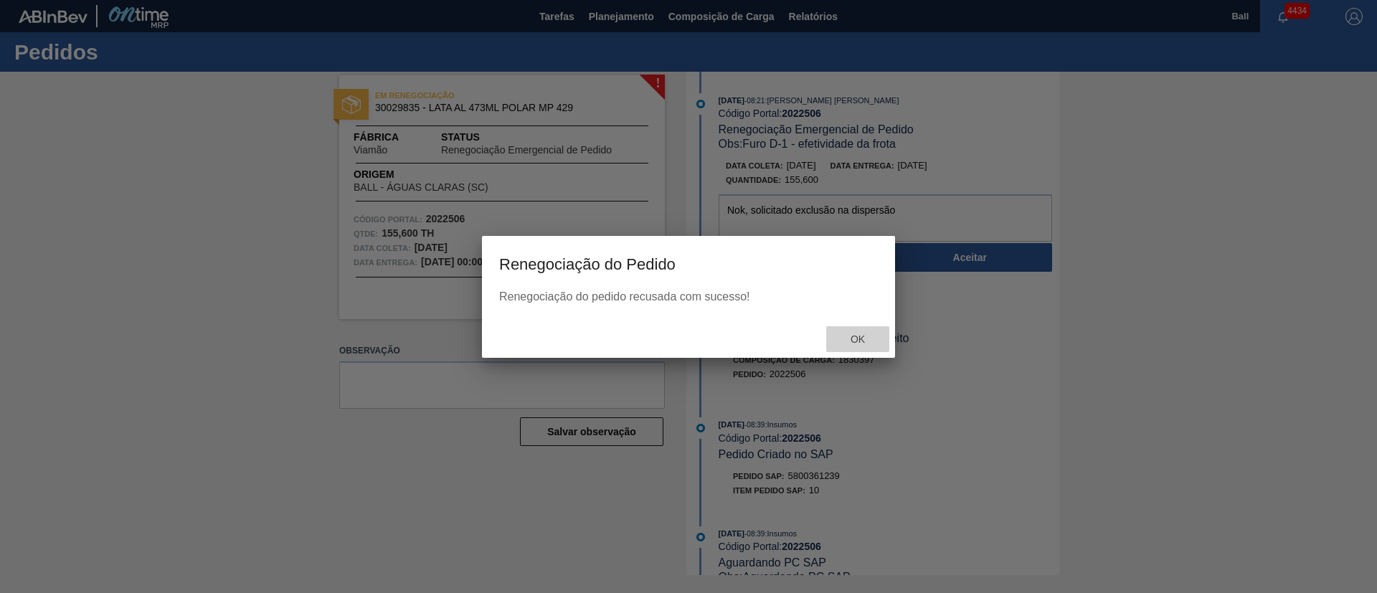
click at [866, 334] on span "Ok" at bounding box center [857, 339] width 37 height 11
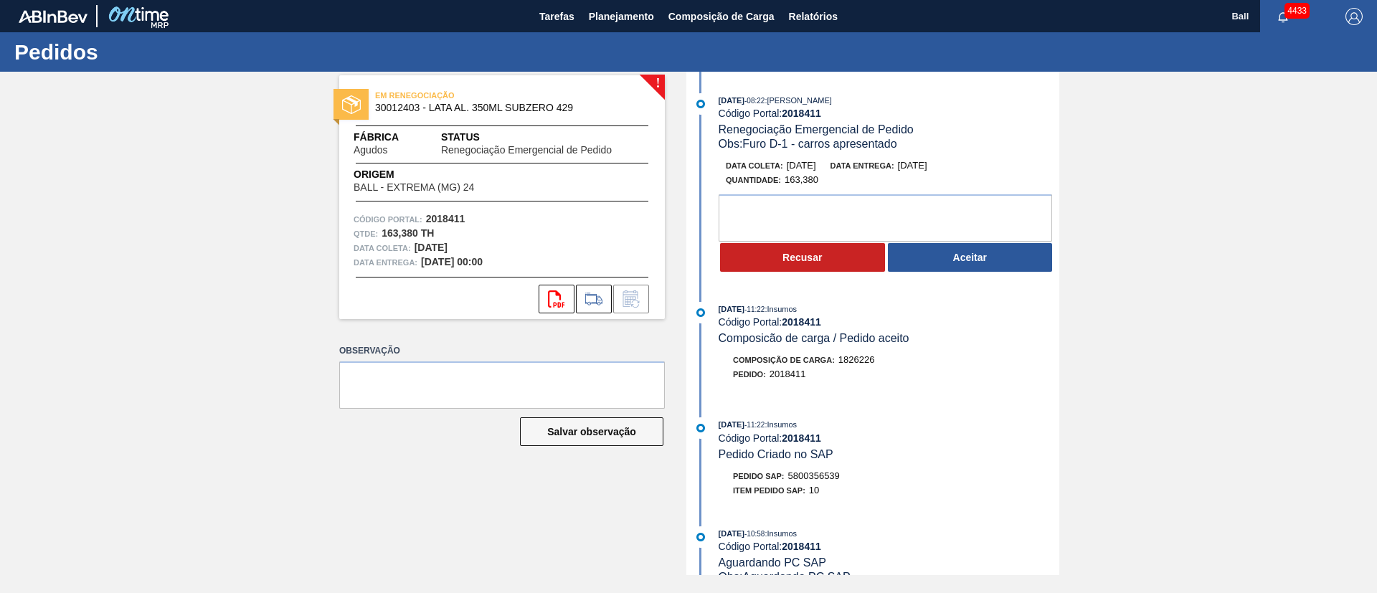
click at [1055, 135] on div "05/09/2025 - 08:22 : BRUNO DE MELLO DUARTE Código Portal: 2018411 Renegociação …" at bounding box center [889, 122] width 341 height 58
drag, startPoint x: 843, startPoint y: 474, endPoint x: 790, endPoint y: 471, distance: 53.2
click at [790, 471] on div "Pedido SAP: 5800356539" at bounding box center [889, 476] width 341 height 14
copy span "5800356539"
click at [1007, 258] on button "Aceitar" at bounding box center [970, 257] width 165 height 29
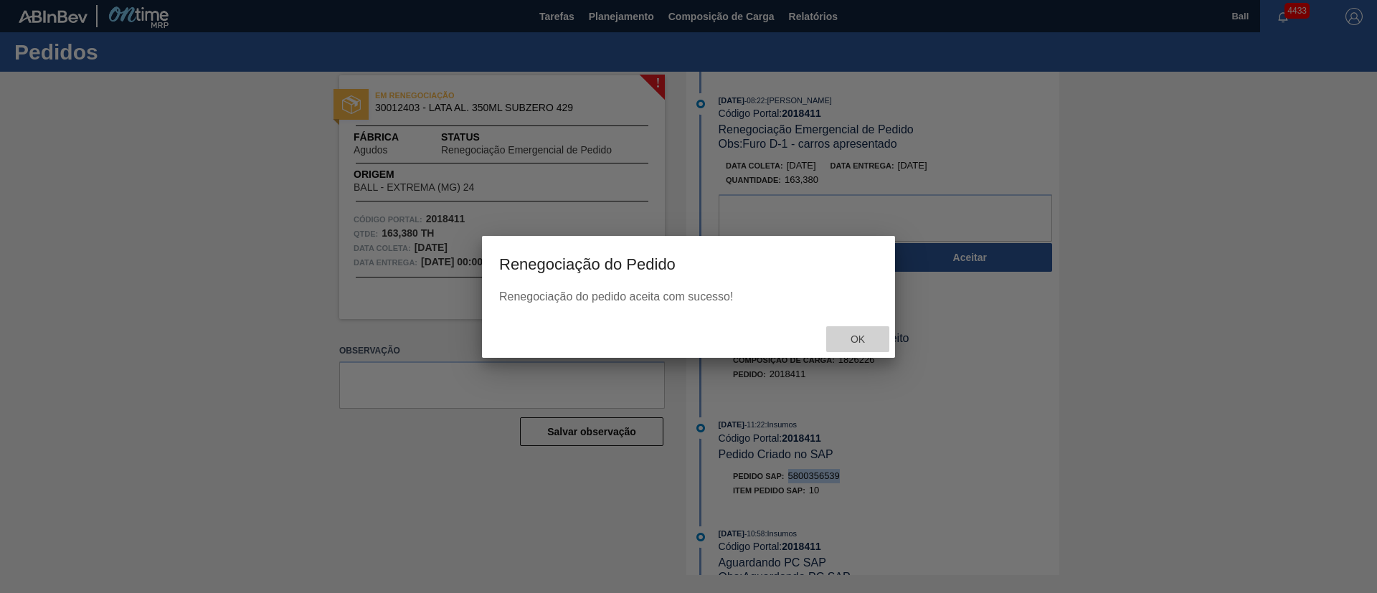
click at [855, 333] on div "Ok" at bounding box center [857, 339] width 63 height 27
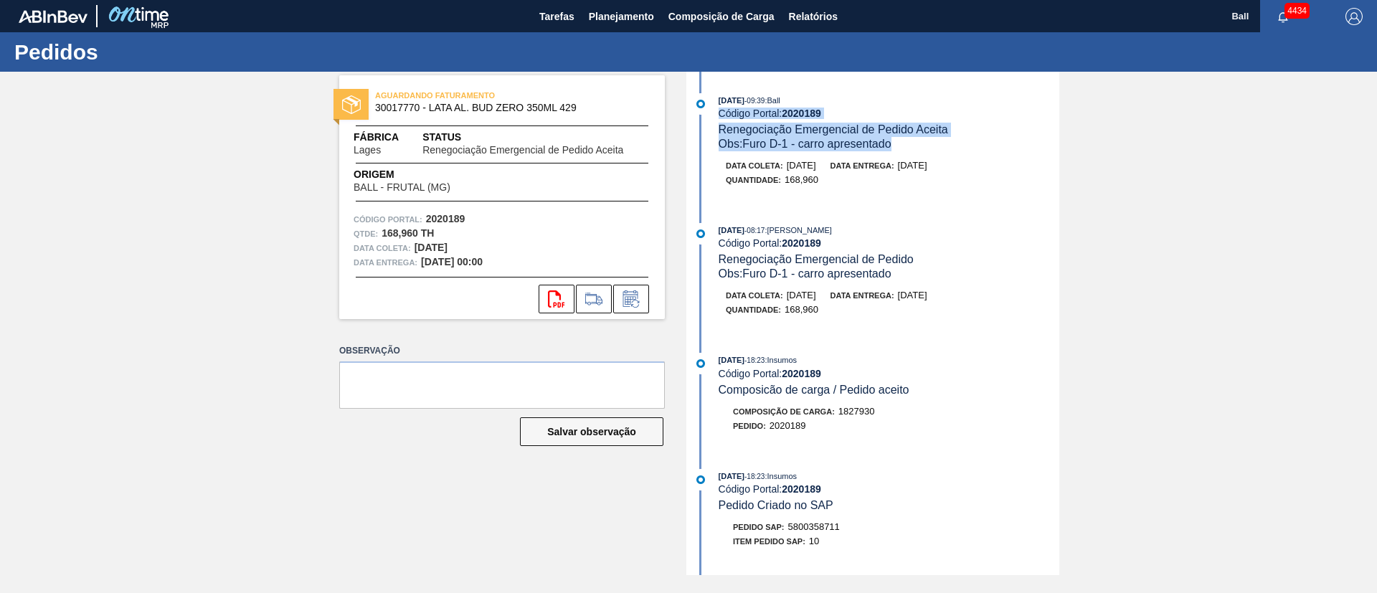
drag, startPoint x: 1057, startPoint y: 86, endPoint x: 1049, endPoint y: 143, distance: 57.2
click at [1049, 143] on div "[DATE] 09:39 : Ball Código Portal: 2020189 Renegociação Emergencial de Pedido A…" at bounding box center [874, 324] width 369 height 504
